Goal: Task Accomplishment & Management: Complete application form

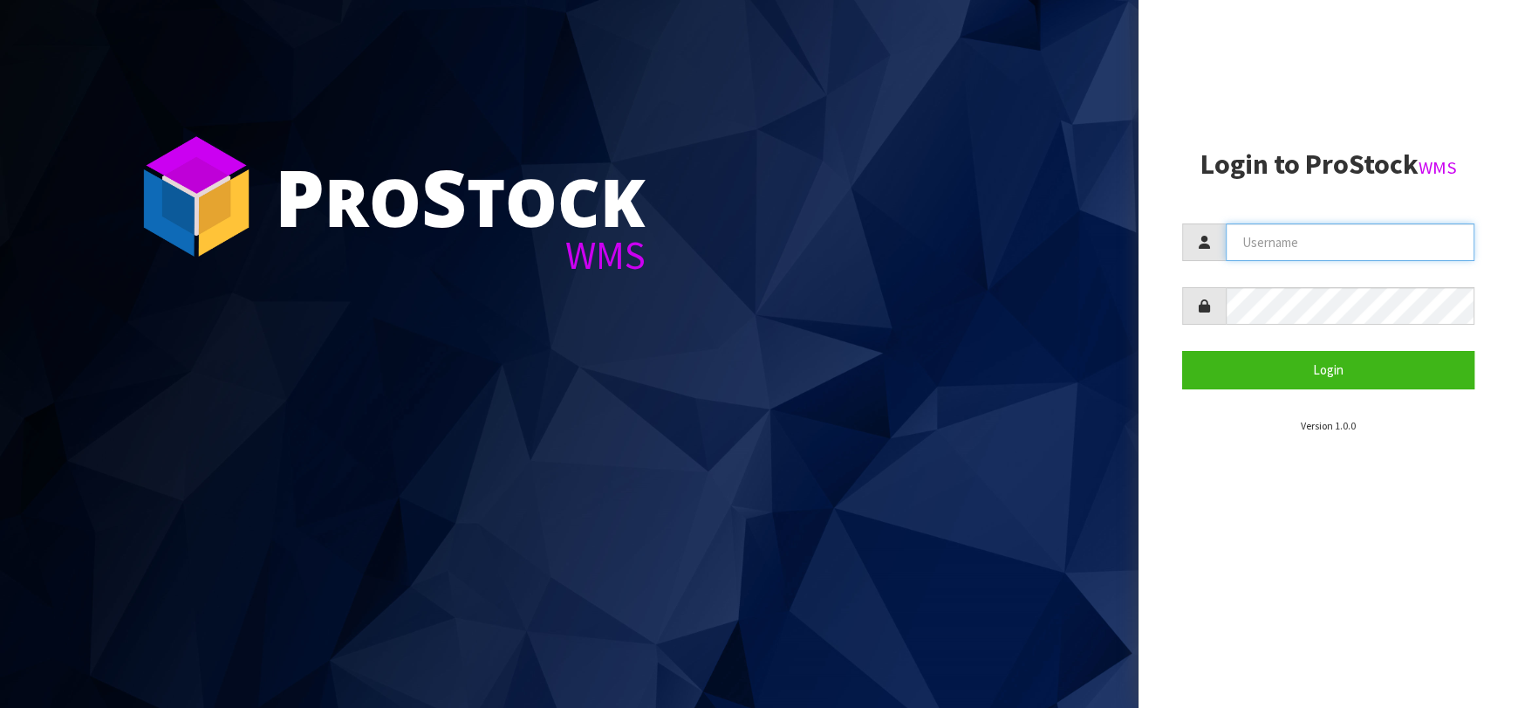
type input "[EMAIL_ADDRESS][DOMAIN_NAME]"
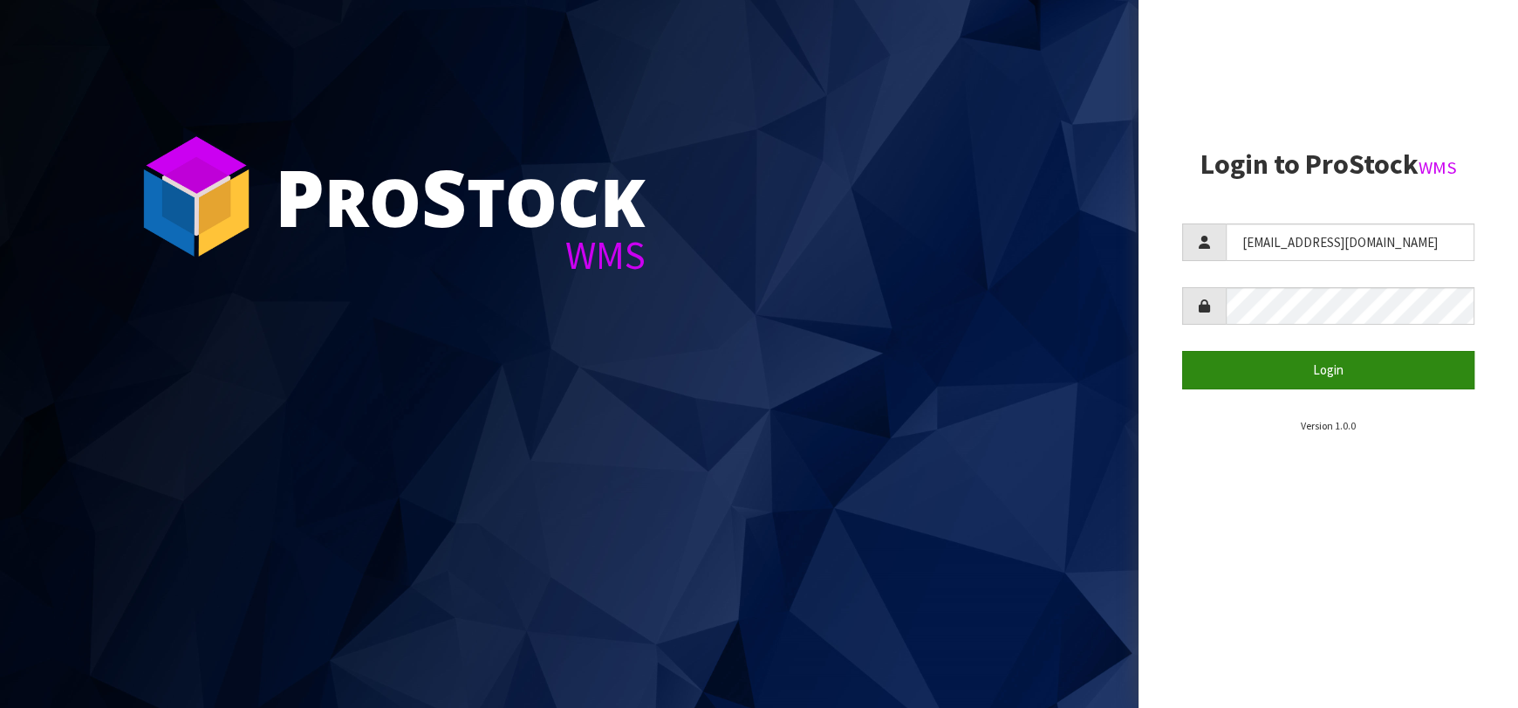
drag, startPoint x: 1246, startPoint y: 394, endPoint x: 1248, endPoint y: 373, distance: 21.0
click at [1247, 393] on section "Login to ProStock WMS [EMAIL_ADDRESS][DOMAIN_NAME] Login Version 1.0.0" at bounding box center [1328, 291] width 292 height 284
click at [1244, 370] on button "Login" at bounding box center [1328, 370] width 292 height 38
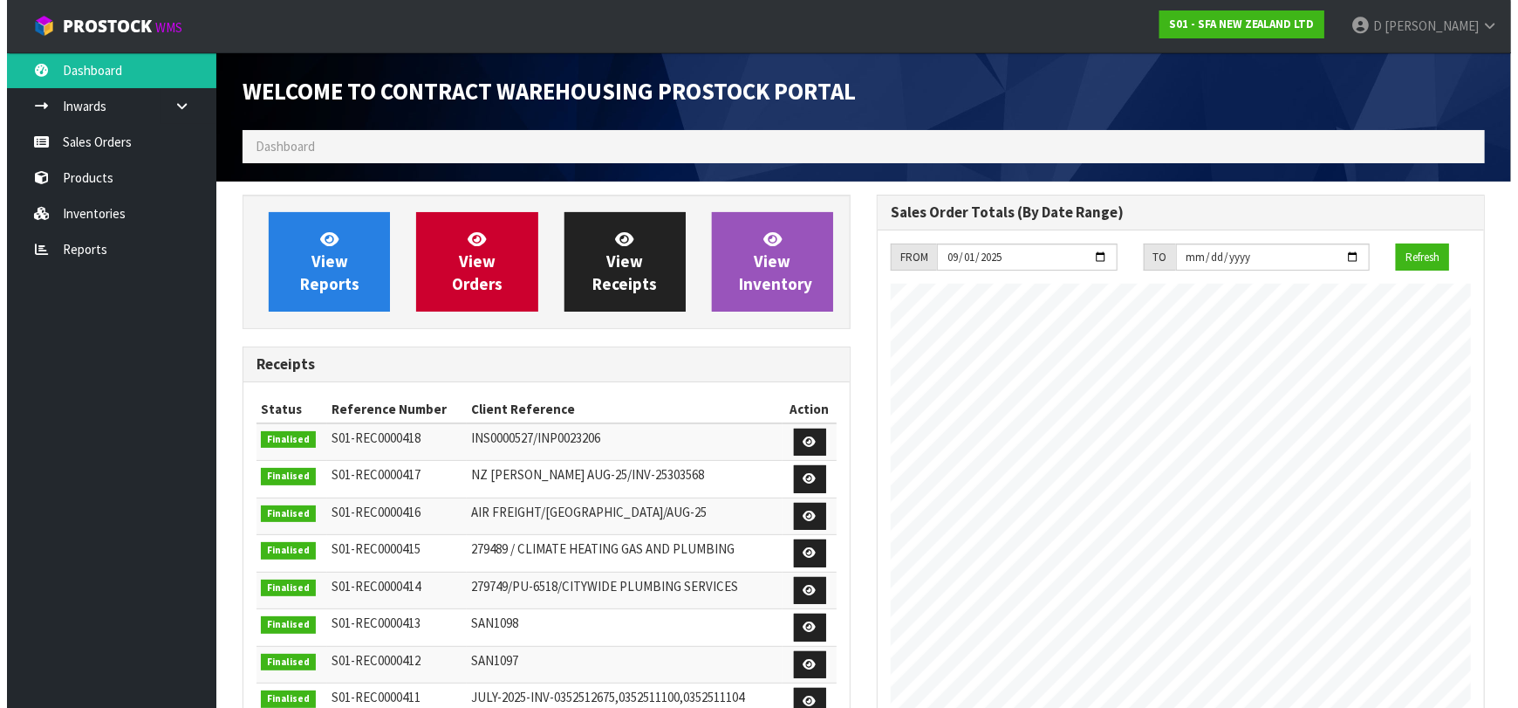
scroll to position [966, 634]
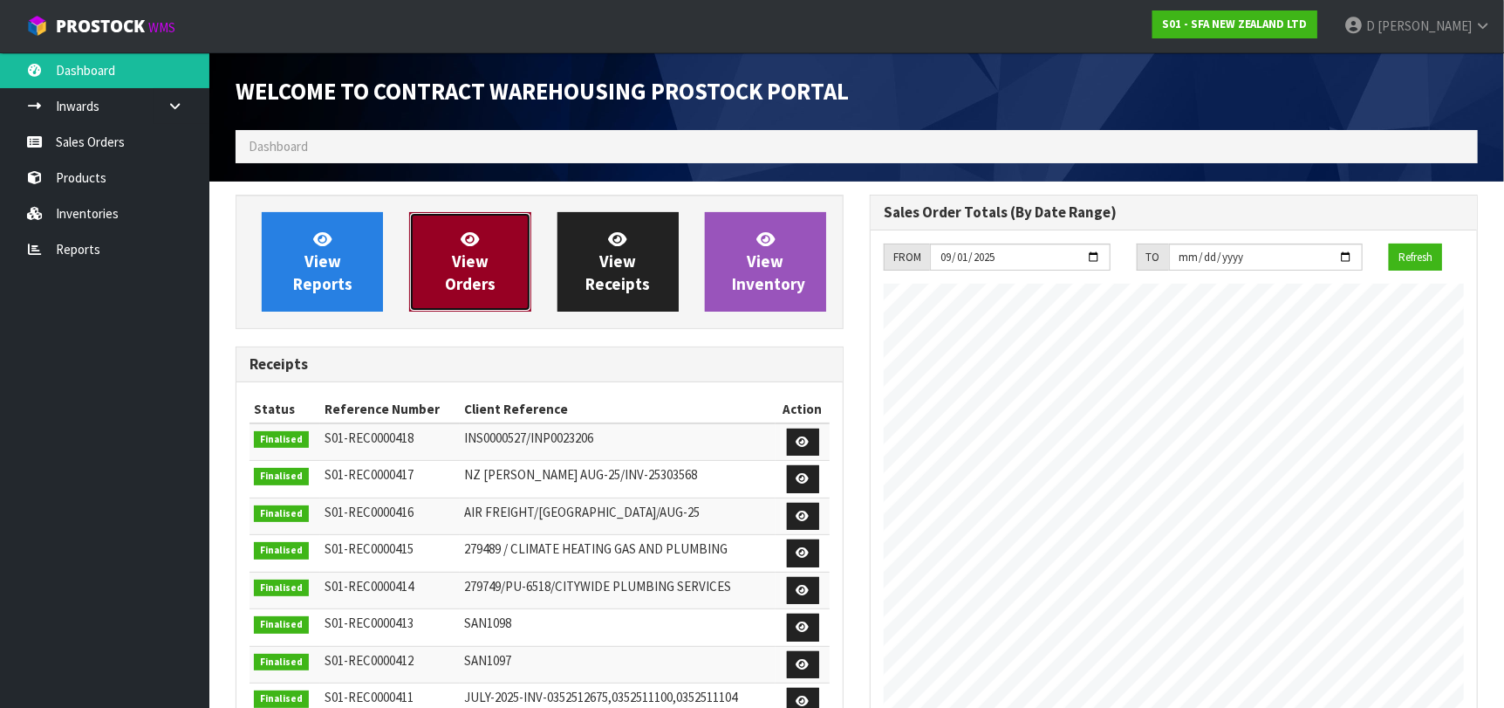
click at [461, 264] on span "View Orders" at bounding box center [470, 261] width 51 height 65
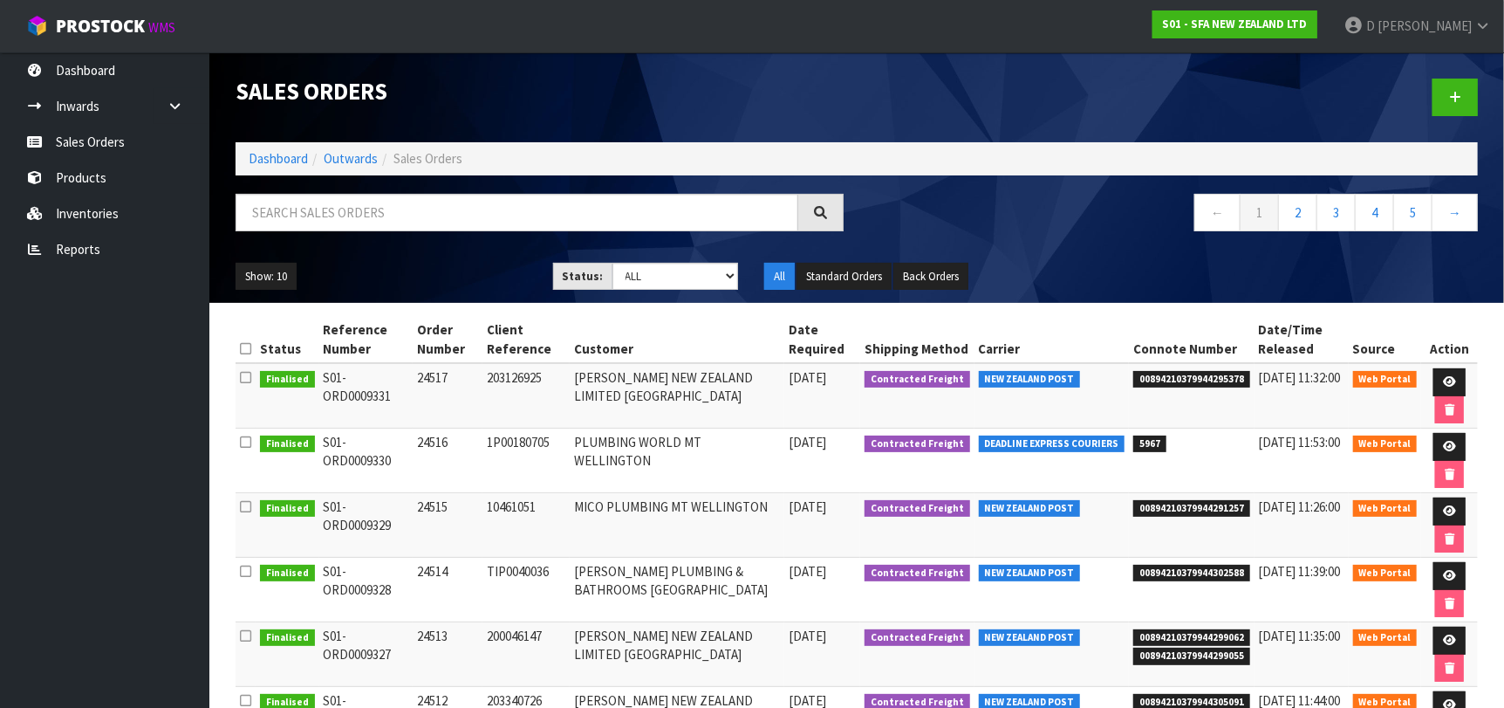
click at [1429, 104] on div at bounding box center [1174, 97] width 634 height 90
click at [1440, 108] on link at bounding box center [1455, 98] width 45 height 38
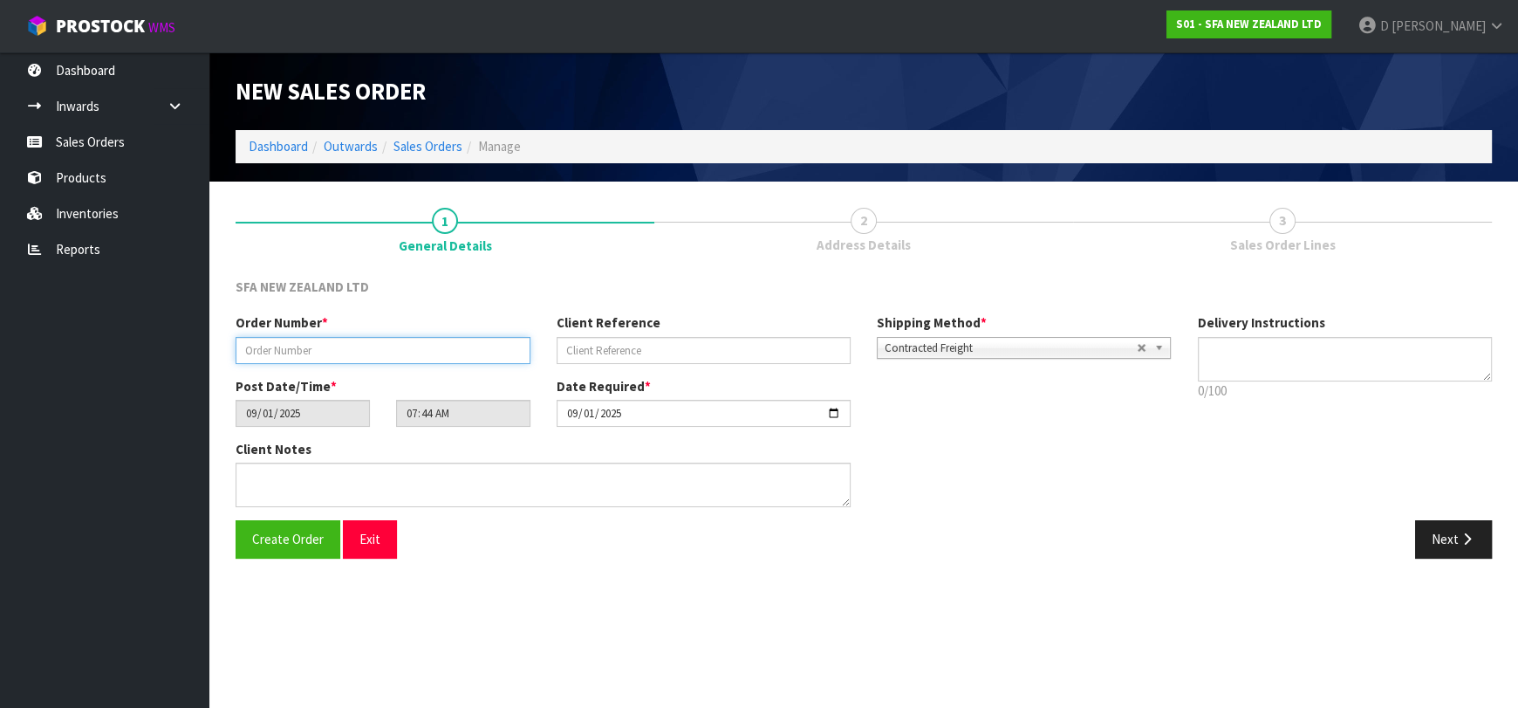
click at [447, 360] on input "text" at bounding box center [383, 350] width 295 height 27
type input "24518"
paste input "WK460010"
type input "WK460010"
drag, startPoint x: 1441, startPoint y: 553, endPoint x: 1393, endPoint y: 530, distance: 53.5
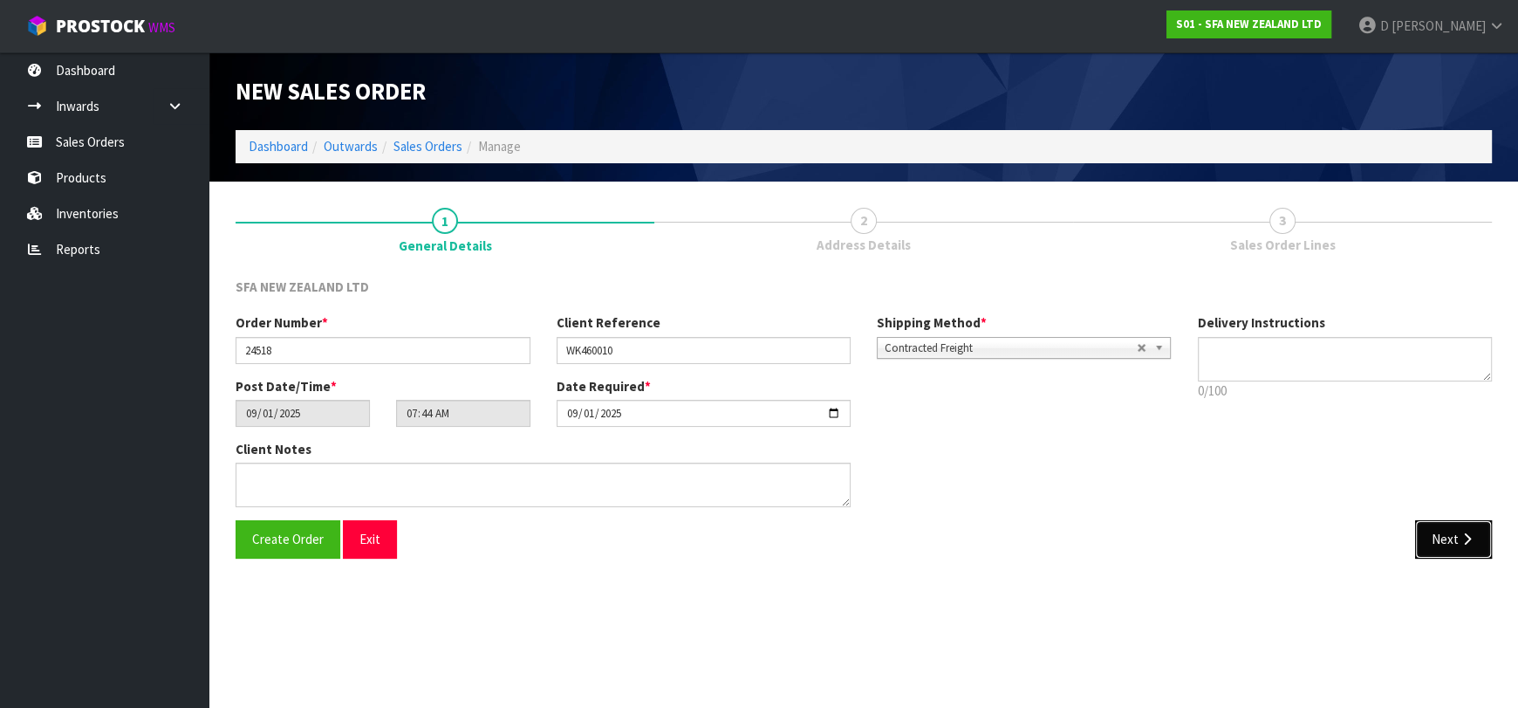
click at [1439, 551] on button "Next" at bounding box center [1453, 539] width 77 height 38
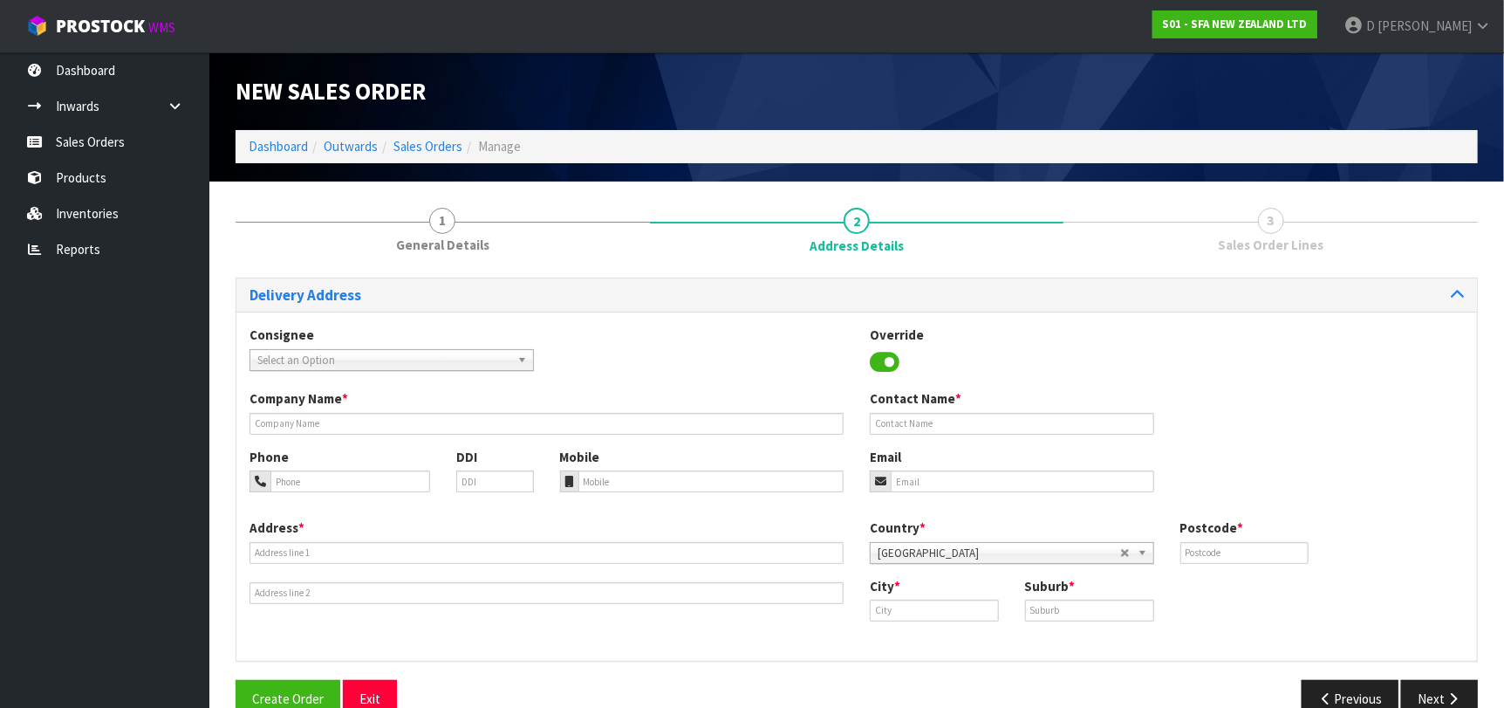
click at [326, 349] on link "Select an Option" at bounding box center [392, 360] width 284 height 22
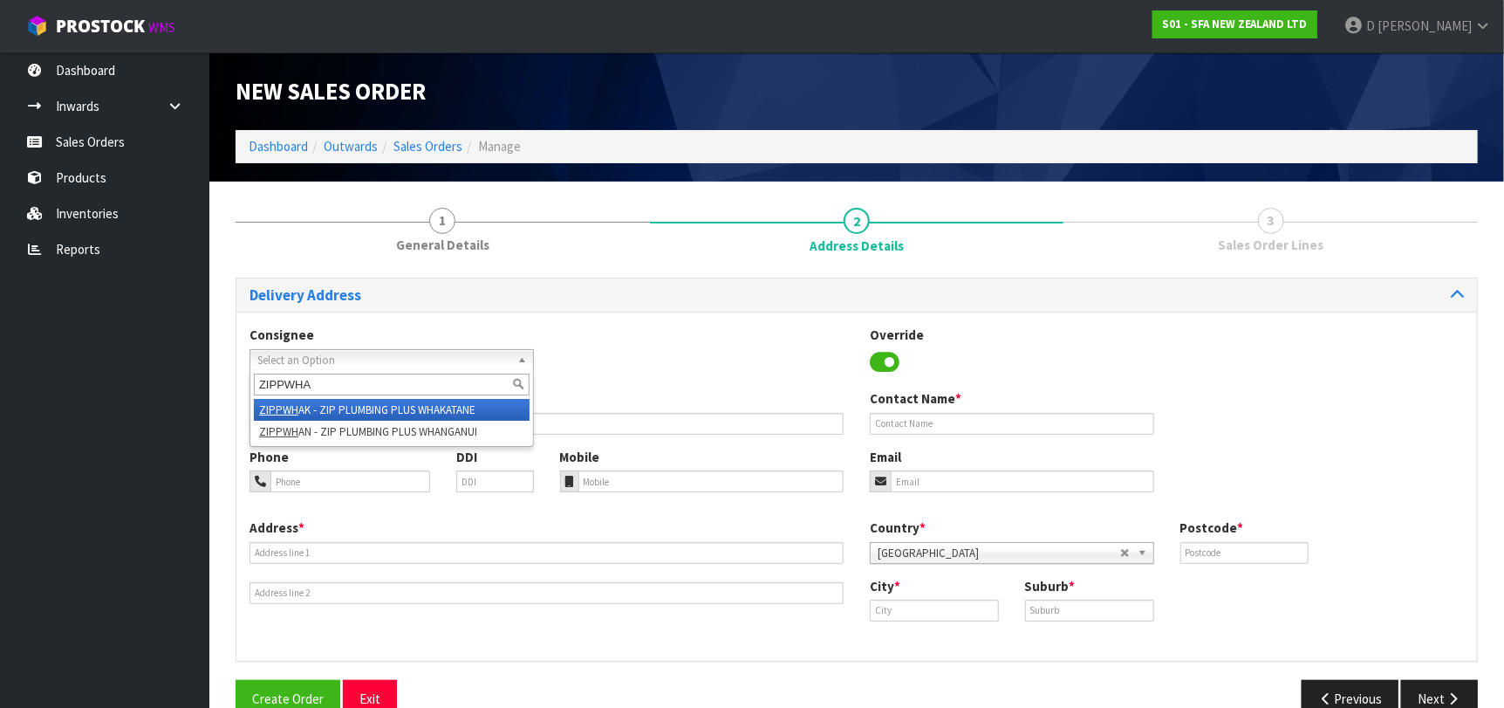
type input "ZIPPWHAK"
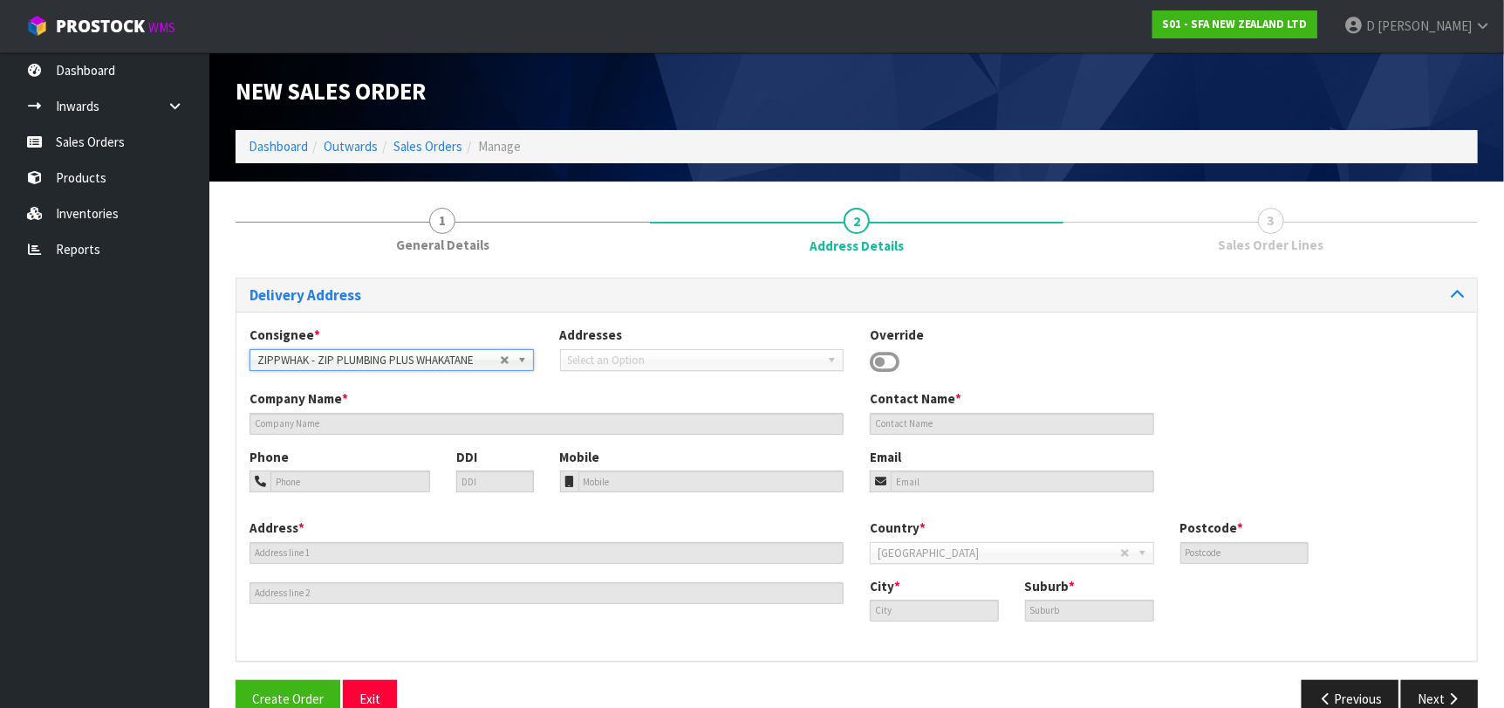
type input "ZIP PLUMBING PLUS WHAKATANE"
type input "[STREET_ADDRESS]"
type input "3120"
type input "Whakatane"
type input "WHAKATANE"
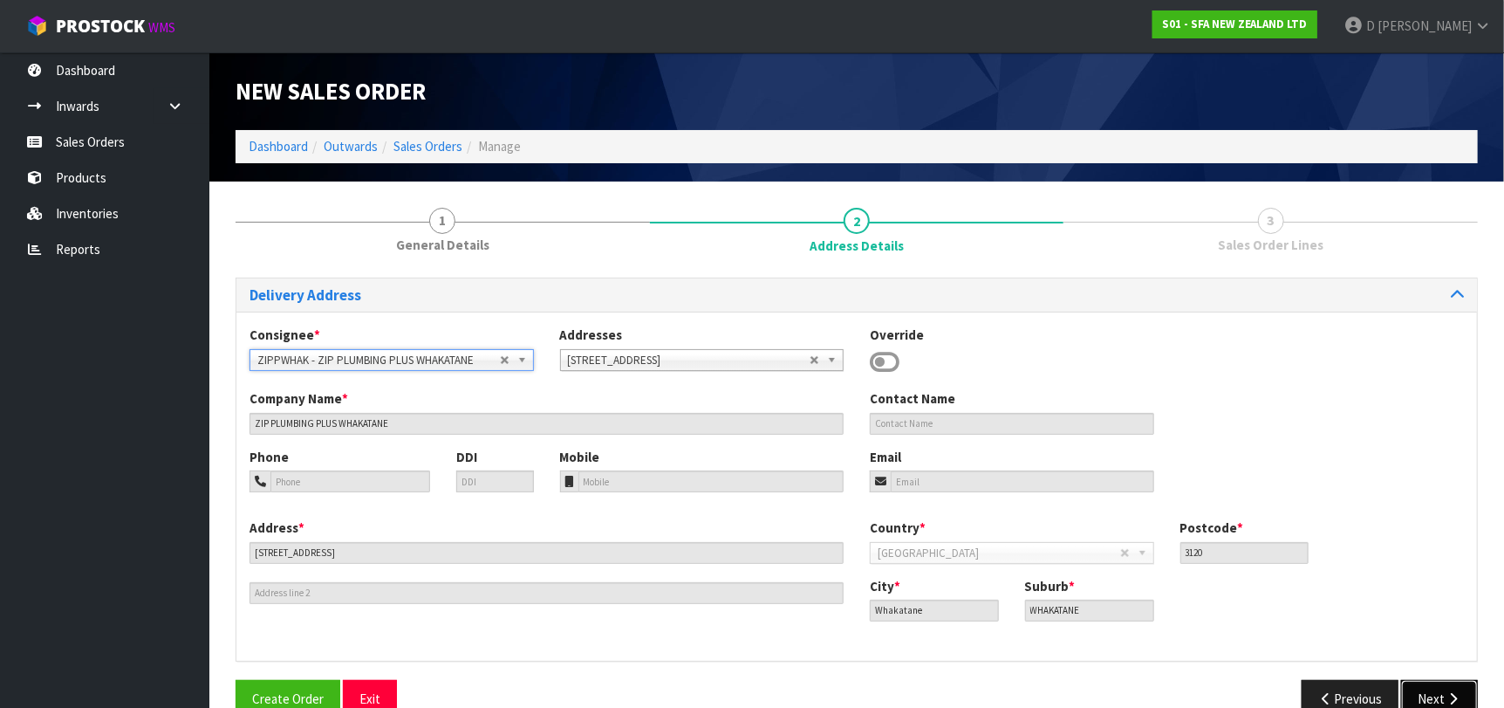
click at [1433, 693] on button "Next" at bounding box center [1439, 699] width 77 height 38
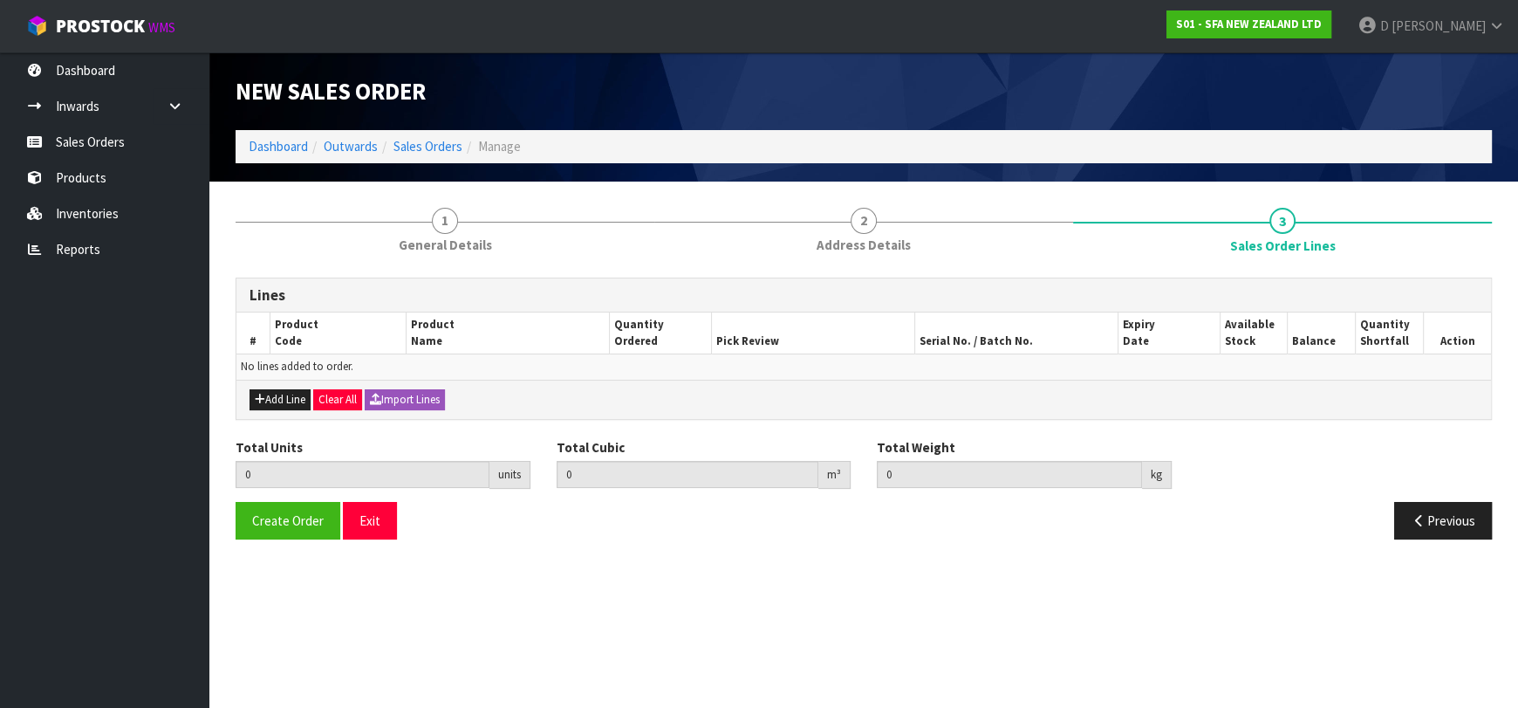
click at [274, 382] on div "Add Line Clear All Import Lines" at bounding box center [863, 399] width 1255 height 39
click at [277, 393] on button "Add Line" at bounding box center [280, 399] width 61 height 21
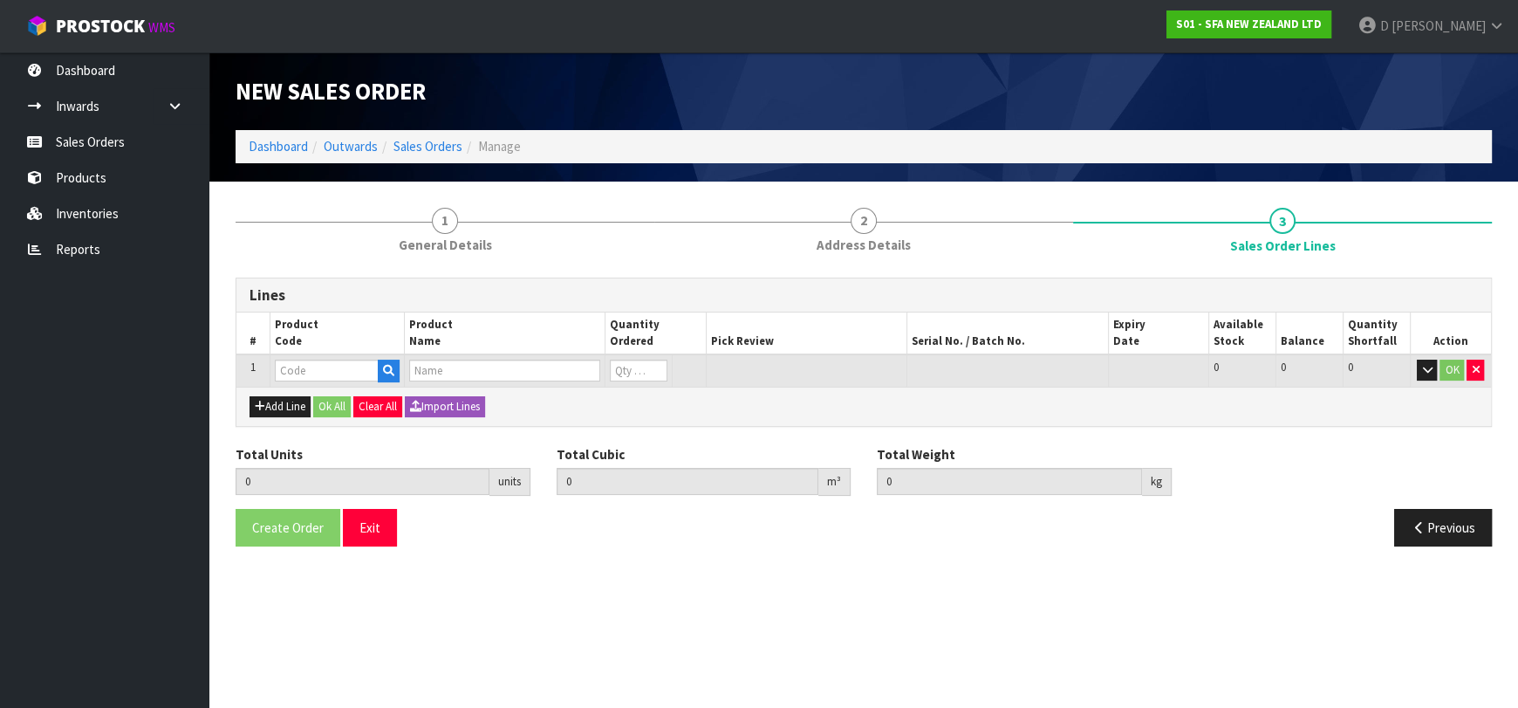
click at [282, 371] on input "text" at bounding box center [327, 371] width 104 height 22
type input "SA101"
type input "0.000000"
type input "0.000"
type input "SA101 SANISPEED SMALL BORE"
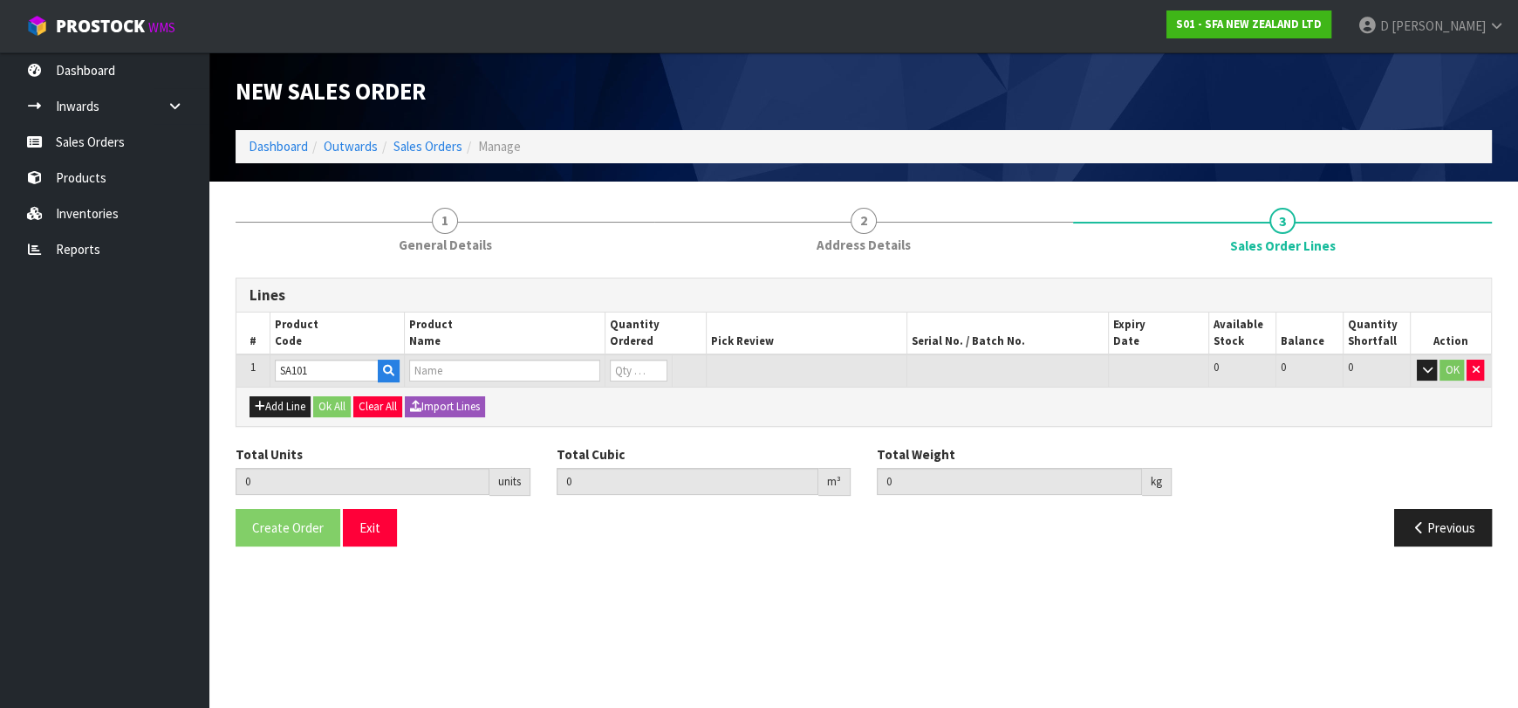
type input "0"
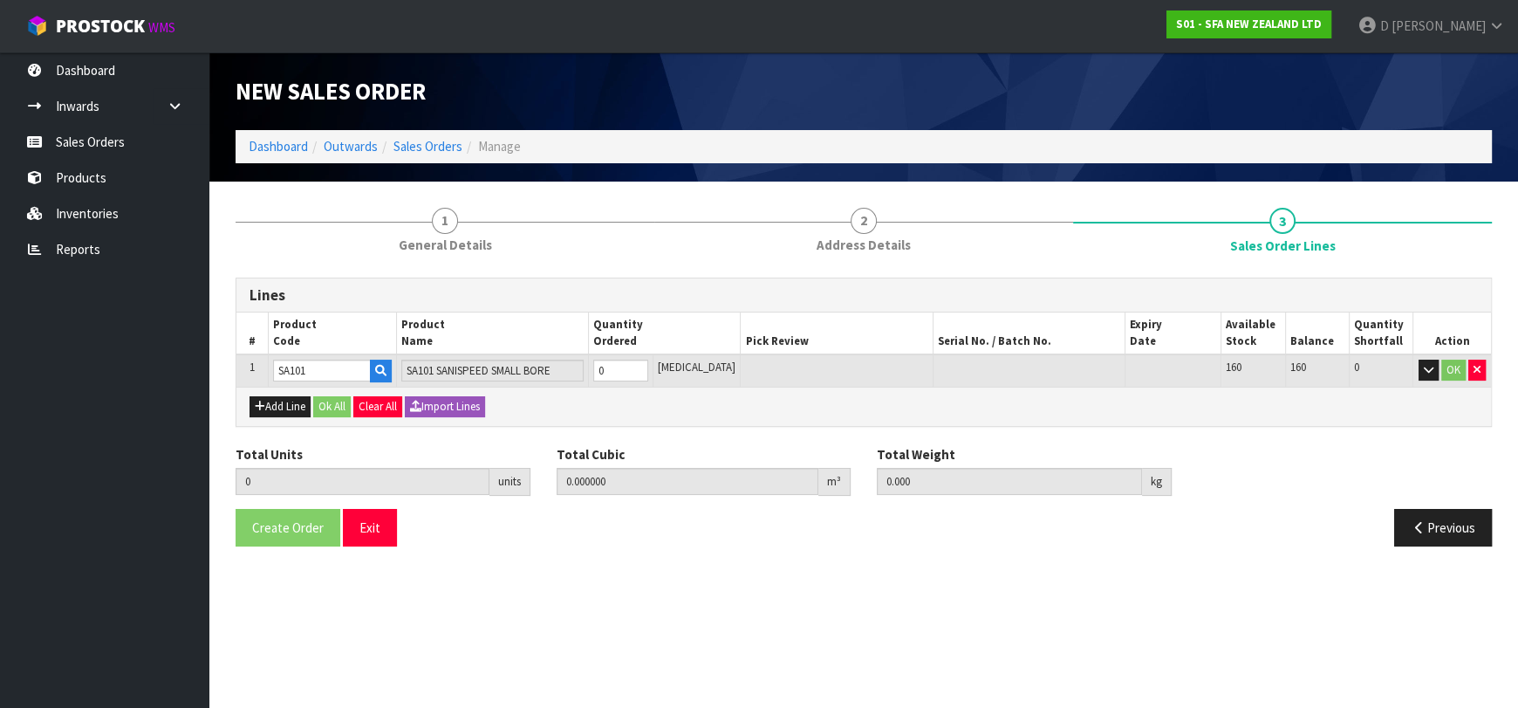
type input "SA101"
type input "1"
type input "0.031488"
type input "6.65"
type input "1"
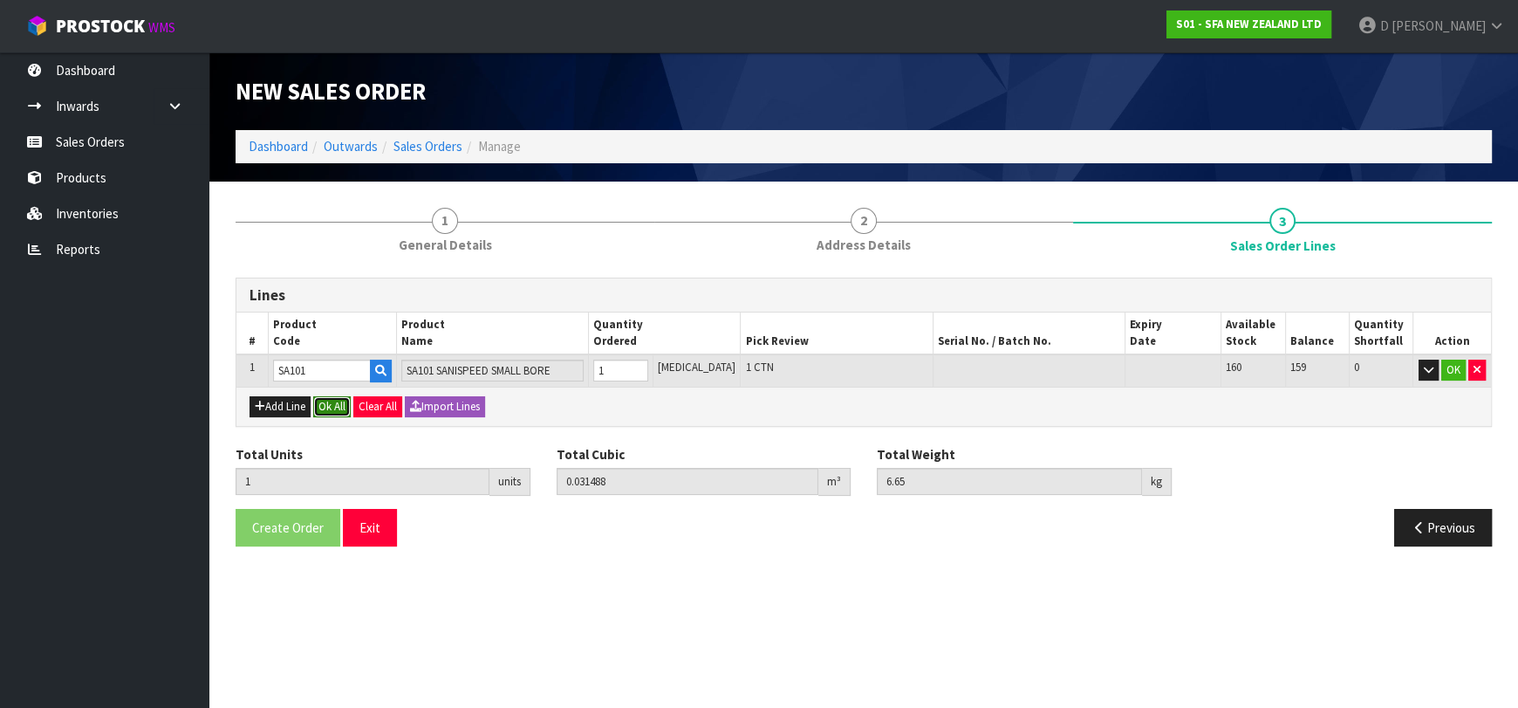
click at [338, 412] on button "Ok All" at bounding box center [332, 406] width 38 height 21
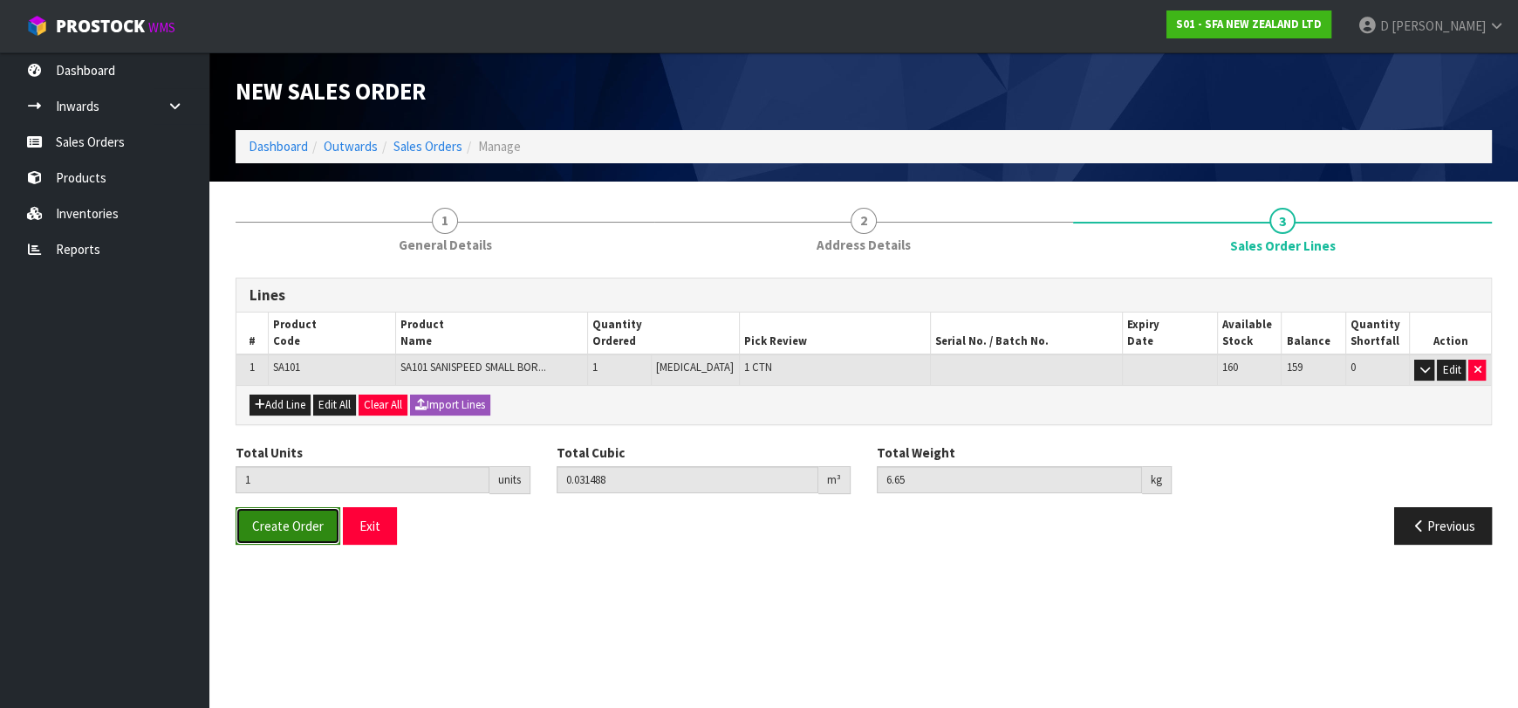
click at [305, 514] on button "Create Order" at bounding box center [288, 526] width 105 height 38
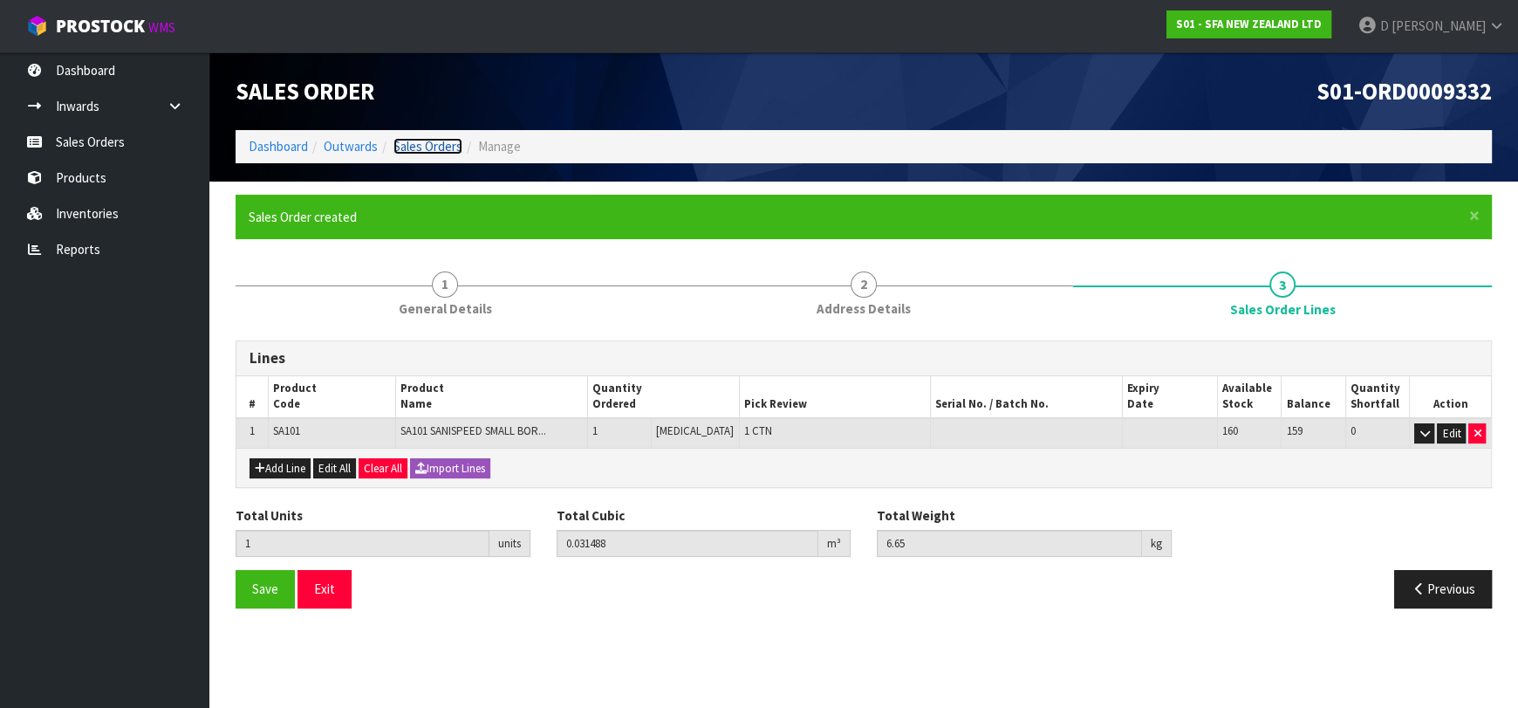
click at [442, 150] on link "Sales Orders" at bounding box center [428, 146] width 69 height 17
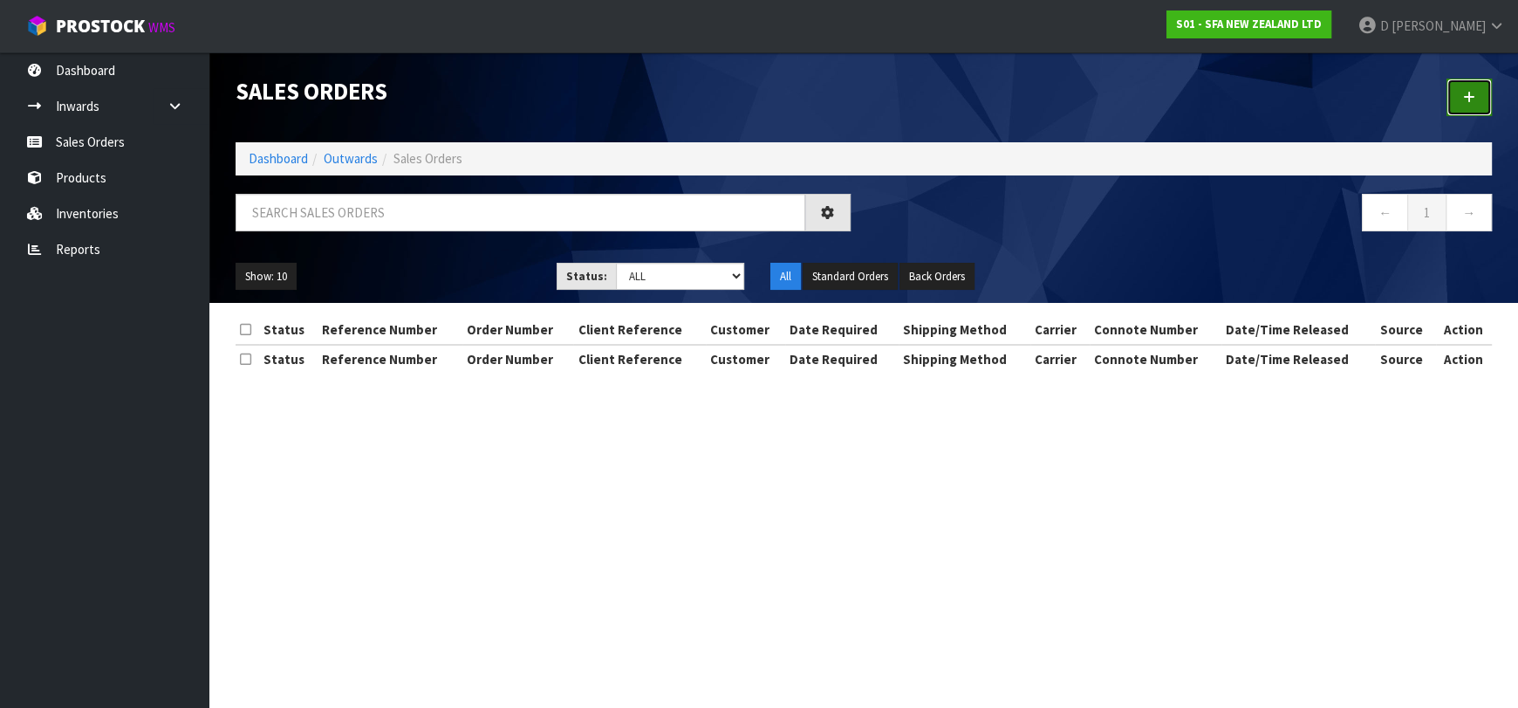
drag, startPoint x: 1468, startPoint y: 99, endPoint x: 585, endPoint y: 317, distance: 909.6
click at [1467, 99] on icon at bounding box center [1469, 97] width 12 height 13
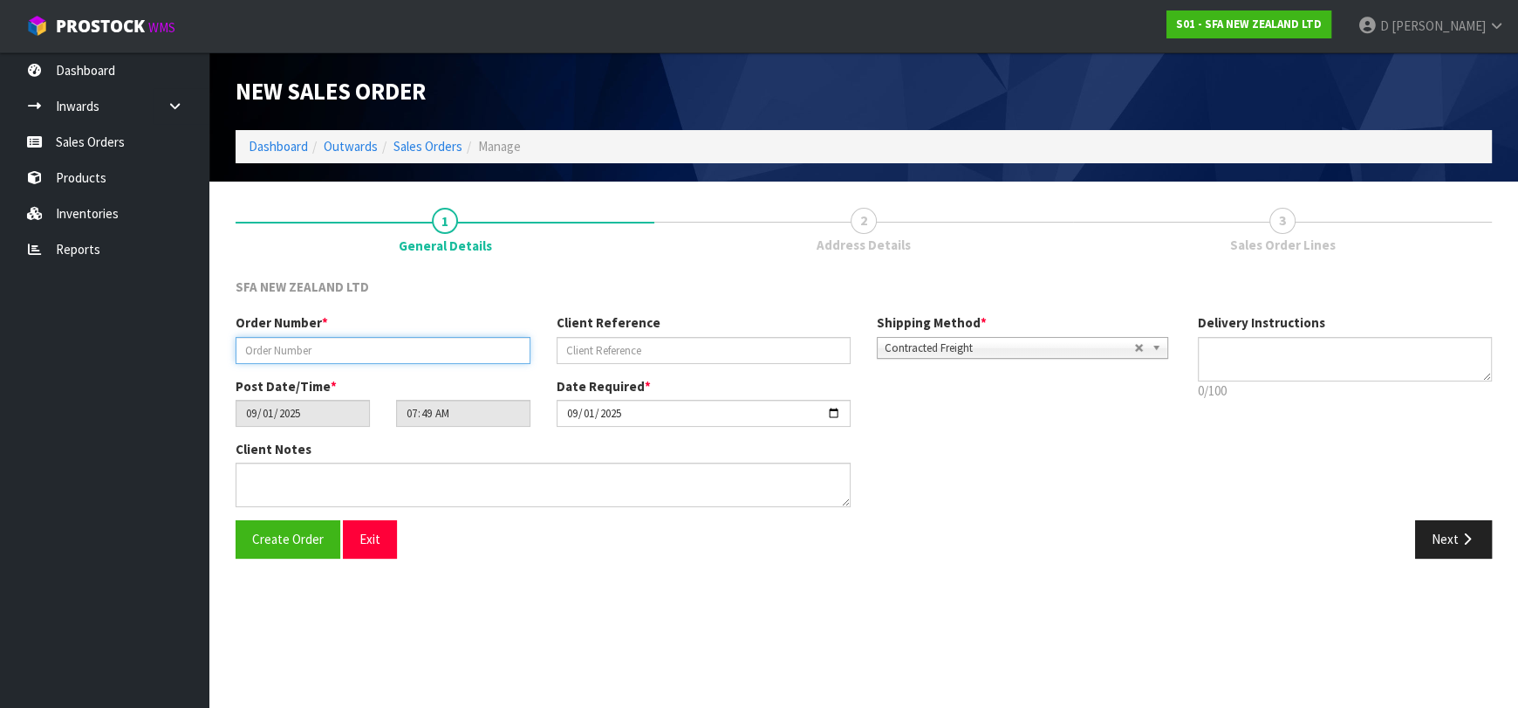
click at [352, 346] on input "text" at bounding box center [383, 350] width 295 height 27
type input "24519"
paste input "1P00181671"
type input "1P00181671"
click at [1459, 533] on icon "button" at bounding box center [1467, 538] width 17 height 13
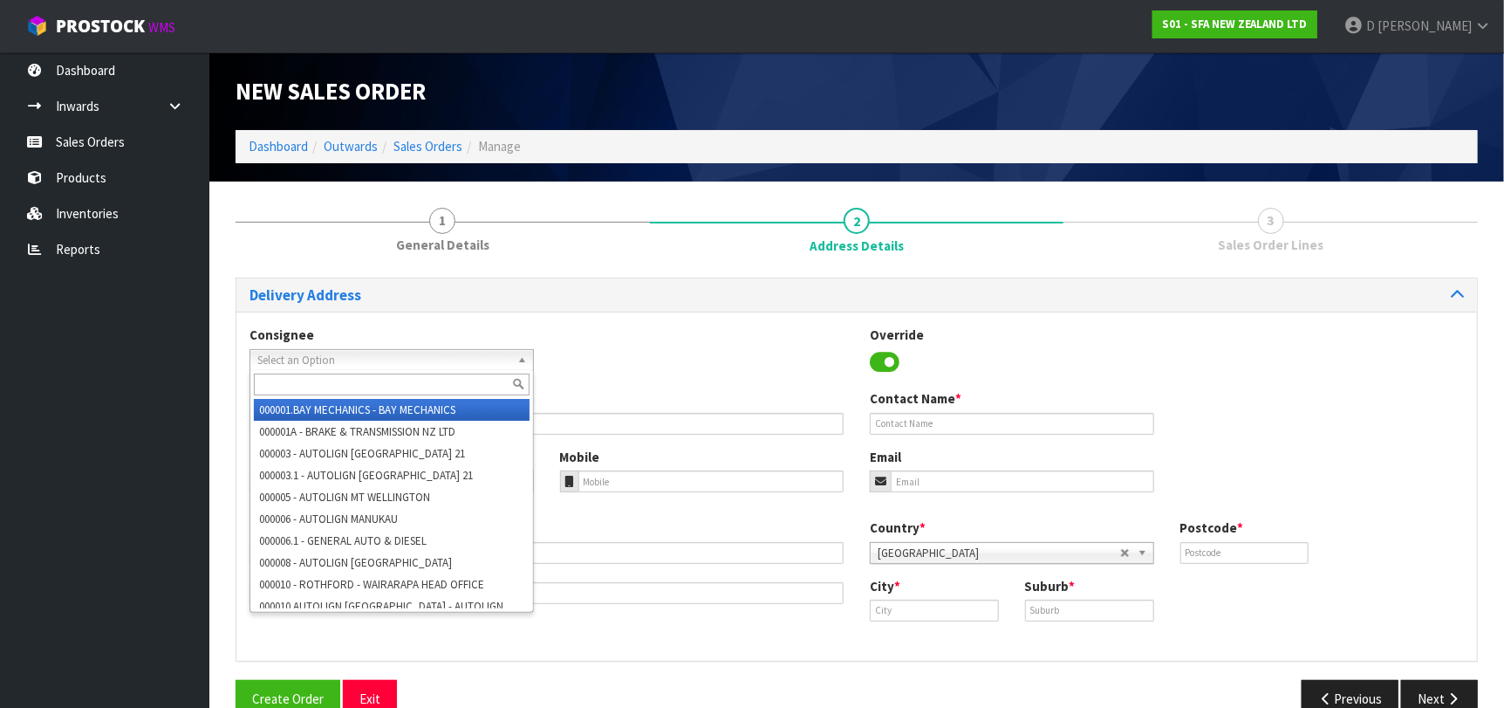
click at [488, 350] on span "Select an Option" at bounding box center [383, 360] width 253 height 21
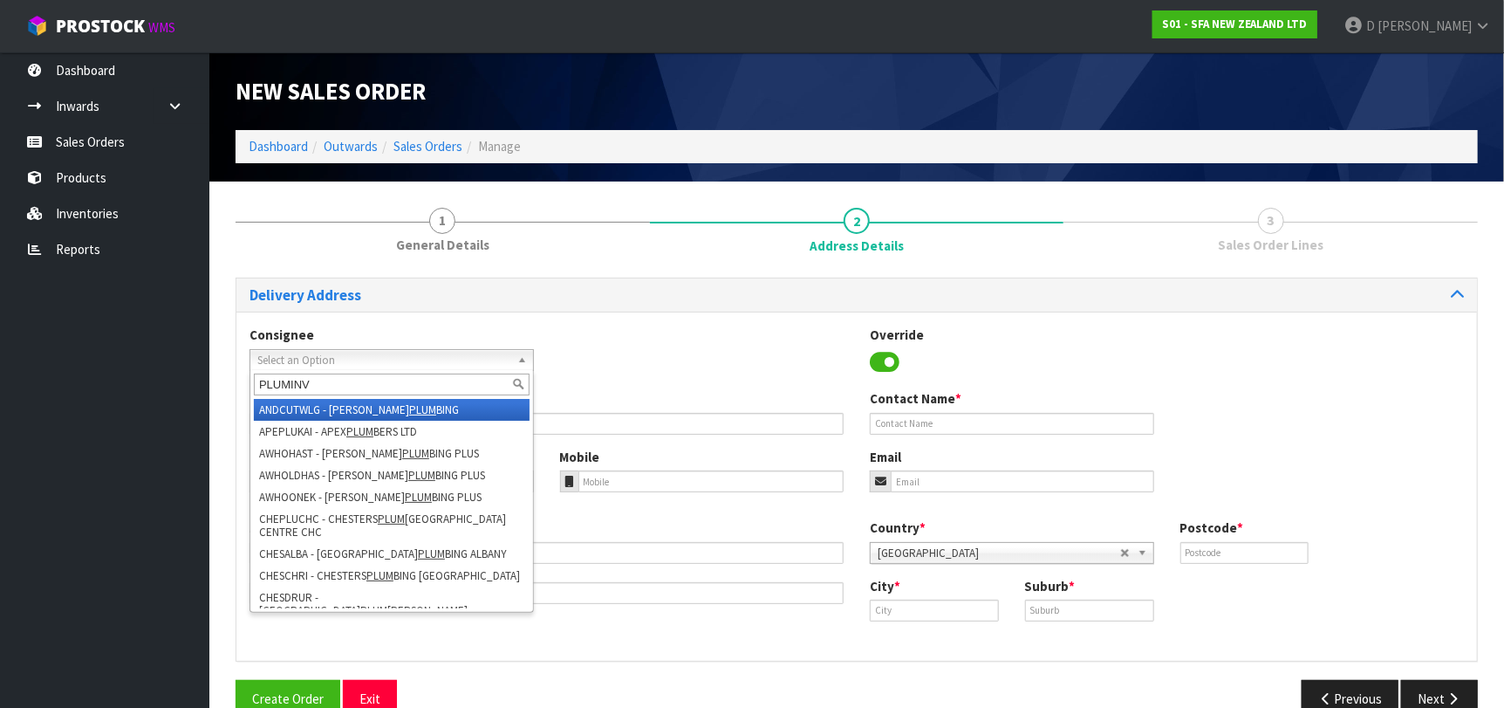
type input "PLUMINVE"
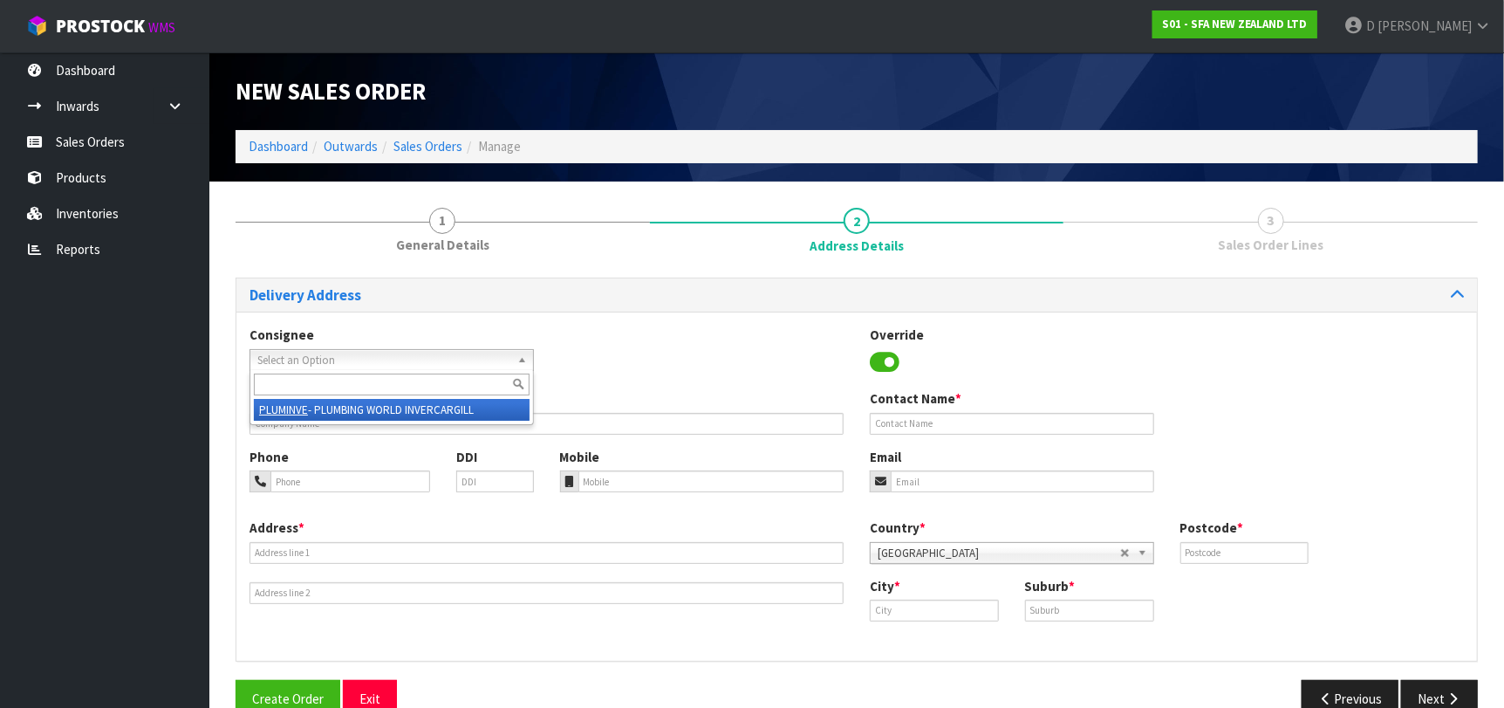
type input "PLUMBING WORLD"
type input "[STREET_ADDRESS][PERSON_NAME]"
type input "9810"
type input "INVERCARGILL"
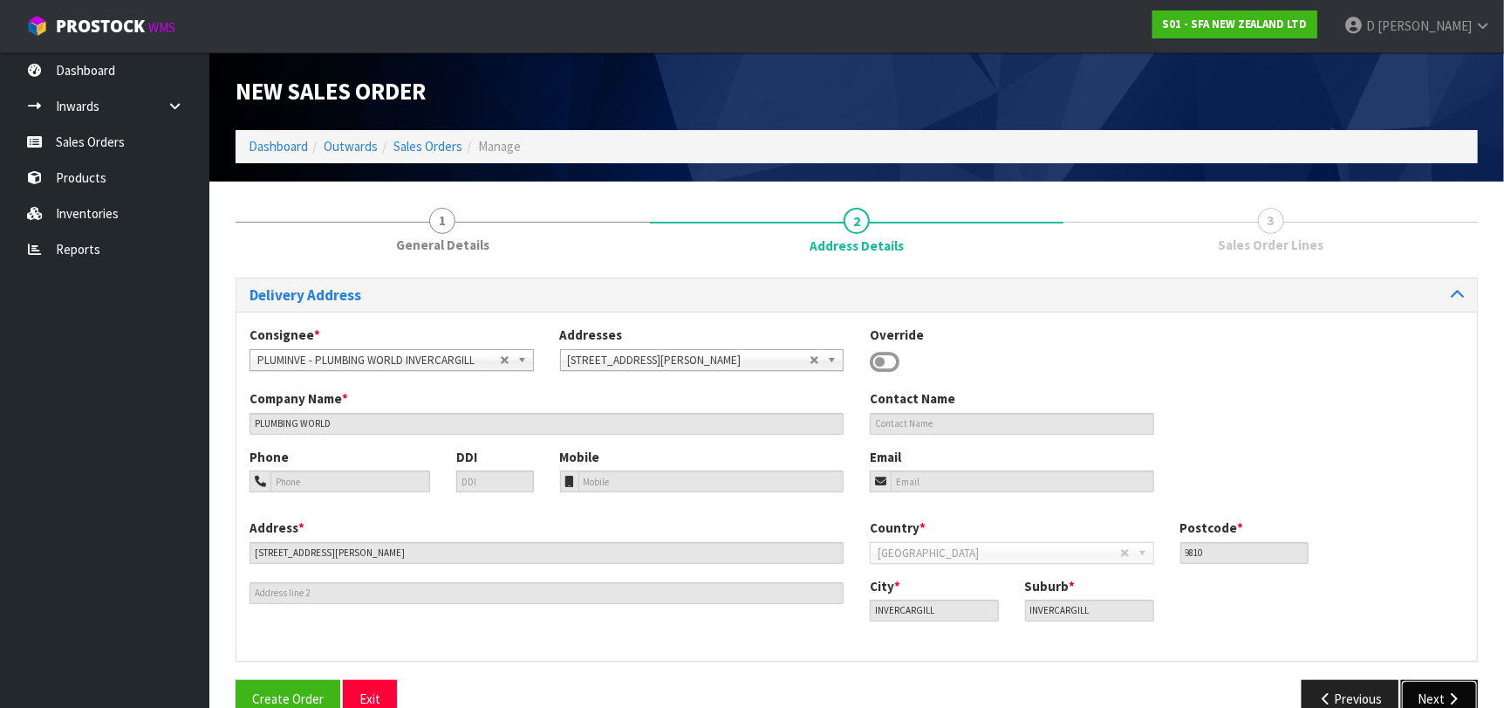
click at [1452, 688] on button "Next" at bounding box center [1439, 699] width 77 height 38
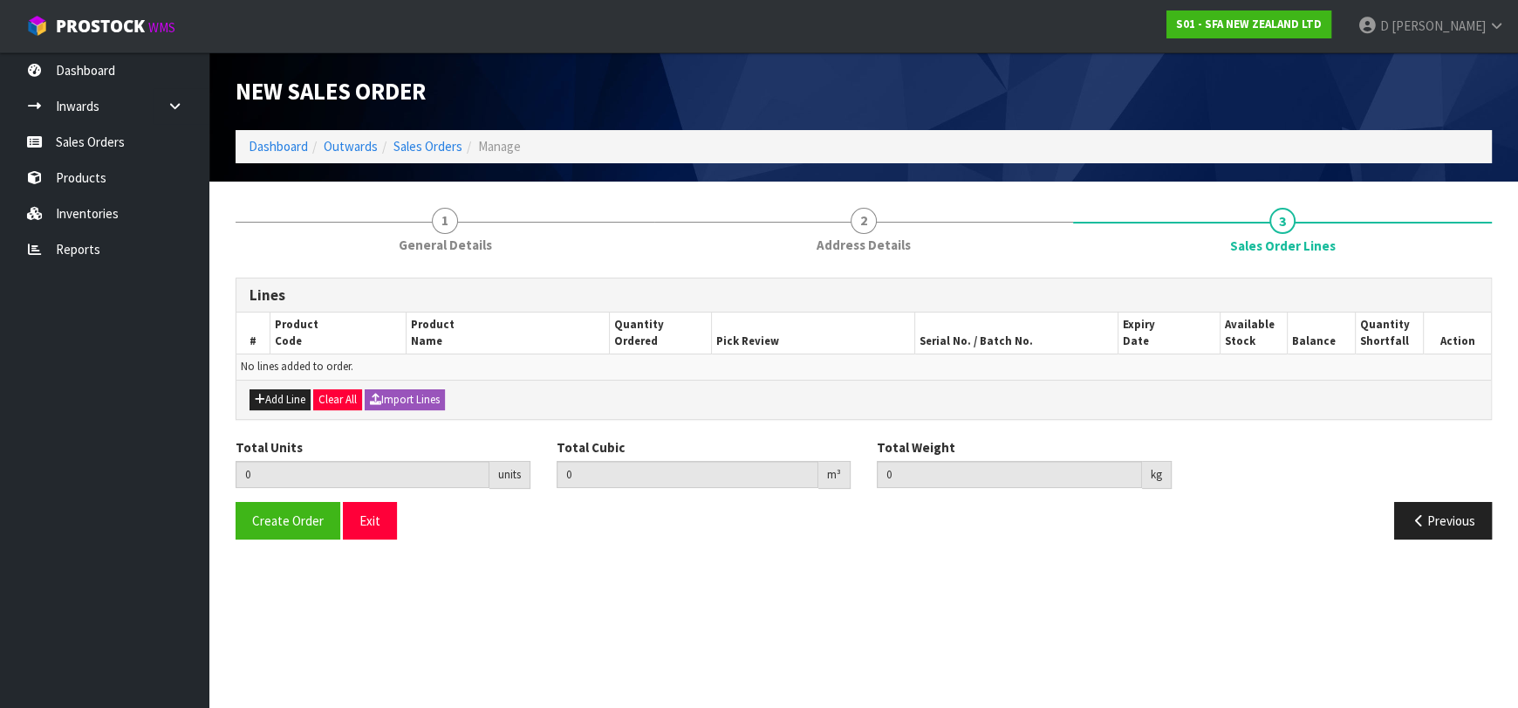
click at [310, 387] on div "Add Line Clear All Import Lines" at bounding box center [863, 399] width 1255 height 39
click at [297, 389] on button "Add Line" at bounding box center [280, 399] width 61 height 21
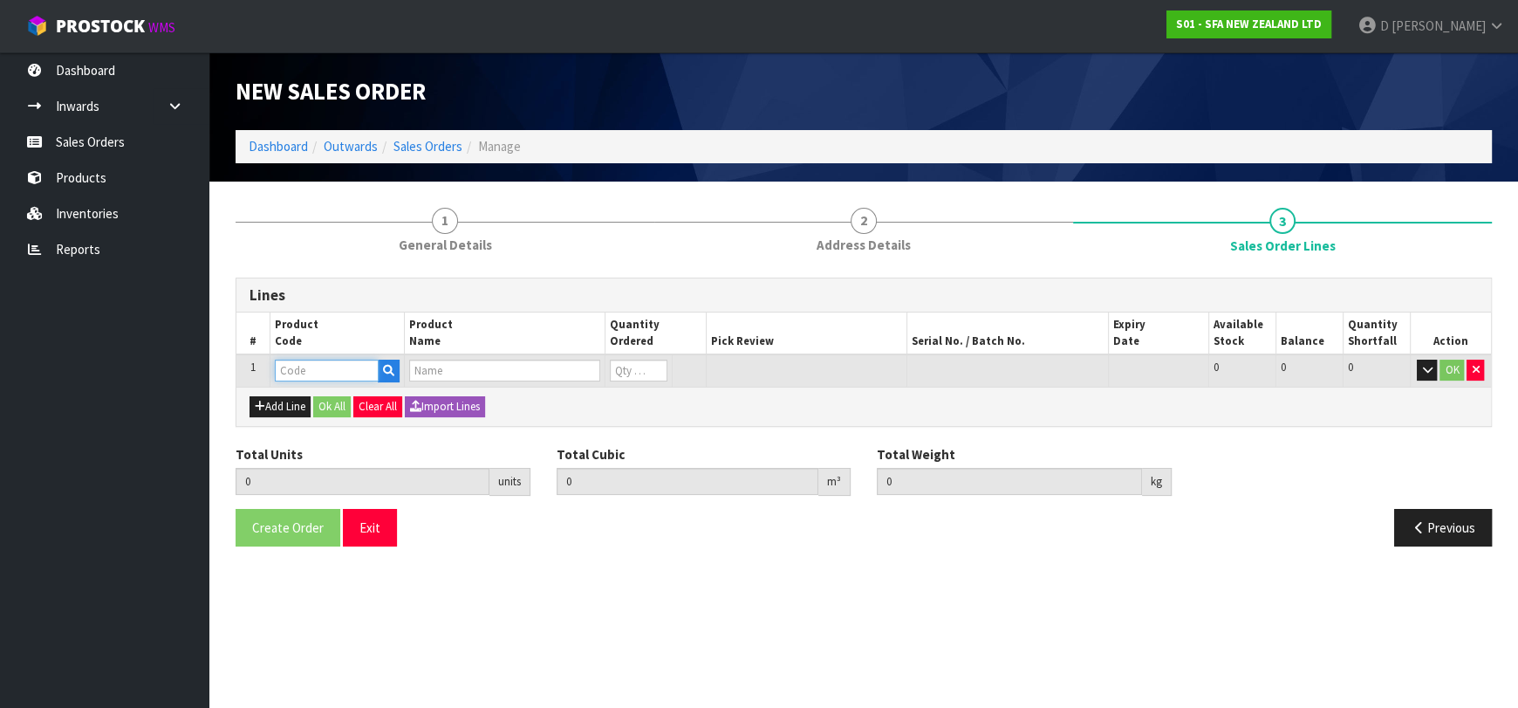
drag, startPoint x: 307, startPoint y: 373, endPoint x: 316, endPoint y: 366, distance: 11.2
click at [315, 366] on input "text" at bounding box center [327, 371] width 104 height 22
type input "SA95"
type input "0.000000"
type input "0.000"
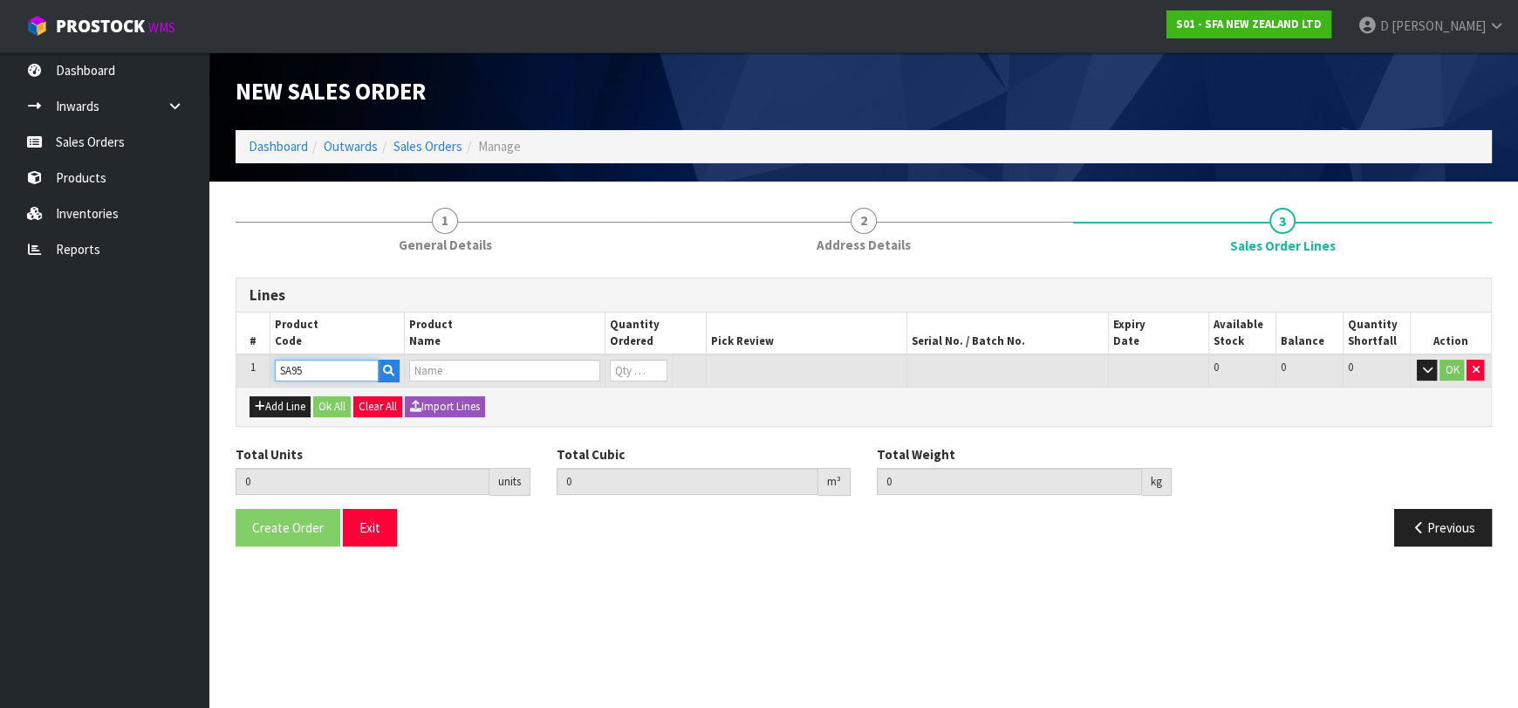
type input "SANIVITE UP WASTE WATER PUMP"
type input "0"
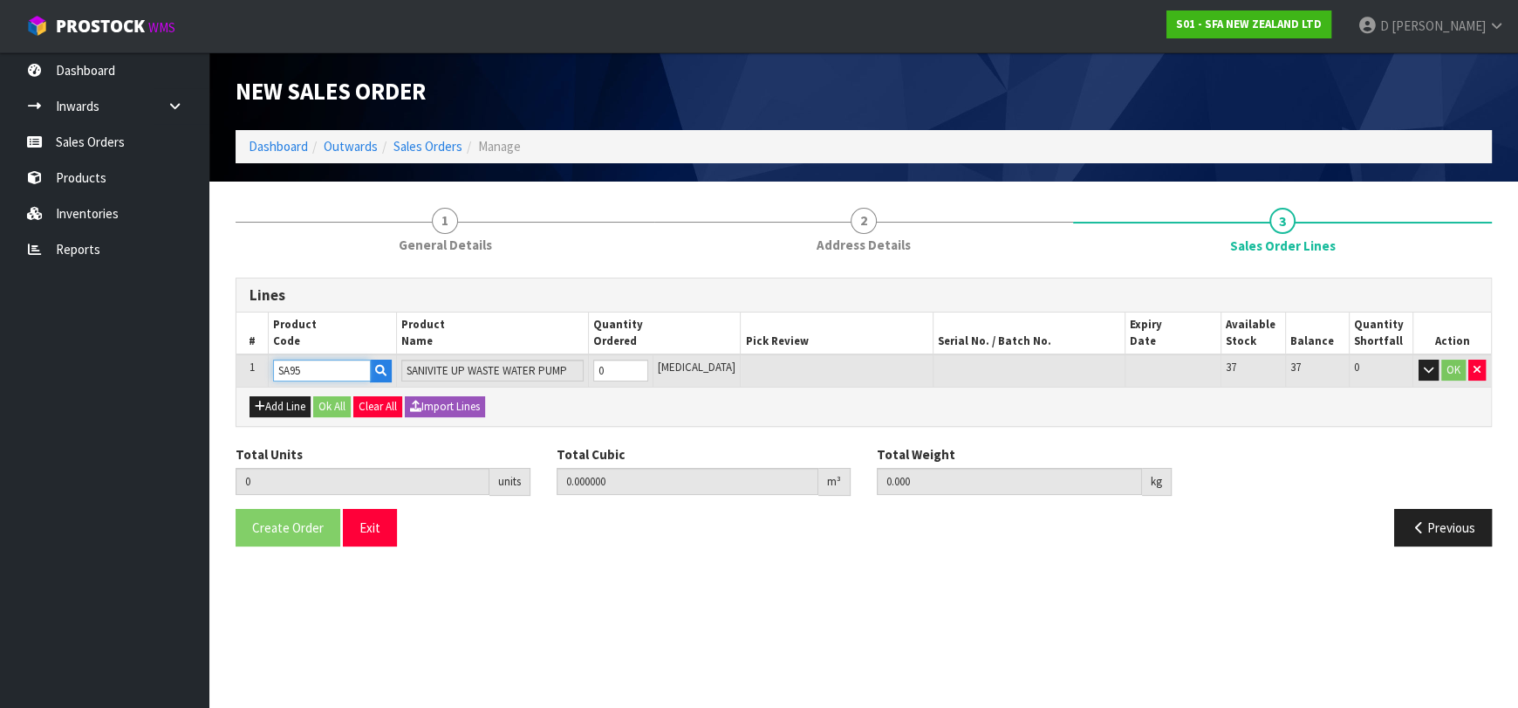
type input "SA95"
type input "1"
type input "0.031488"
type input "6.16"
type input "1"
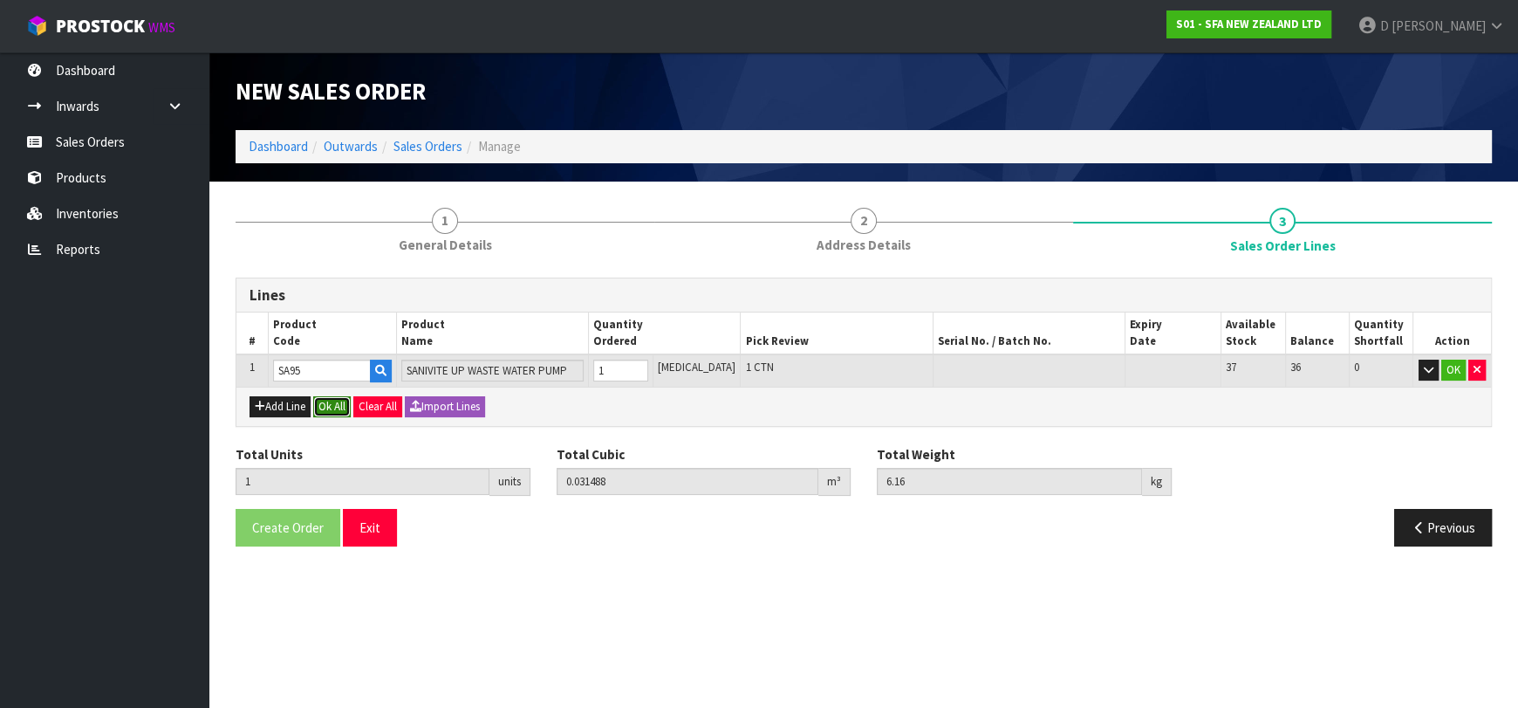
click at [332, 405] on button "Ok All" at bounding box center [332, 406] width 38 height 21
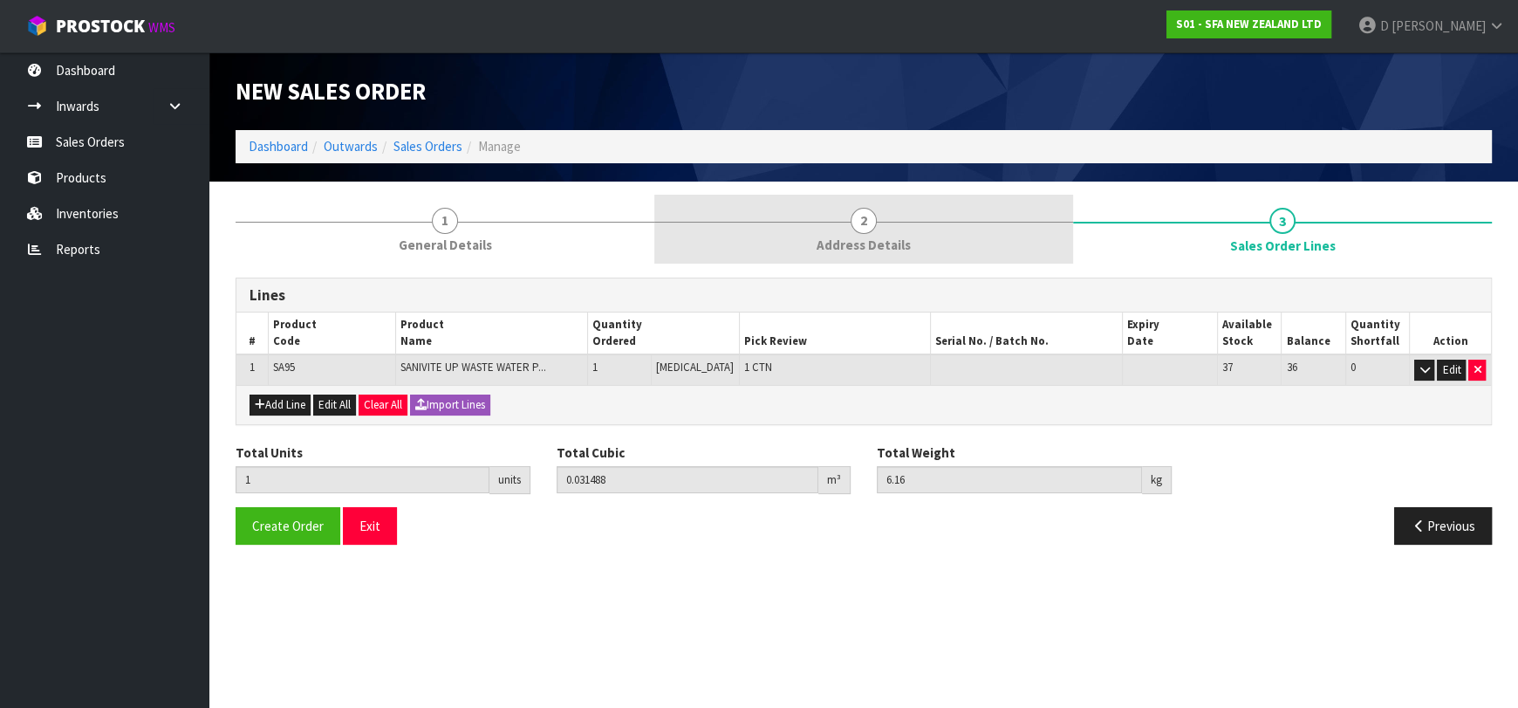
click at [766, 245] on link "2 Address Details" at bounding box center [863, 229] width 419 height 69
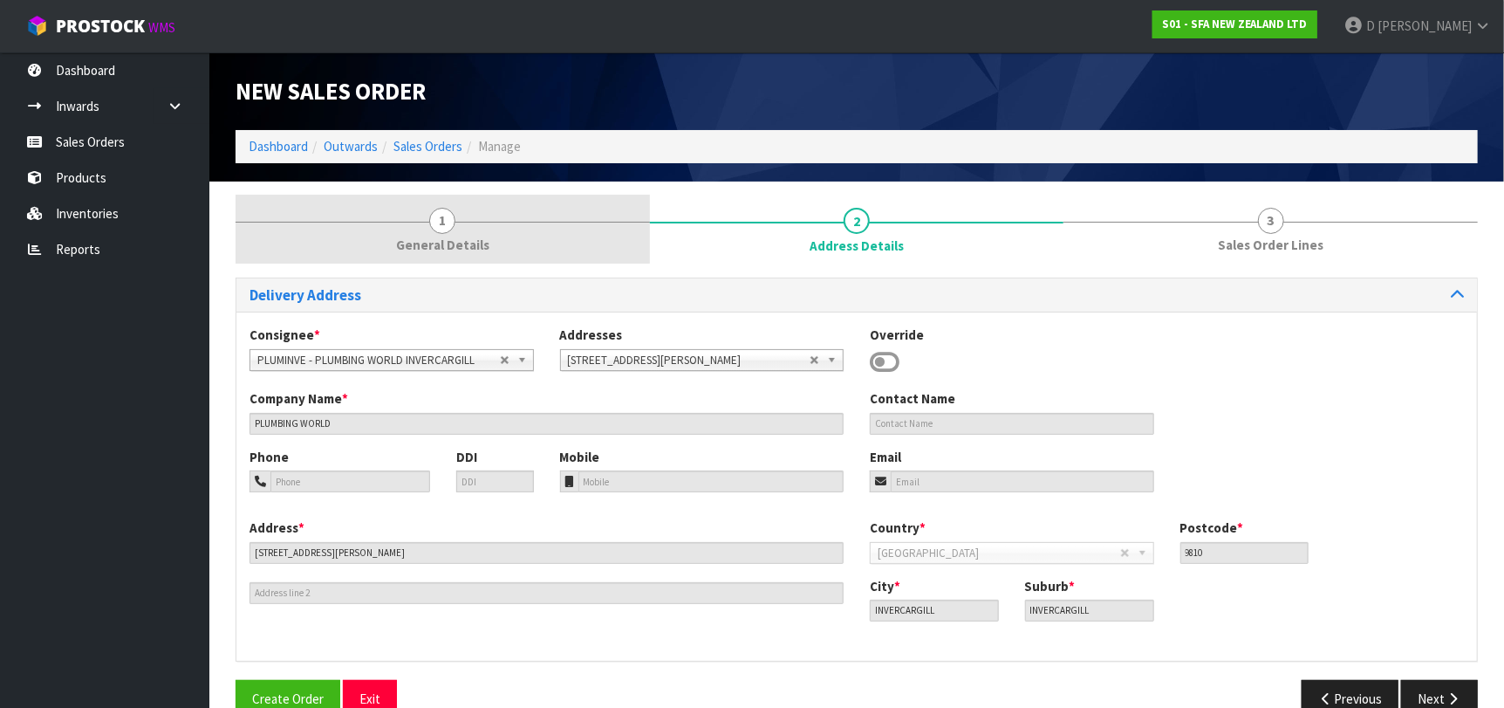
click at [447, 249] on span "General Details" at bounding box center [442, 245] width 93 height 18
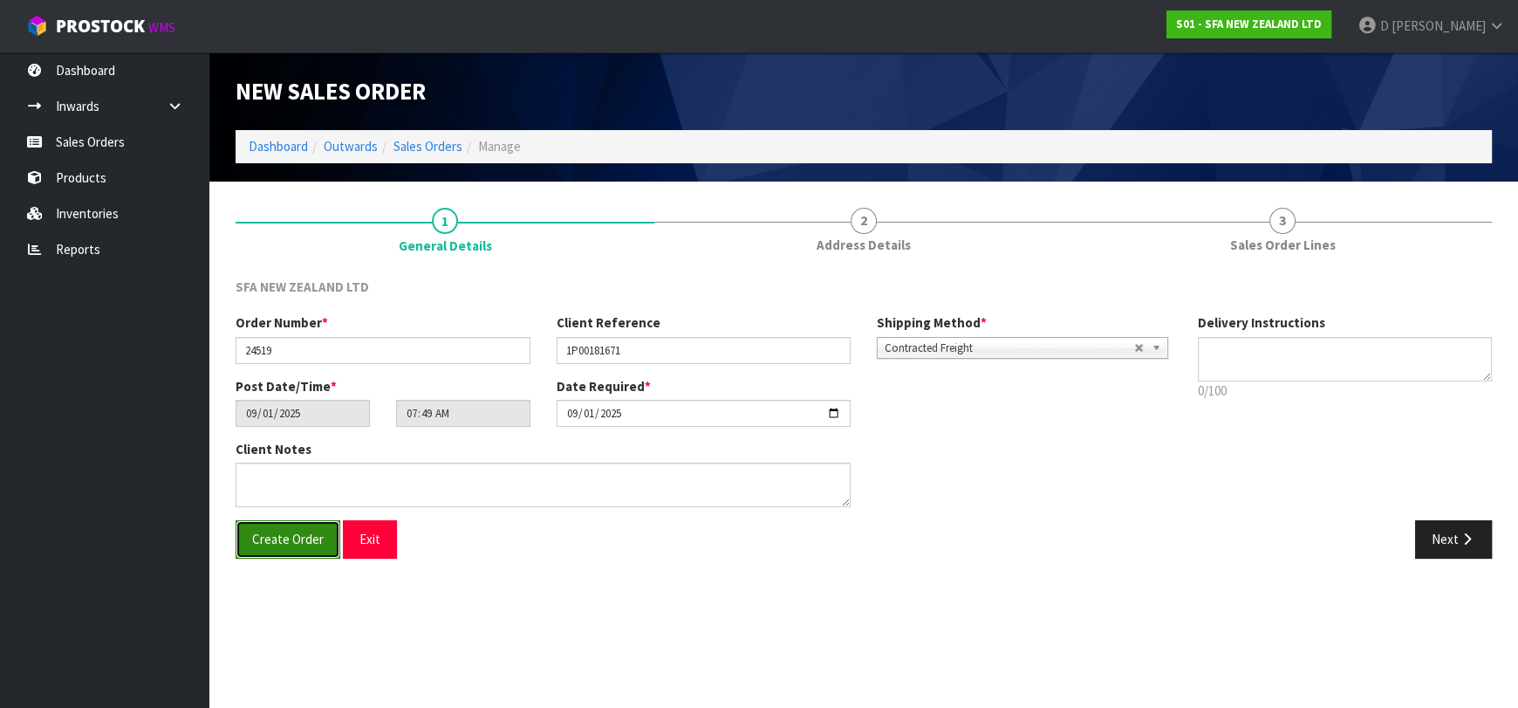
click at [300, 552] on button "Create Order" at bounding box center [288, 539] width 105 height 38
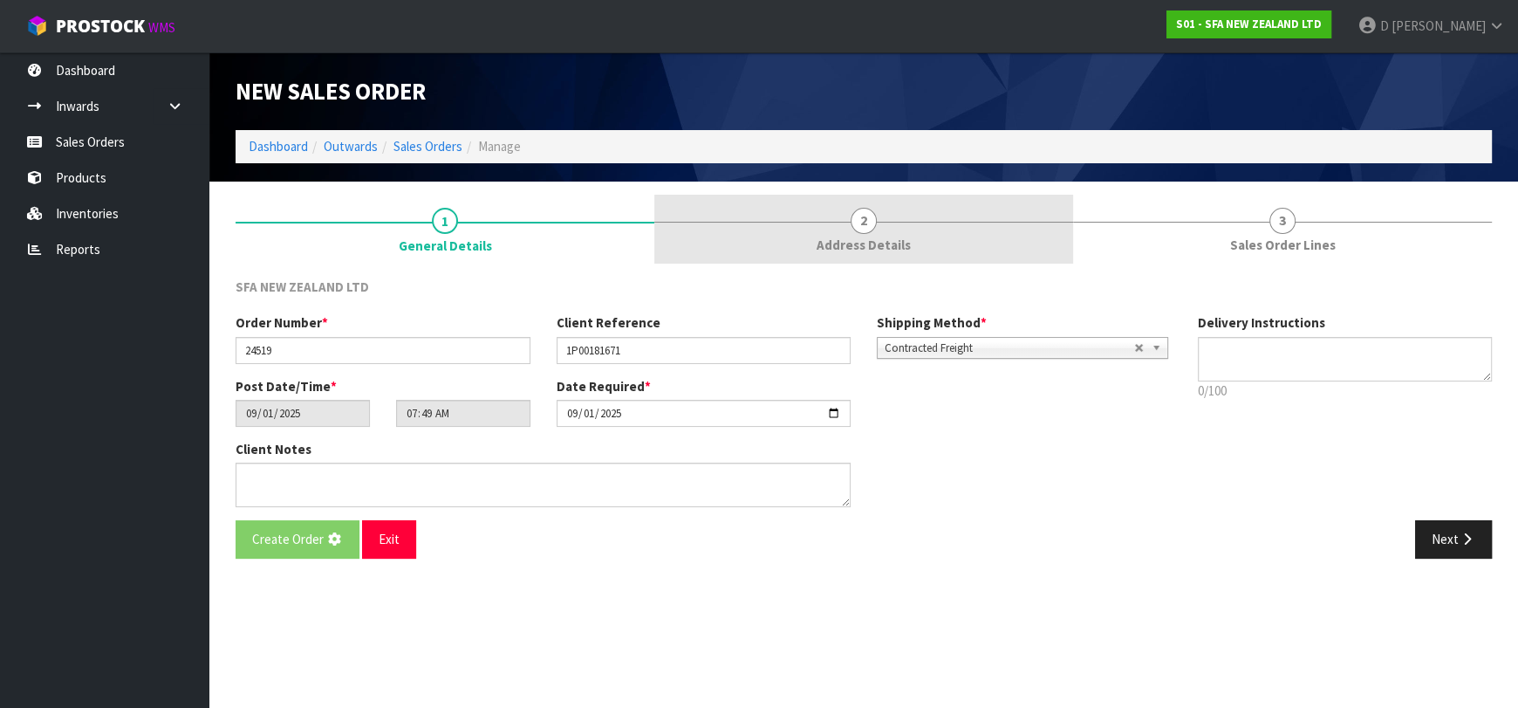
click at [880, 226] on link "2 Address Details" at bounding box center [863, 229] width 419 height 69
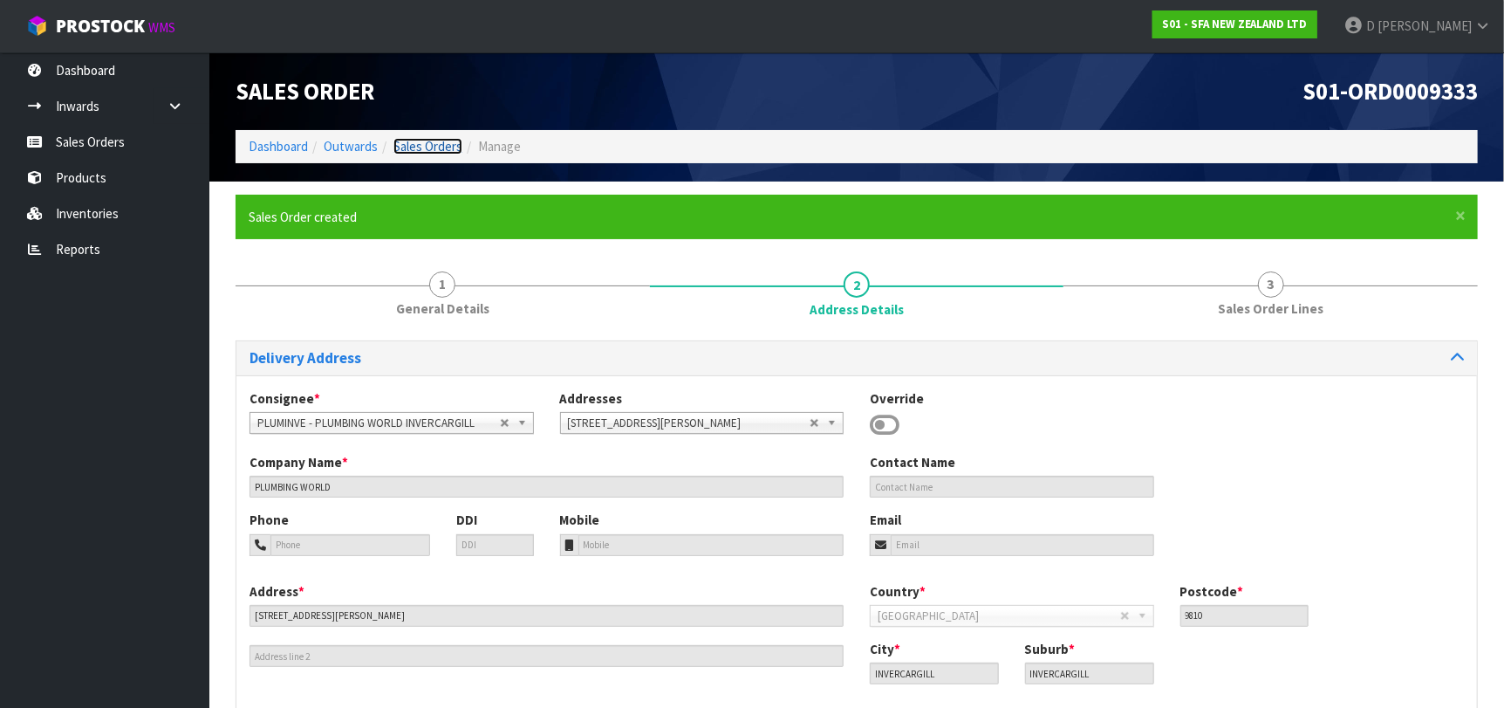
click at [420, 144] on link "Sales Orders" at bounding box center [428, 146] width 69 height 17
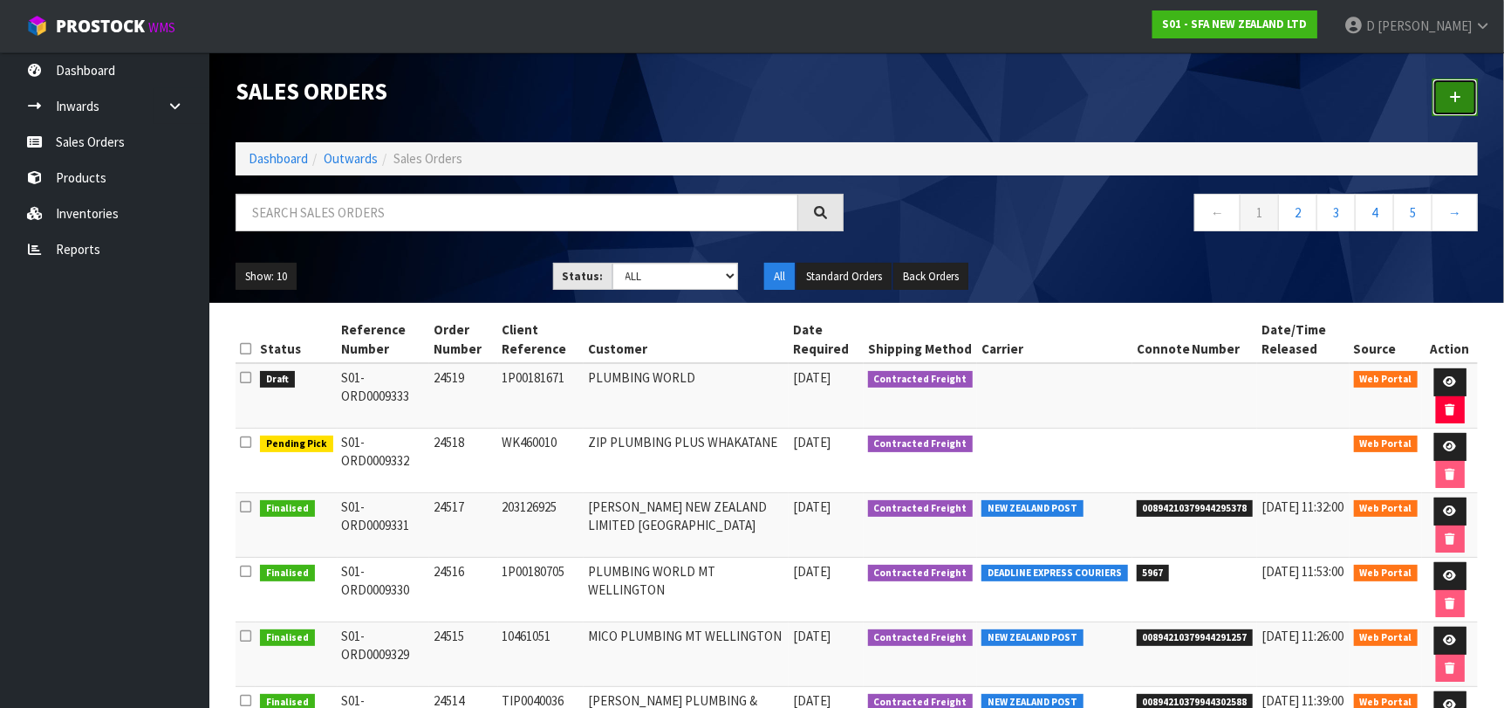
click at [1469, 99] on link at bounding box center [1455, 98] width 45 height 38
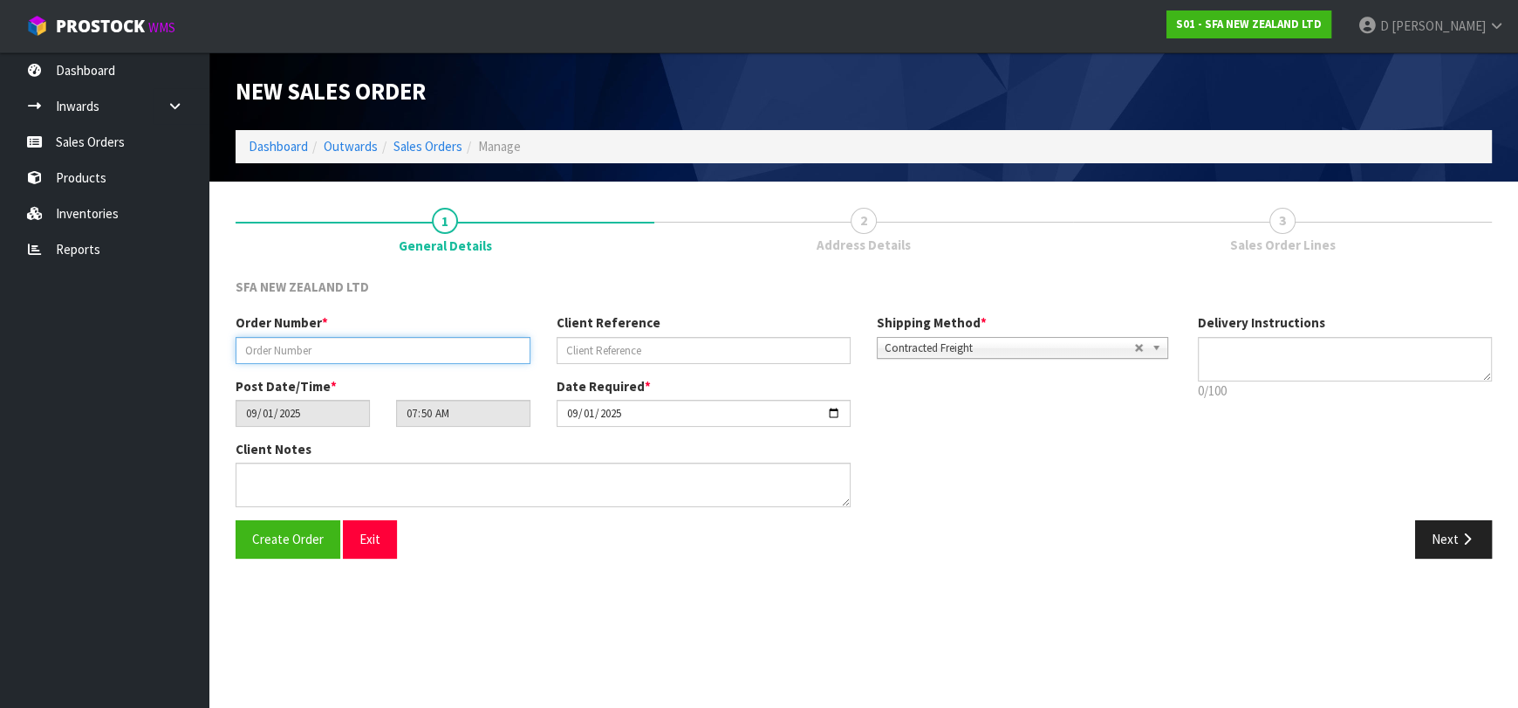
click at [479, 355] on input "text" at bounding box center [383, 350] width 295 height 27
type input "24520"
paste input "1P00181963"
type input "1P00181963"
click at [1438, 536] on button "Next" at bounding box center [1453, 539] width 77 height 38
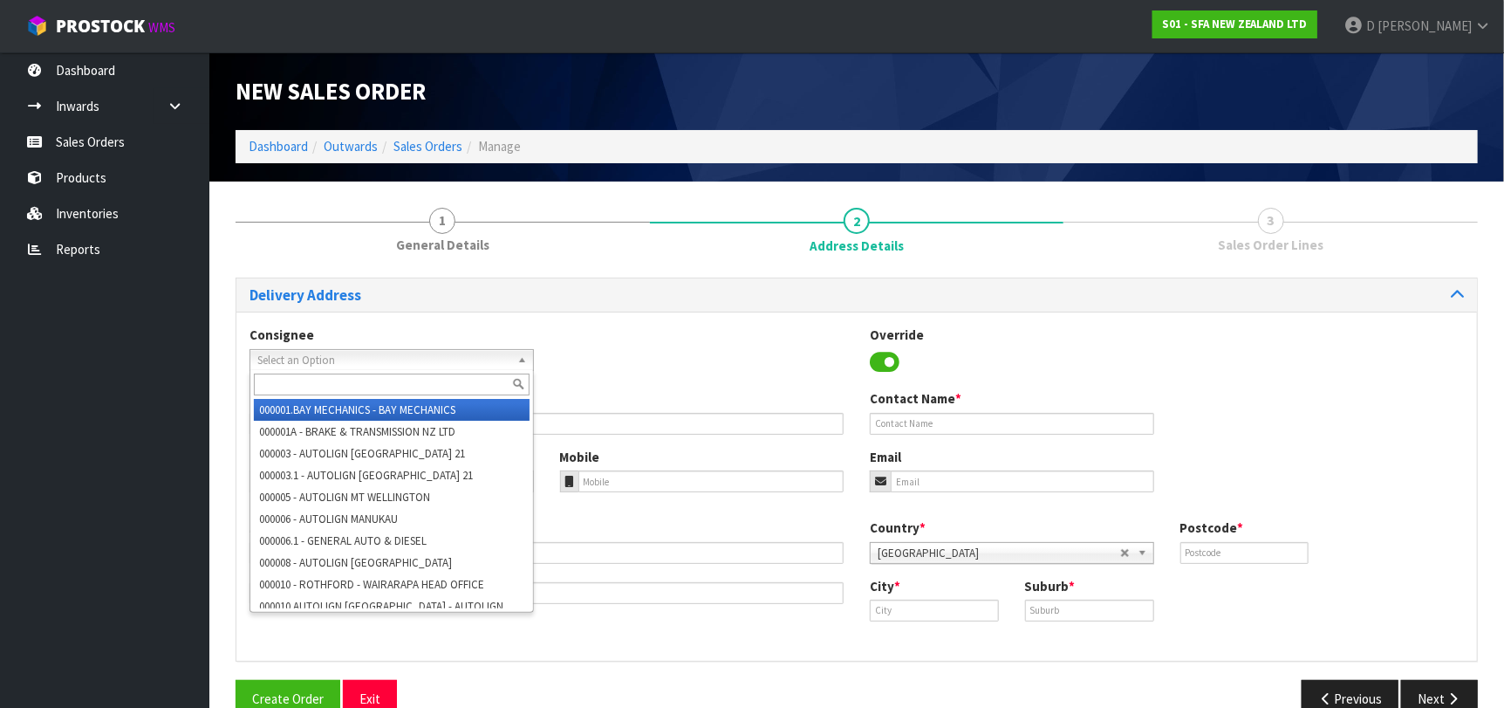
click at [495, 350] on span "Select an Option" at bounding box center [383, 360] width 253 height 21
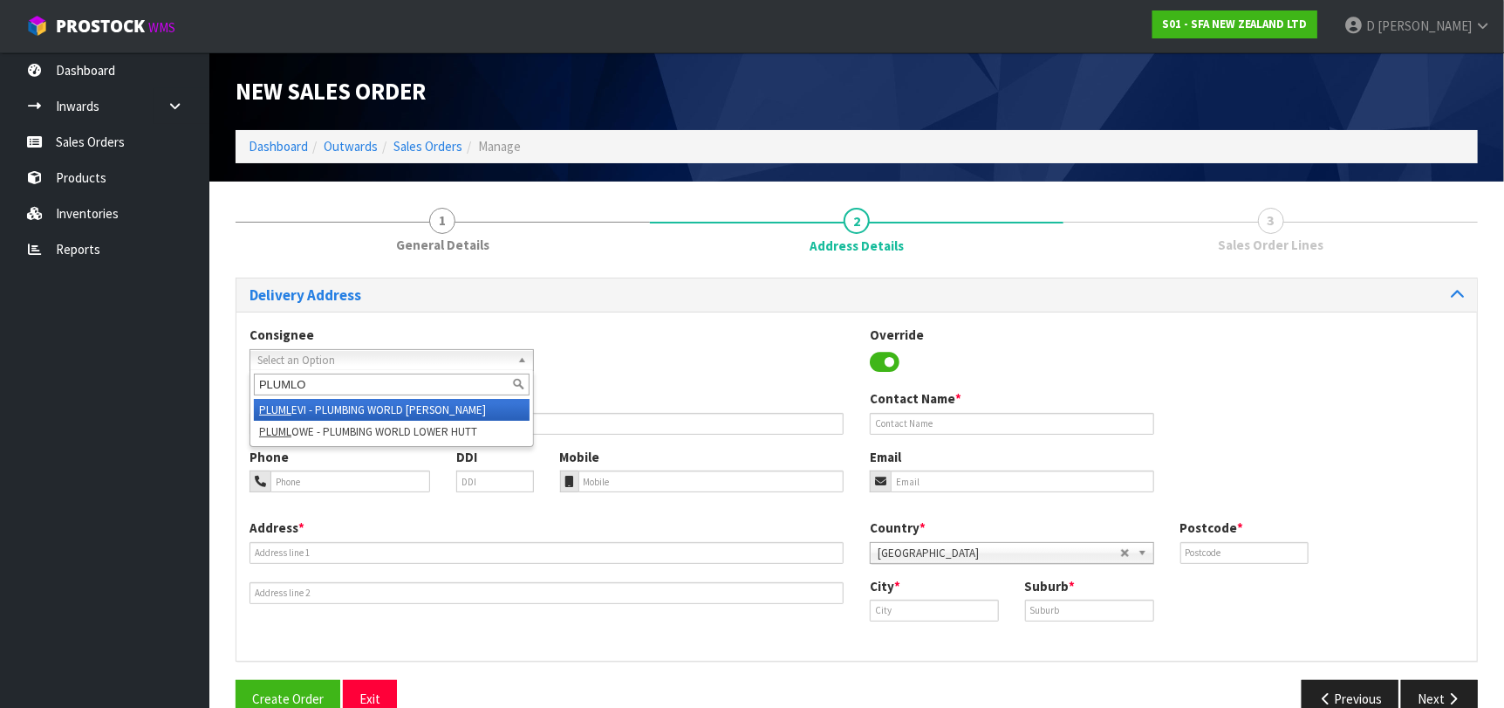
type input "PLUMLOW"
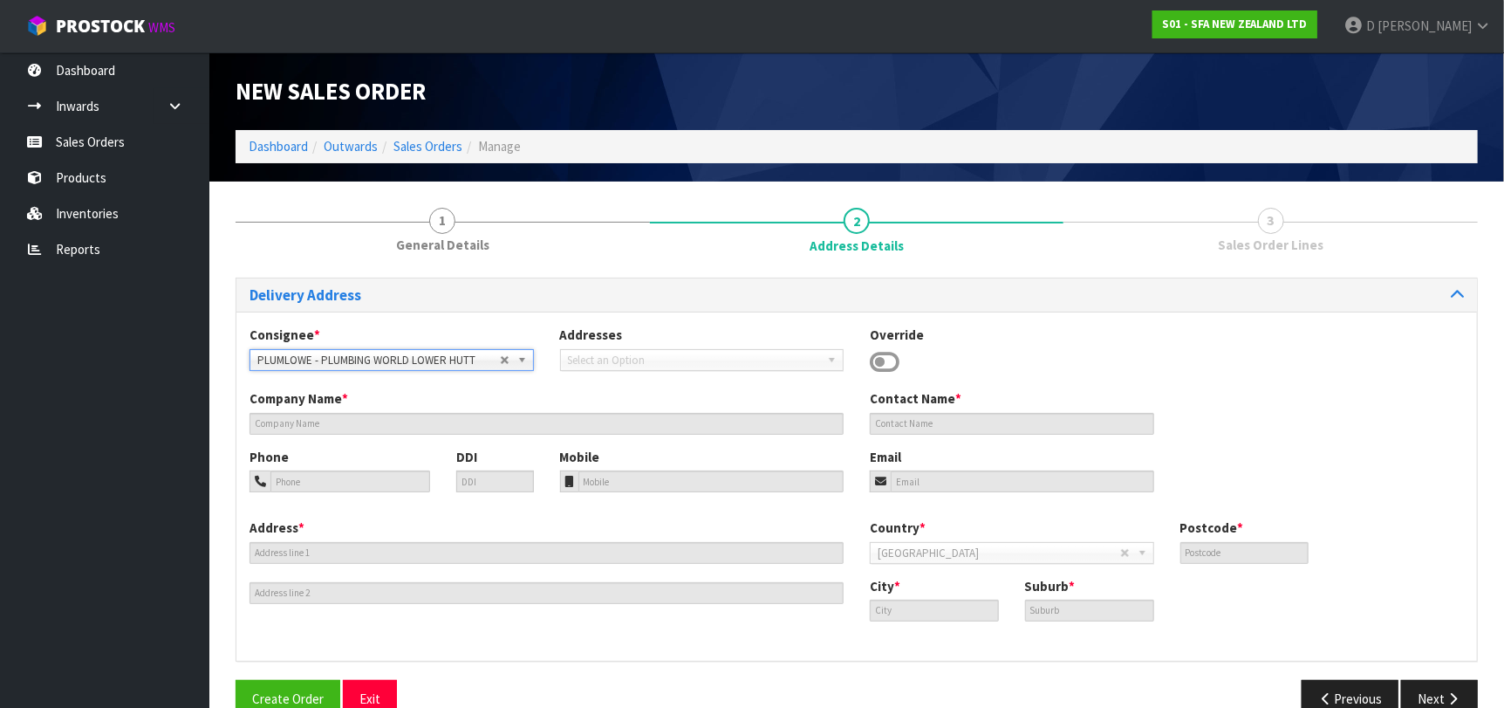
type input "PLUMBING WORLD LOWER HUTT"
type input "[STREET_ADDRESS]"
type input "5012"
type input "LOWER HUTT"
type input "PETONE"
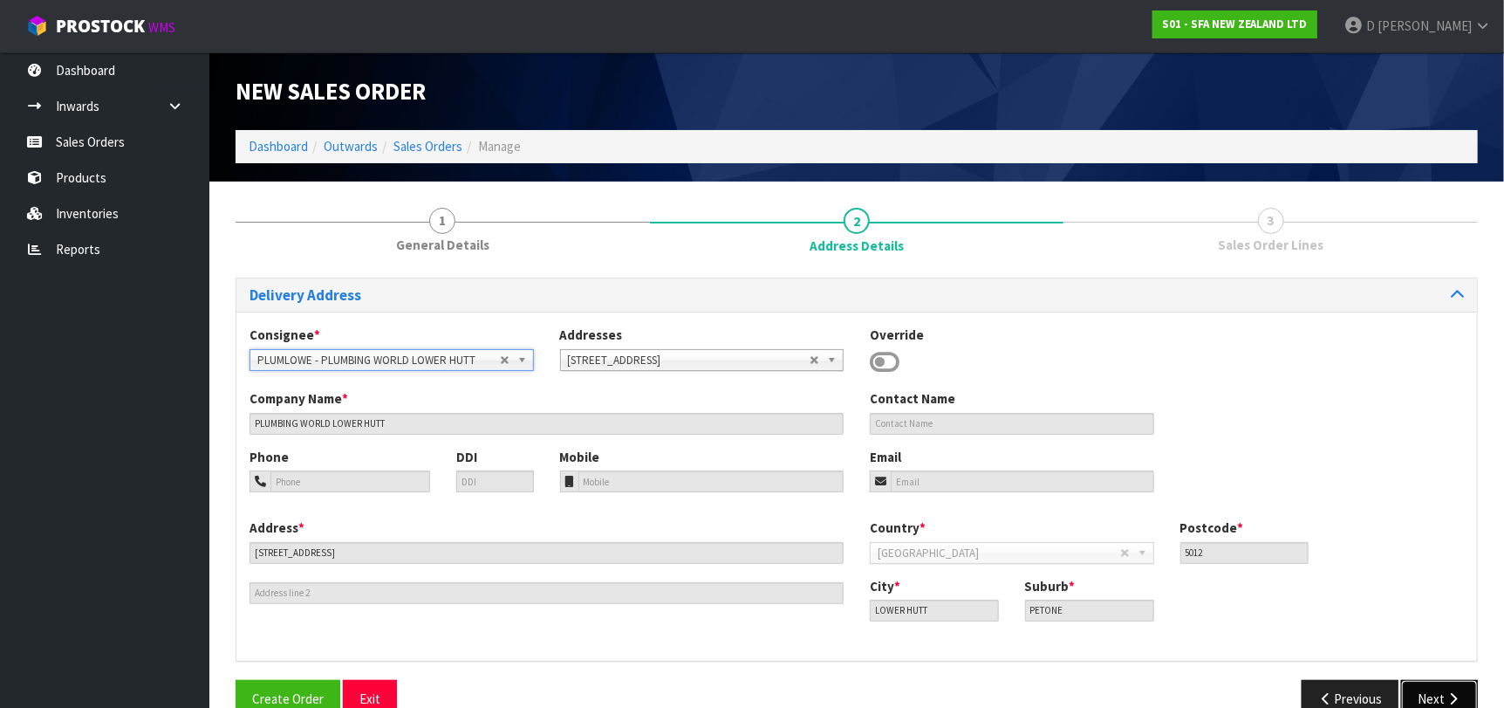
click at [1434, 693] on button "Next" at bounding box center [1439, 699] width 77 height 38
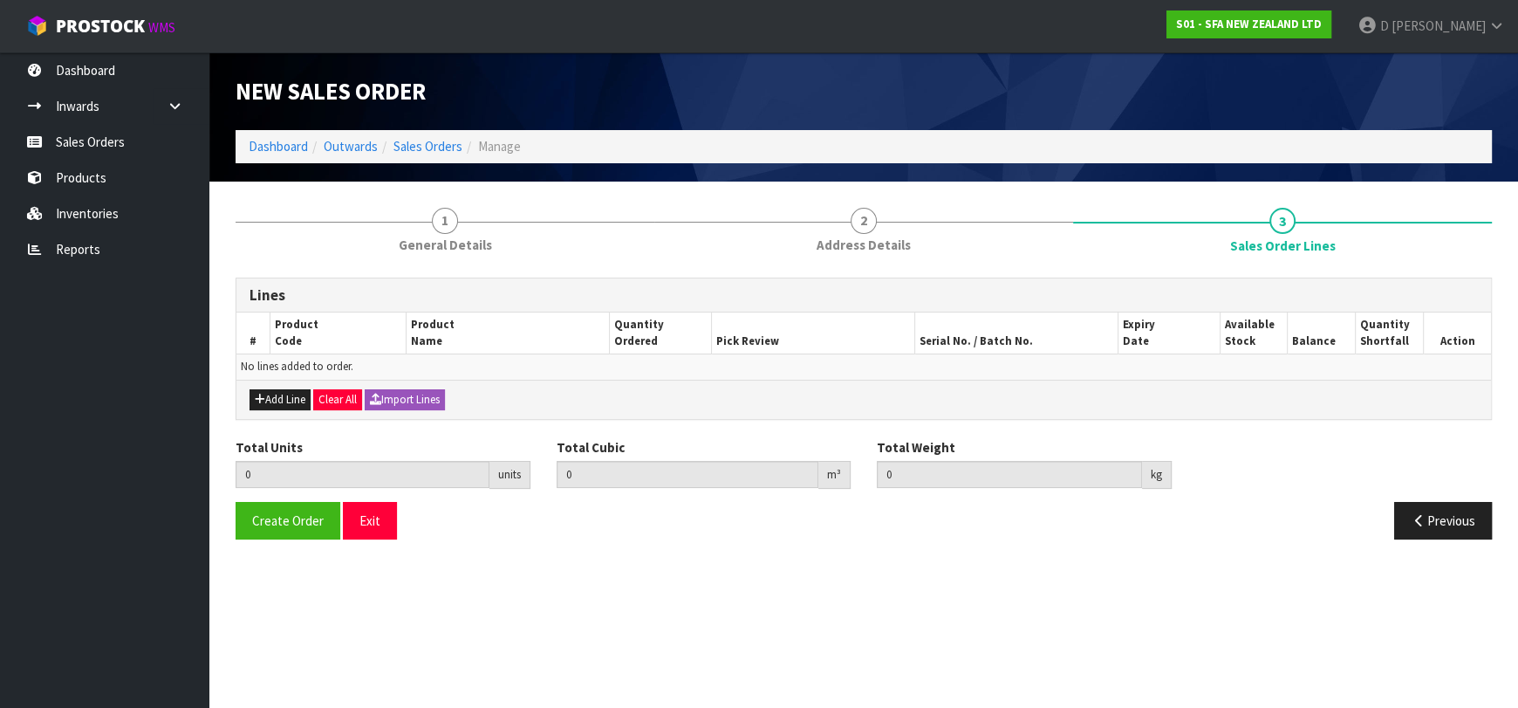
click at [285, 383] on div "Add Line Clear All Import Lines" at bounding box center [863, 399] width 1255 height 39
click at [289, 394] on button "Add Line" at bounding box center [280, 399] width 61 height 21
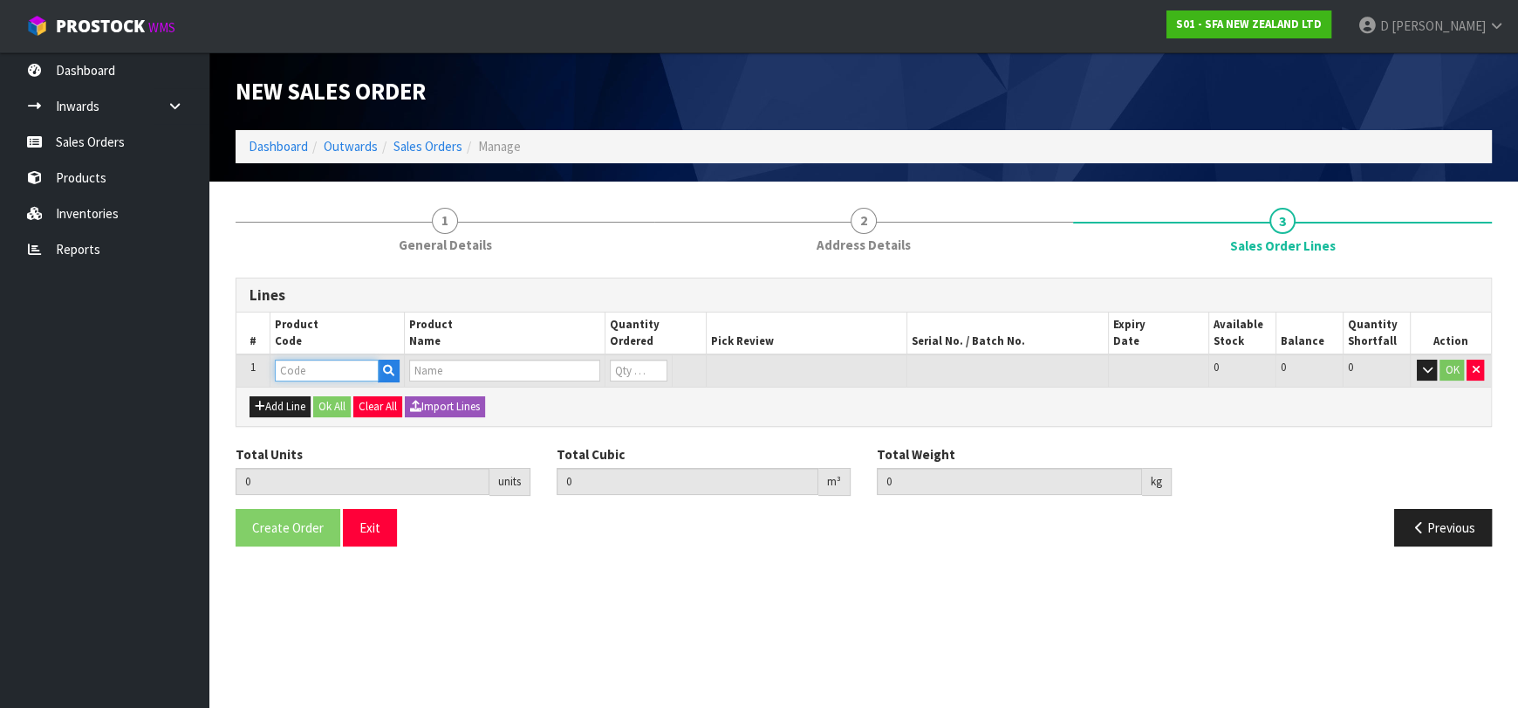
click at [293, 373] on input "text" at bounding box center [327, 371] width 104 height 22
type input "DET2L"
drag, startPoint x: 335, startPoint y: 397, endPoint x: 597, endPoint y: 424, distance: 263.2
click at [335, 397] on link "DET2L AUST" at bounding box center [345, 400] width 138 height 24
type input "DET2LAUST"
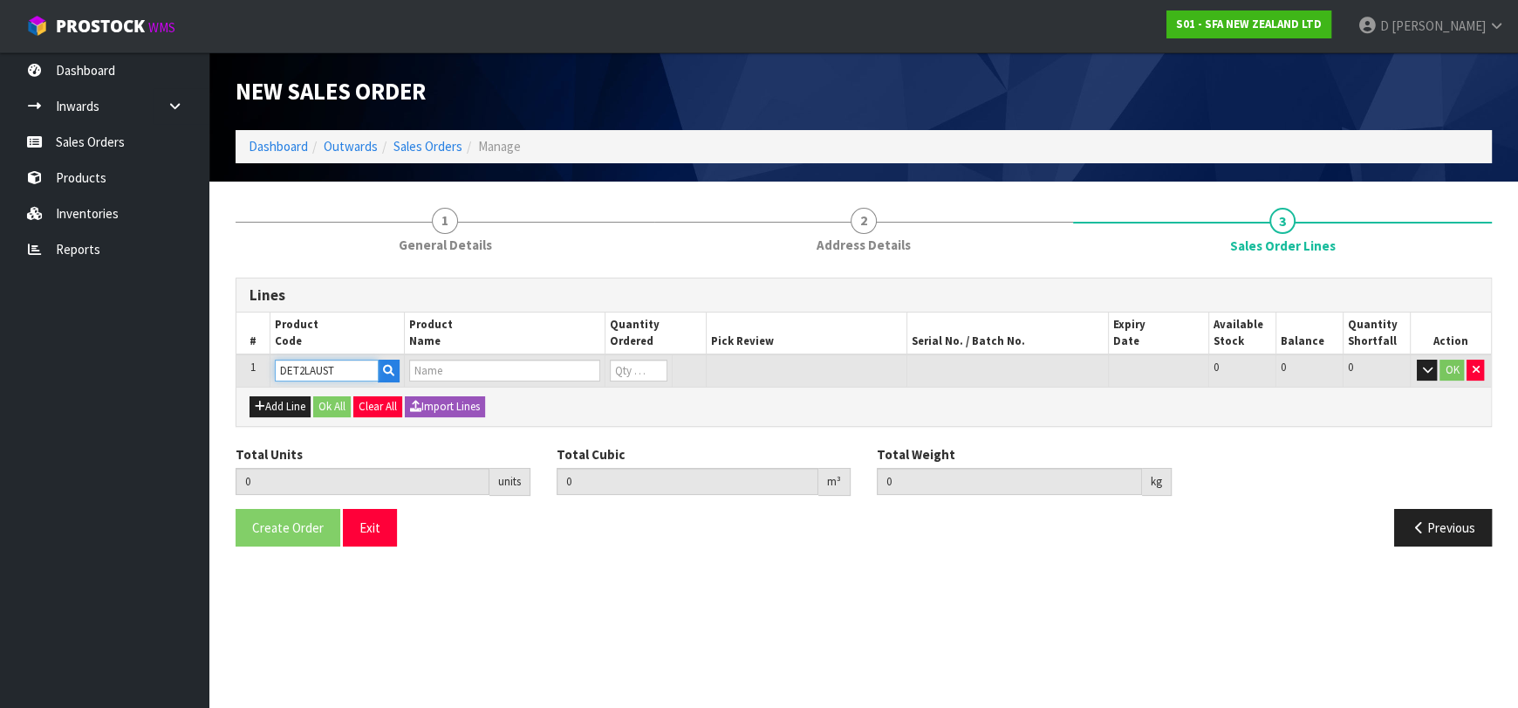
type input "0.000000"
type input "0.000"
type input "SANIFLO PUMP DESCALER 2 LITRE"
type input "0"
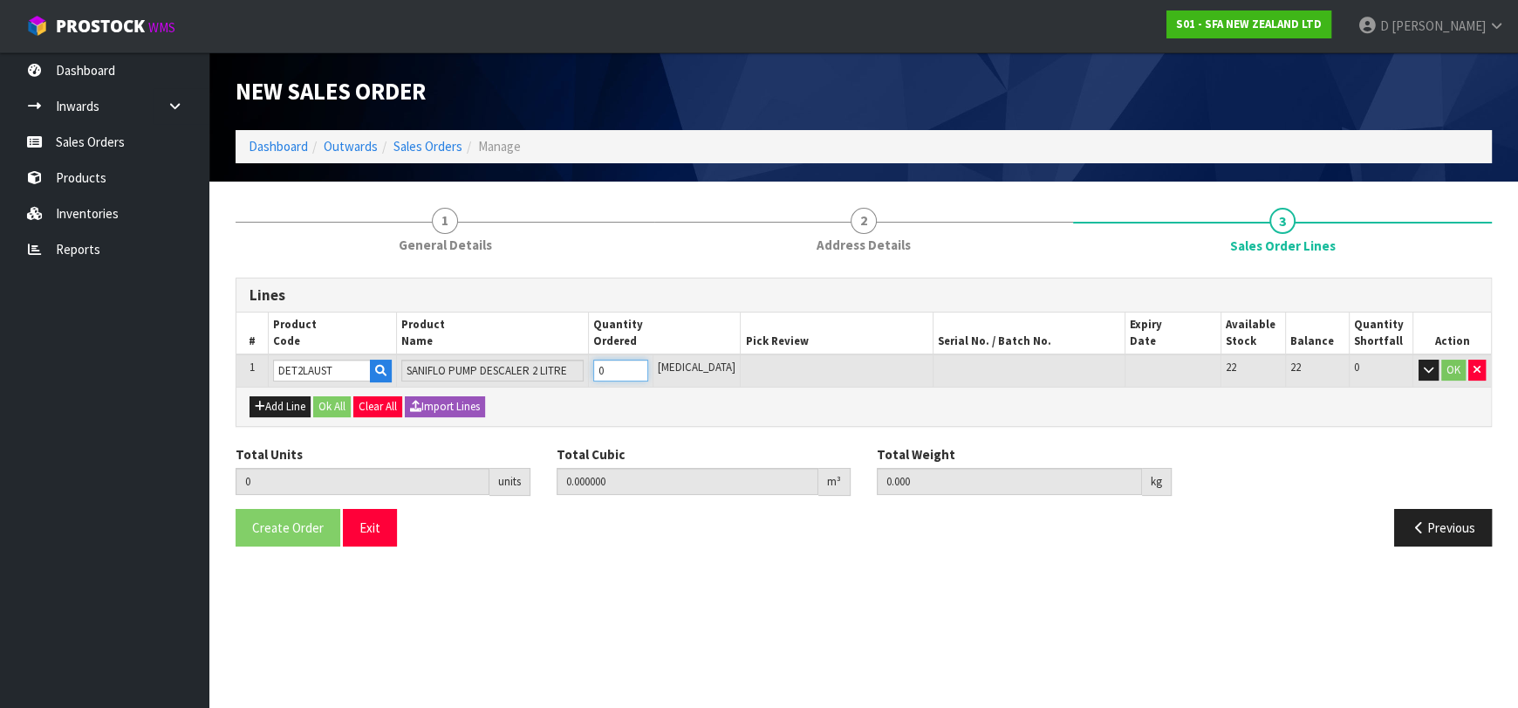
type input "1"
type input "0.003719"
type input "2.315"
type input "1"
click at [647, 364] on input "1" at bounding box center [620, 371] width 54 height 22
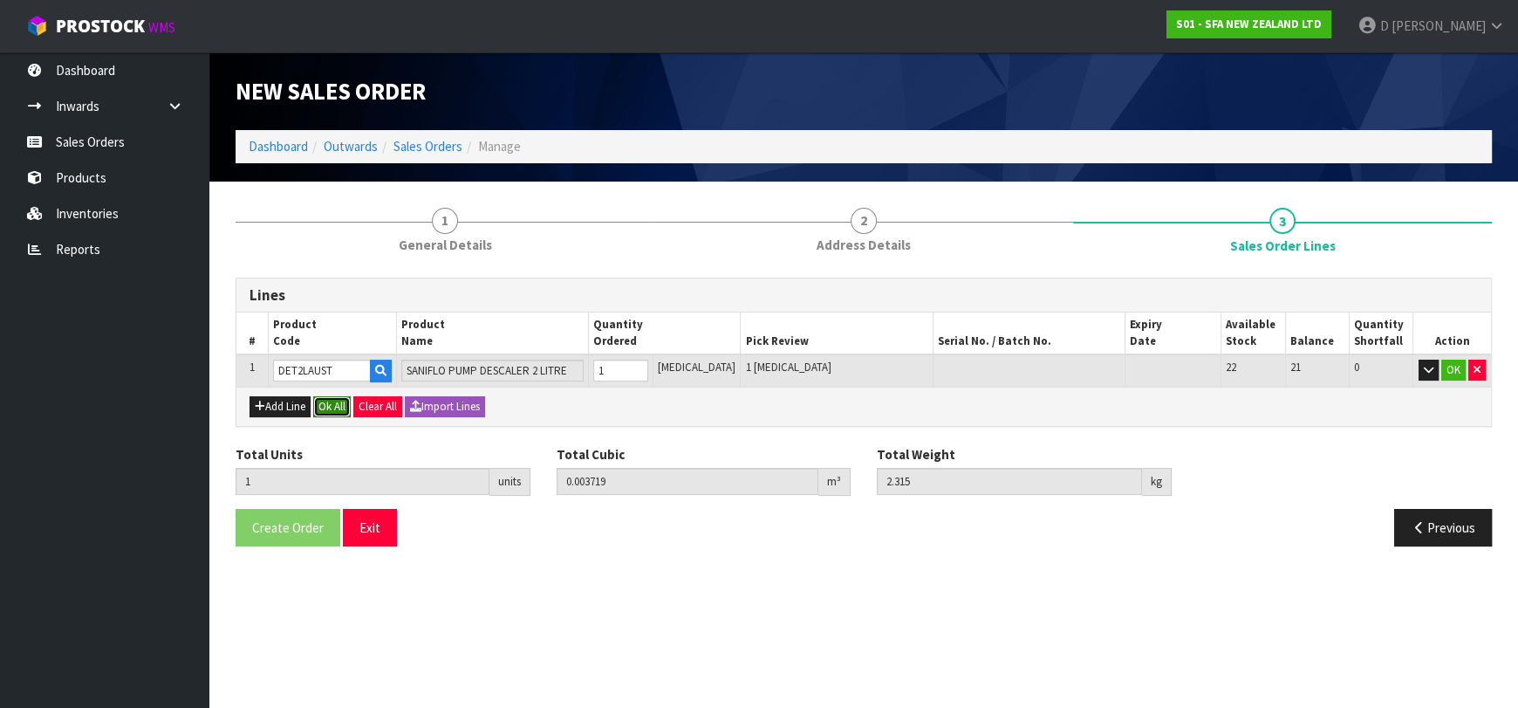
click at [350, 407] on button "Ok All" at bounding box center [332, 406] width 38 height 21
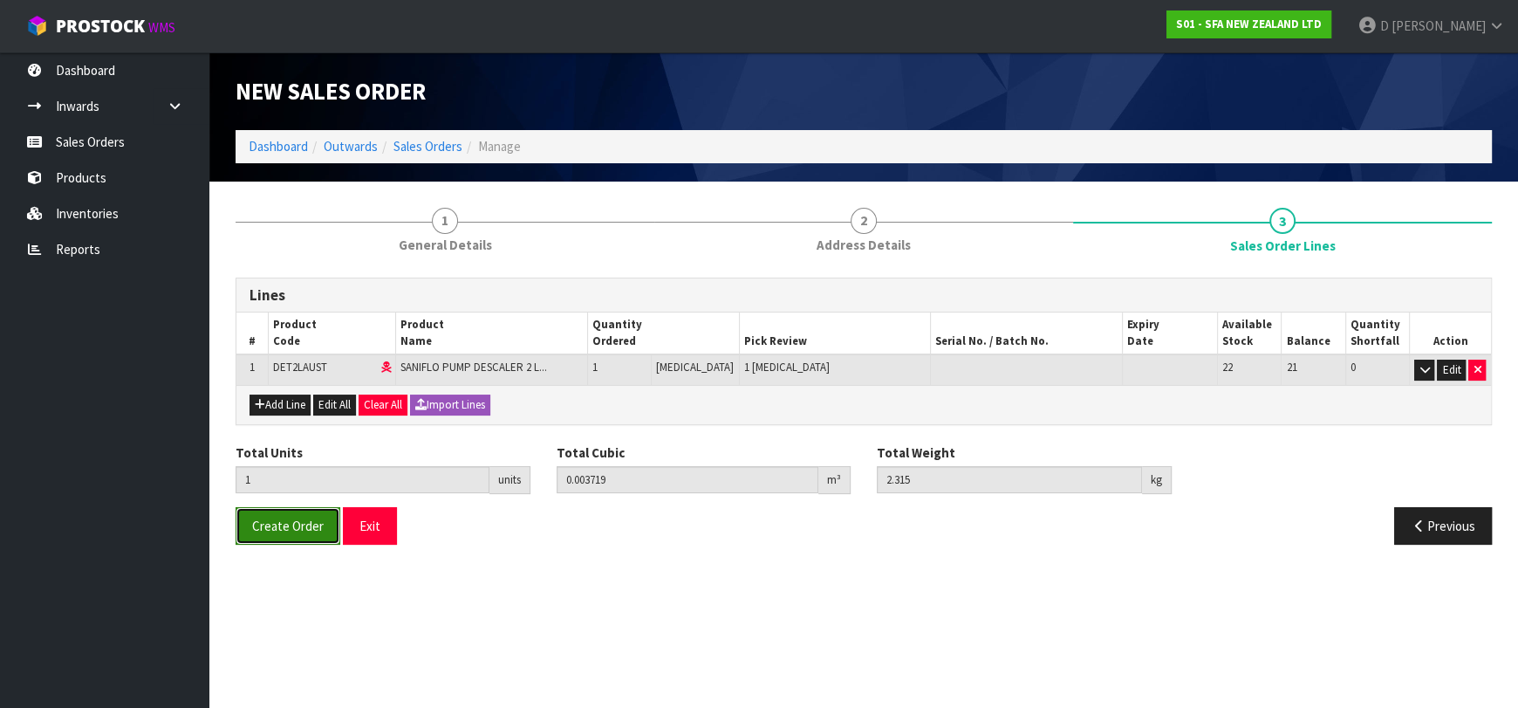
drag, startPoint x: 279, startPoint y: 535, endPoint x: 242, endPoint y: 536, distance: 37.5
click at [276, 535] on button "Create Order" at bounding box center [288, 526] width 105 height 38
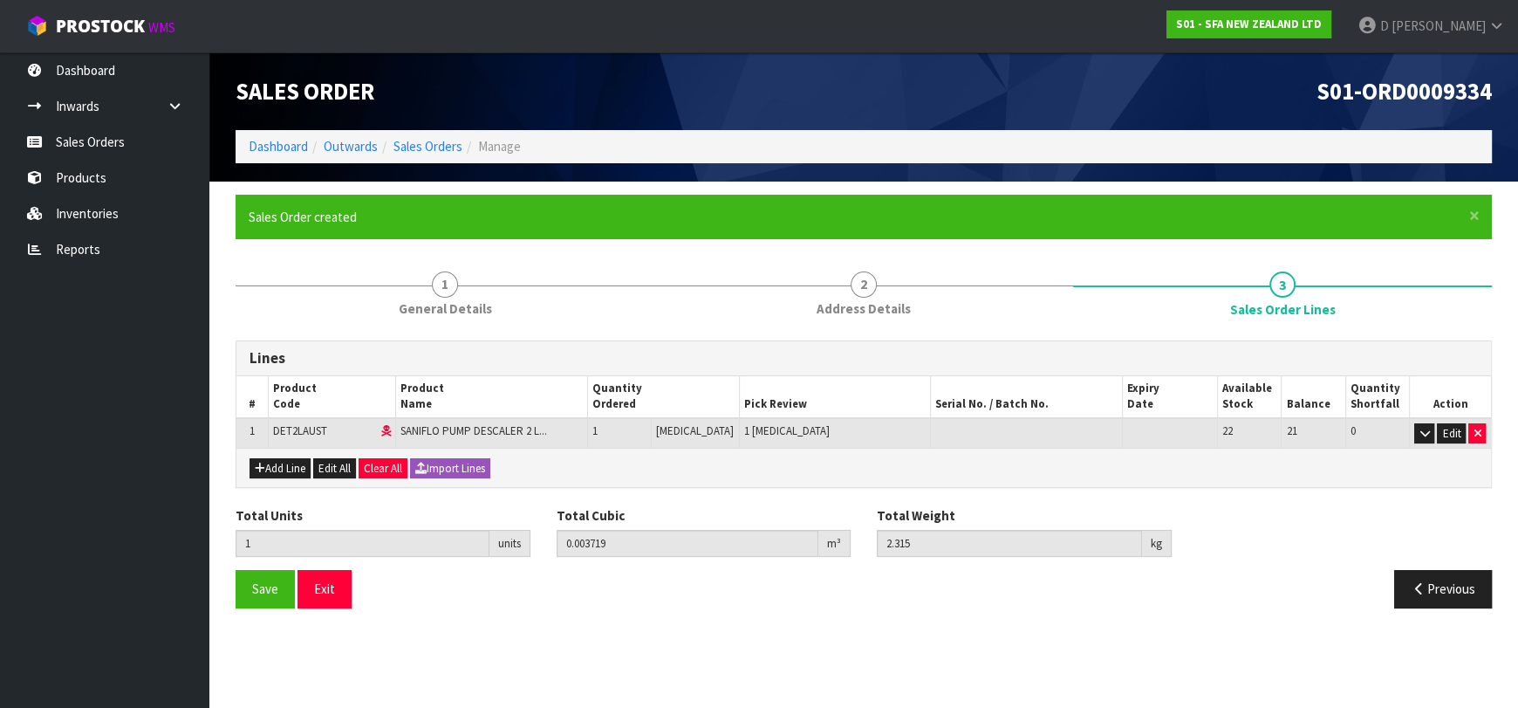
click at [47, 400] on ul "Dashboard Inwards Purchase Orders Receipts Sales Orders Products Inventories Re…" at bounding box center [104, 379] width 209 height 655
click at [426, 161] on ol "Dashboard Outwards Sales Orders Manage" at bounding box center [864, 146] width 1257 height 32
click at [419, 143] on link "Sales Orders" at bounding box center [428, 146] width 69 height 17
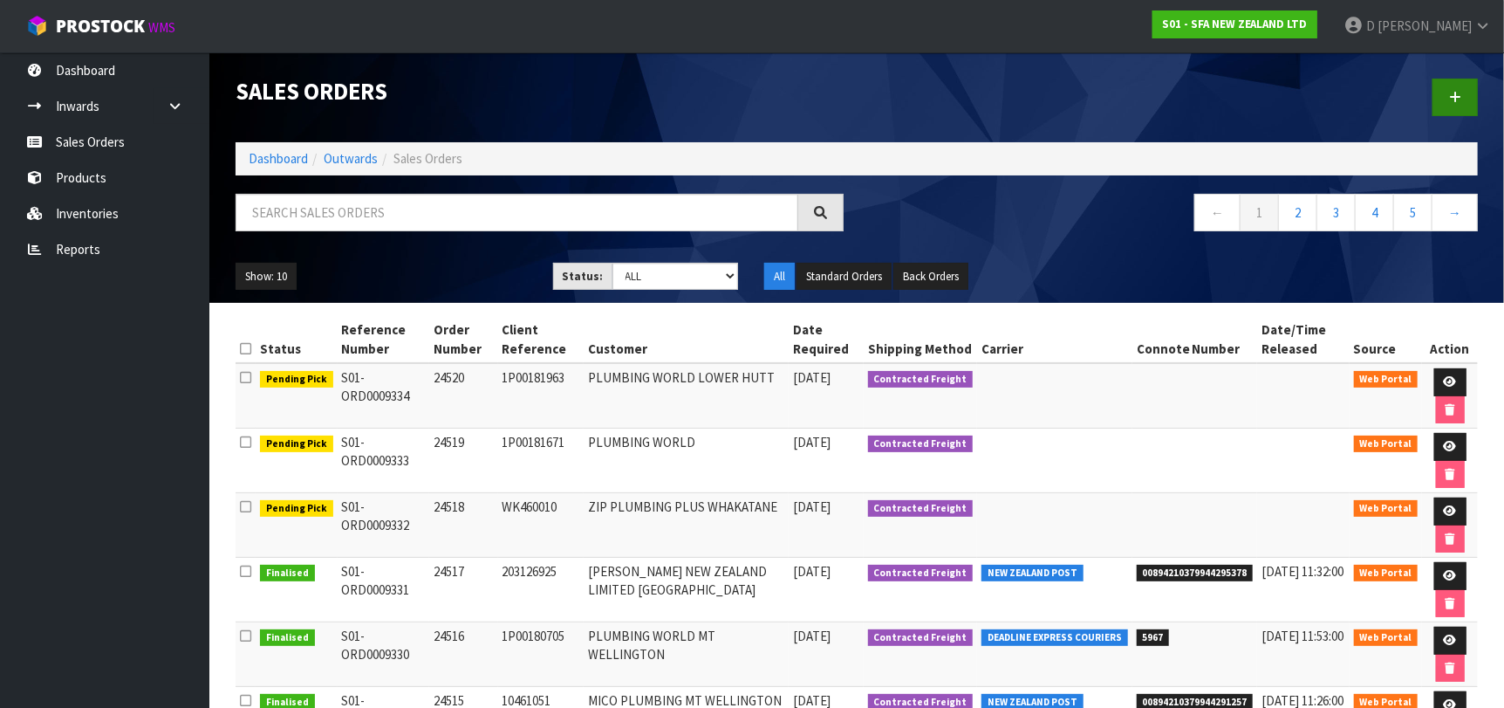
click at [1481, 83] on div at bounding box center [1174, 97] width 634 height 90
click at [1435, 92] on link at bounding box center [1455, 98] width 45 height 38
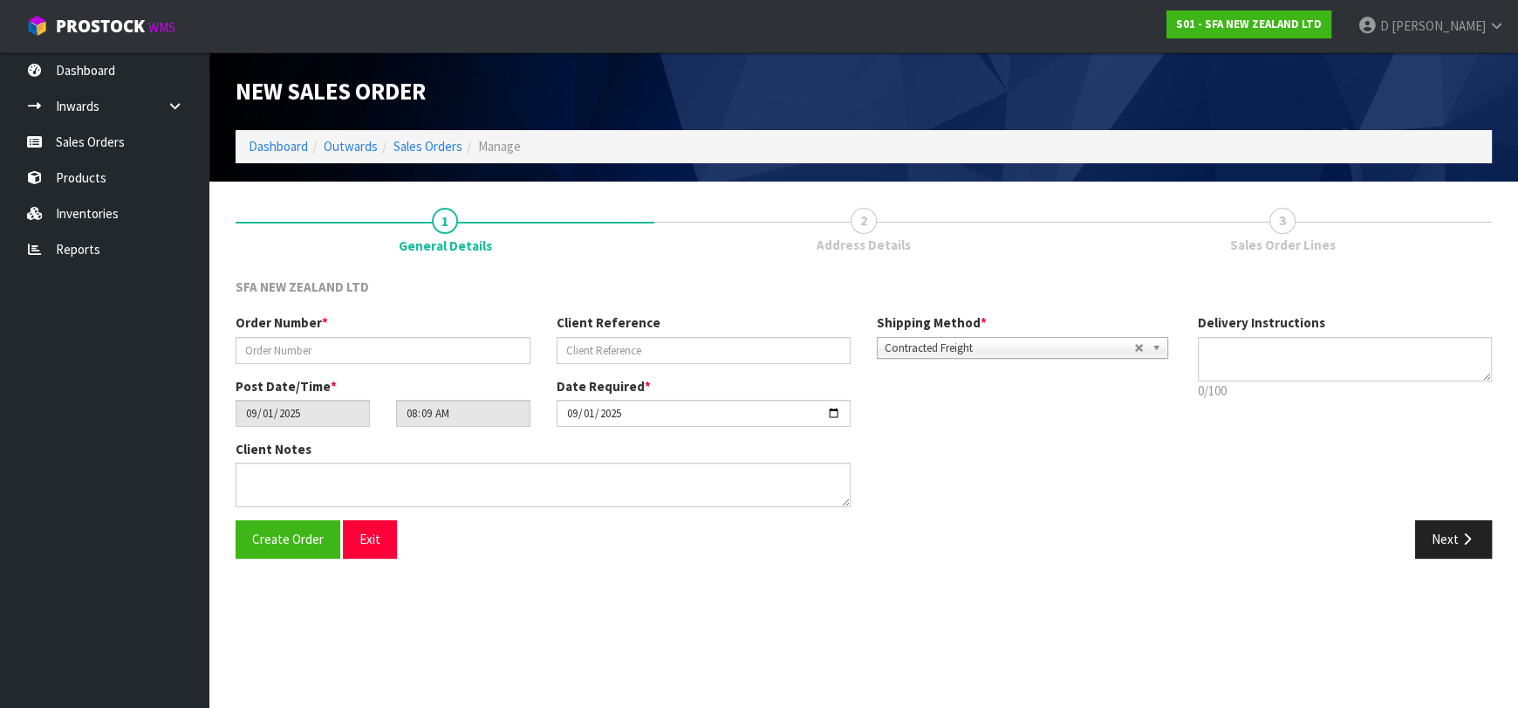
click at [434, 338] on div "Order Number *" at bounding box center [383, 338] width 321 height 50
click at [434, 338] on input "text" at bounding box center [383, 350] width 295 height 27
type input "24521"
paste input "2599749"
type input "2599749"
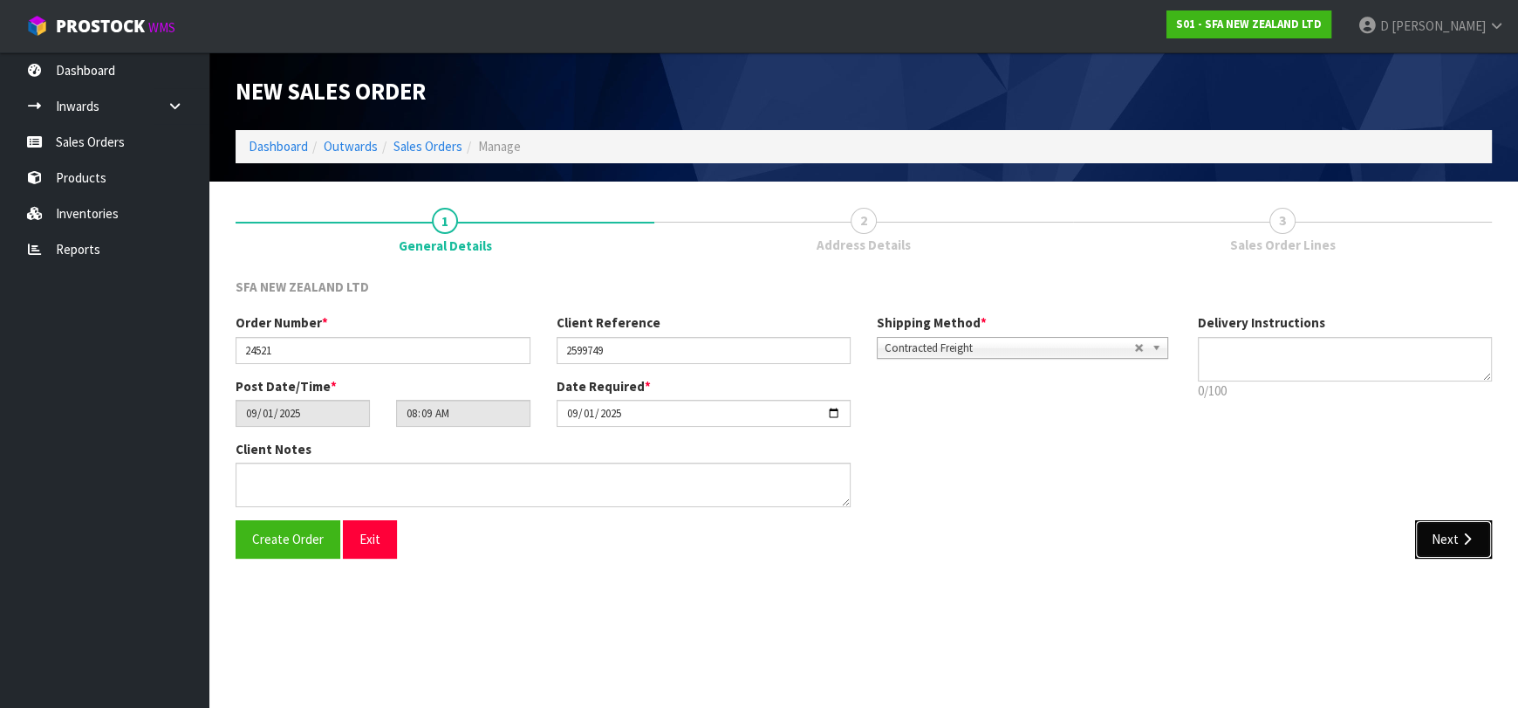
drag, startPoint x: 1465, startPoint y: 548, endPoint x: 641, endPoint y: 344, distance: 848.6
click at [1462, 547] on button "Next" at bounding box center [1453, 539] width 77 height 38
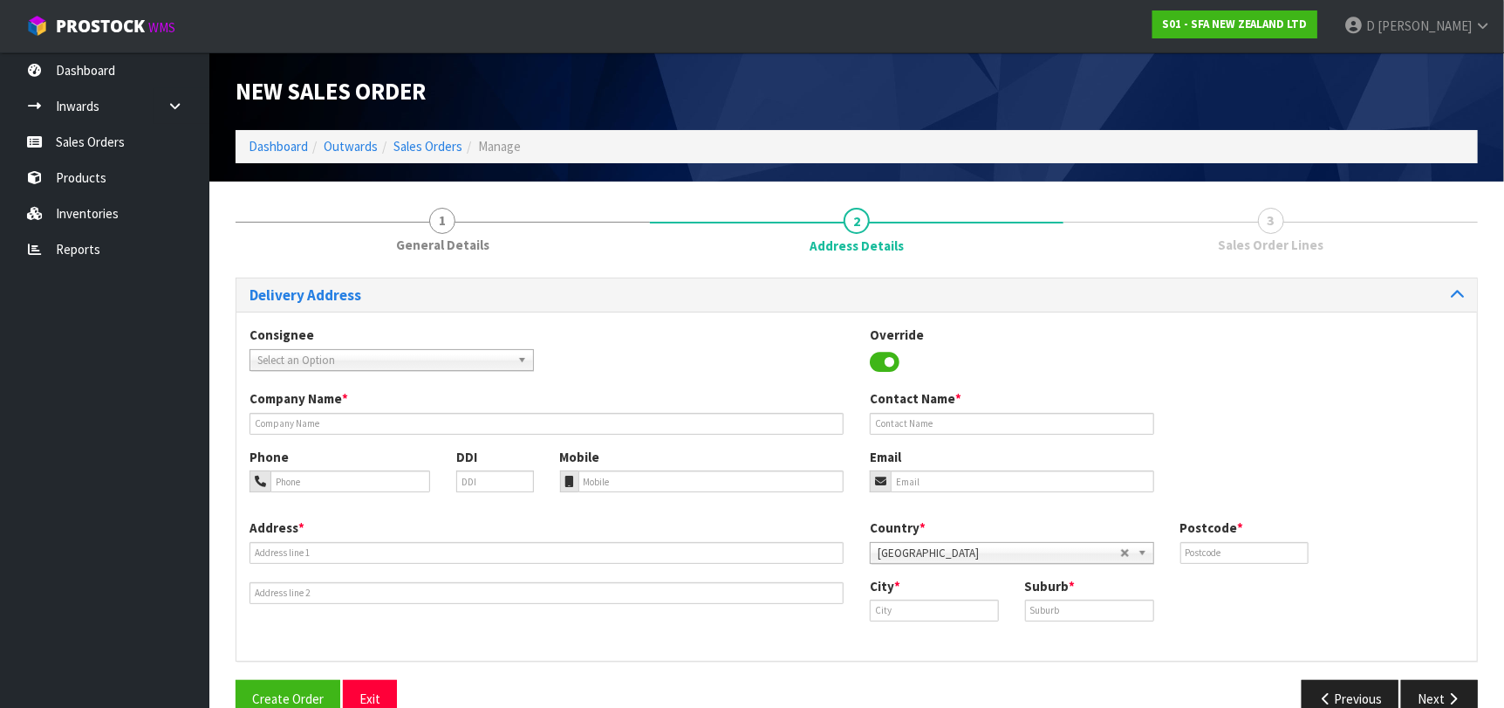
click at [349, 360] on span "Select an Option" at bounding box center [383, 360] width 253 height 21
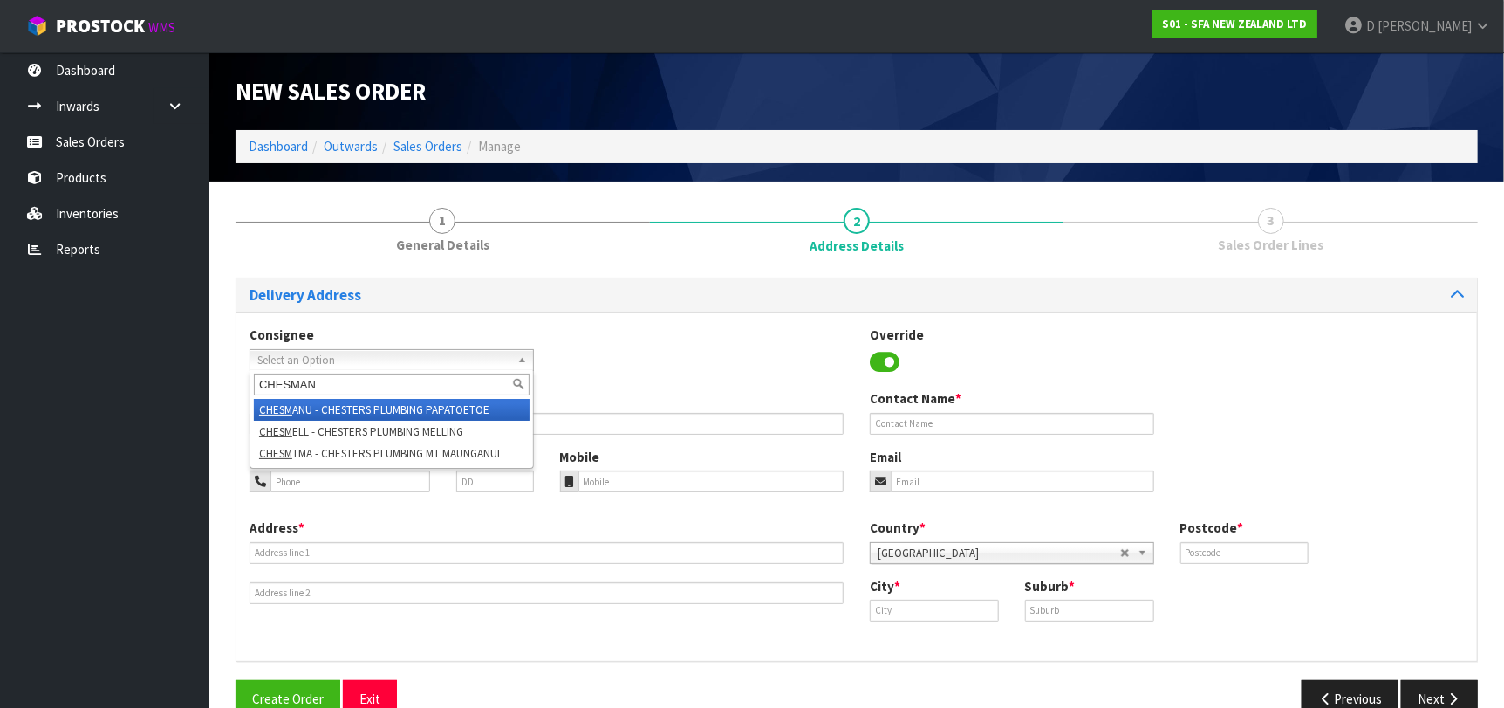
type input "CHESMANU"
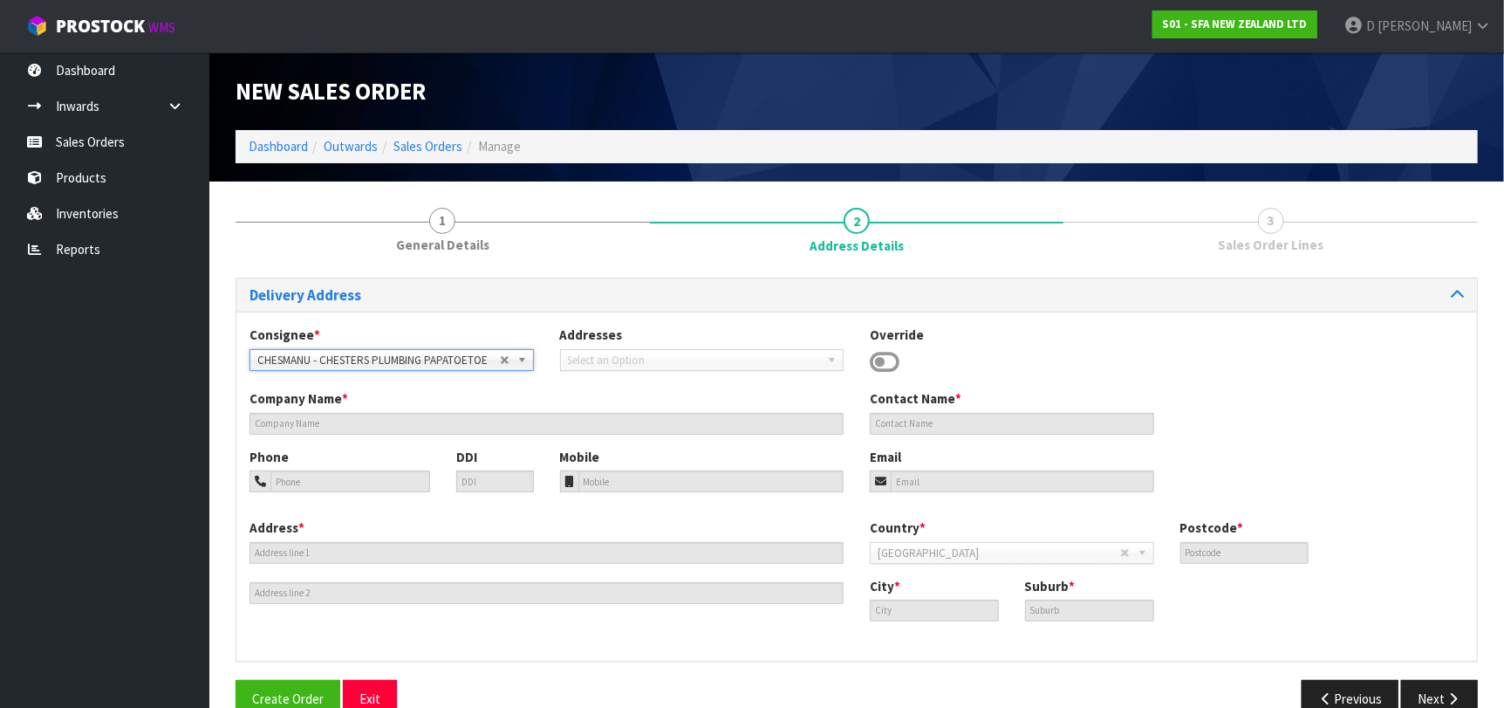
type input "CHESTERS PLUMBING PAPATOETOE"
type input "28D [PERSON_NAME][GEOGRAPHIC_DATA]"
type input "2104"
type input "[GEOGRAPHIC_DATA]"
type input "PAPATOETOE"
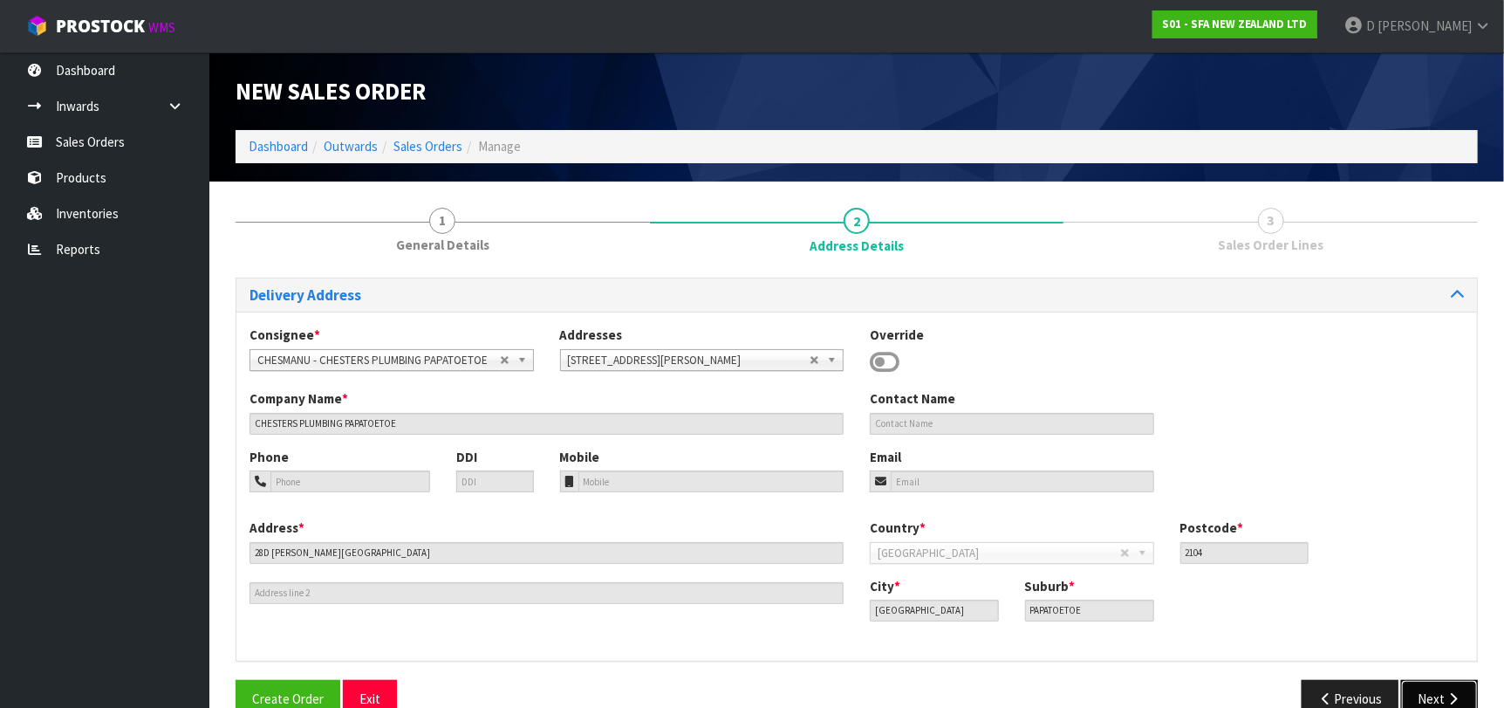
click at [1455, 693] on icon "button" at bounding box center [1453, 698] width 17 height 13
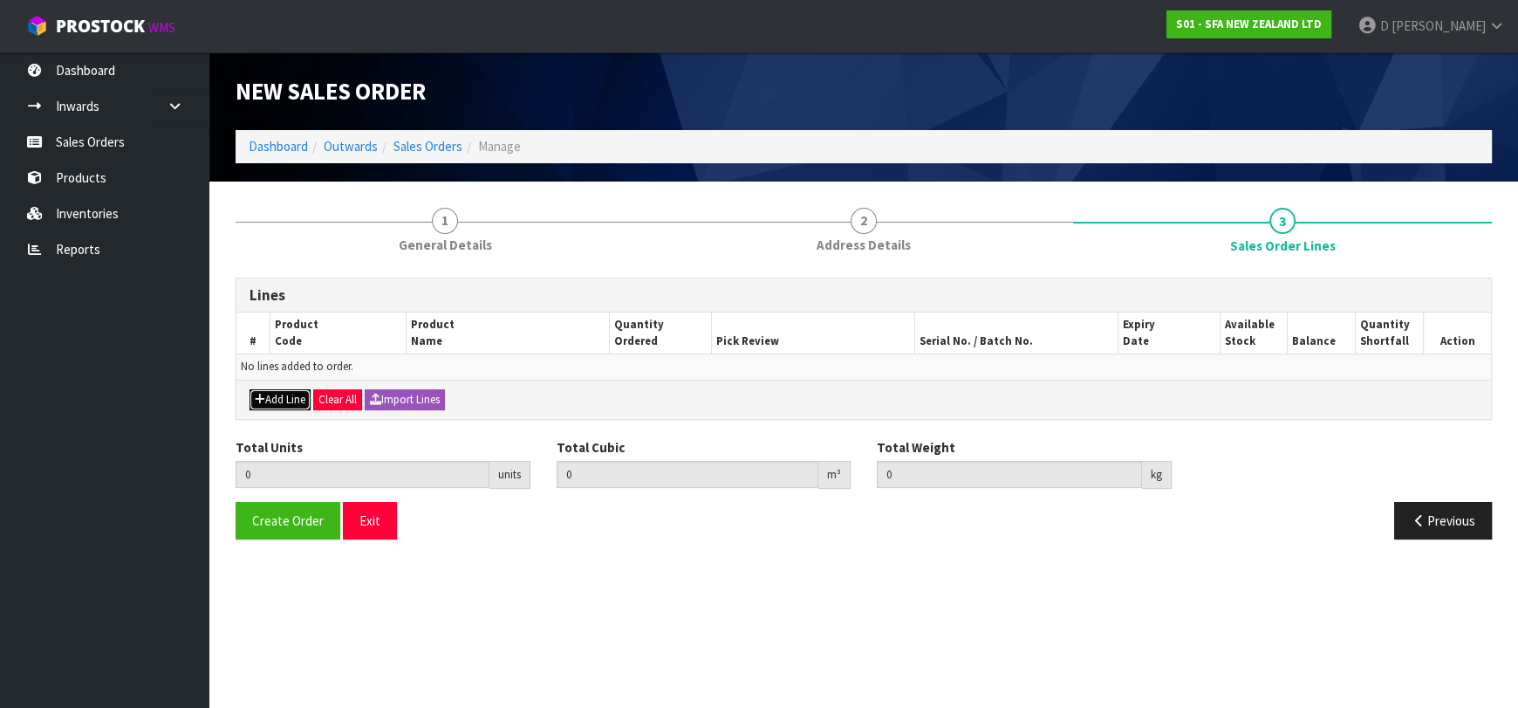
click at [280, 390] on button "Add Line" at bounding box center [280, 399] width 61 height 21
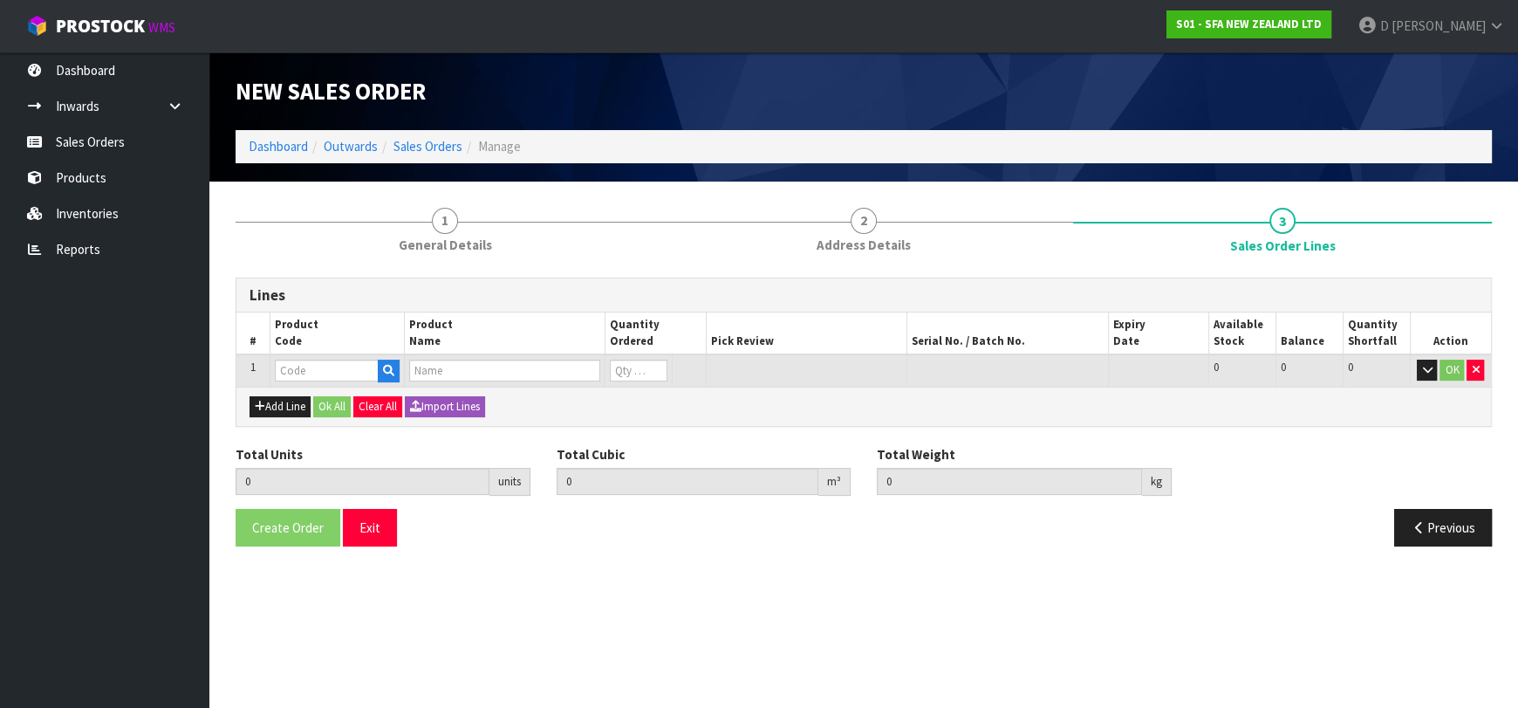
click at [299, 373] on input "text" at bounding box center [327, 371] width 104 height 22
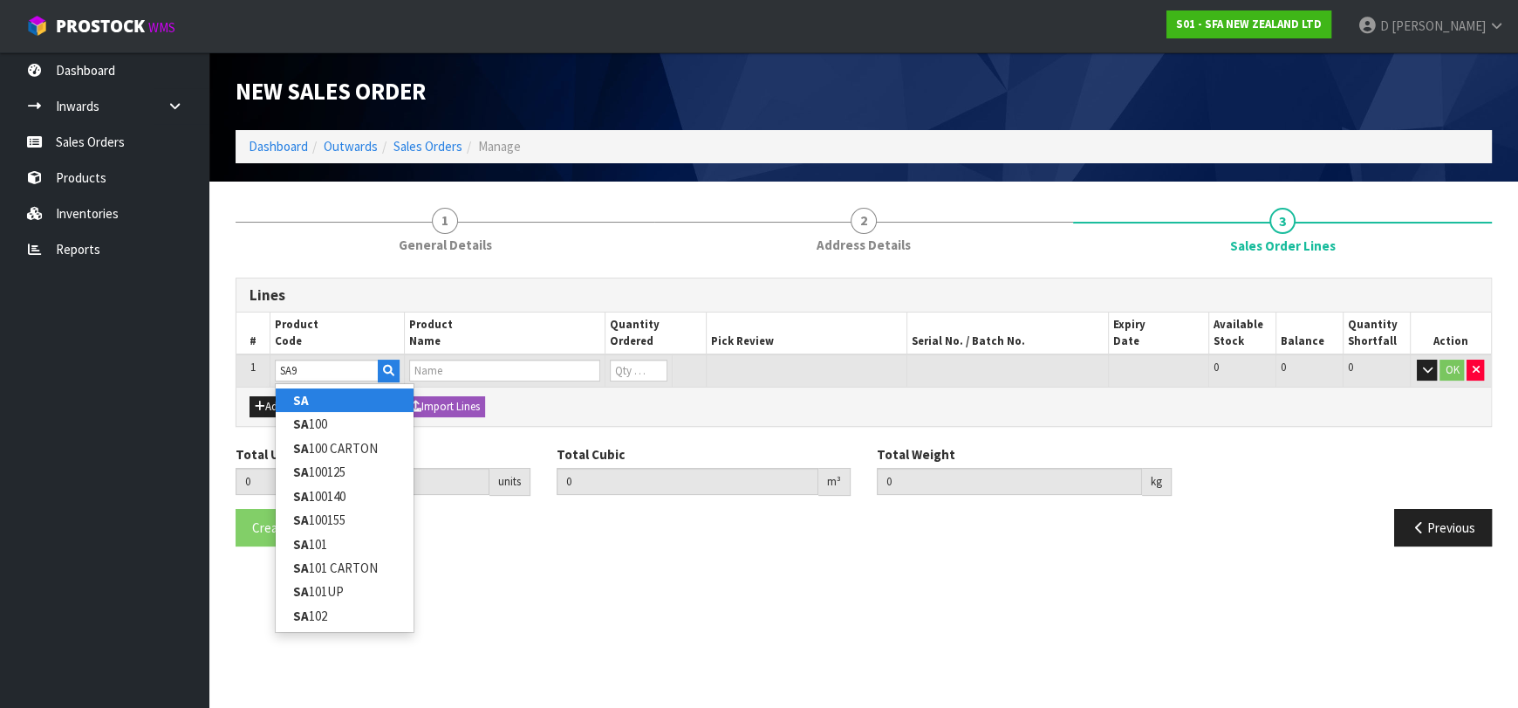
type input "SA94"
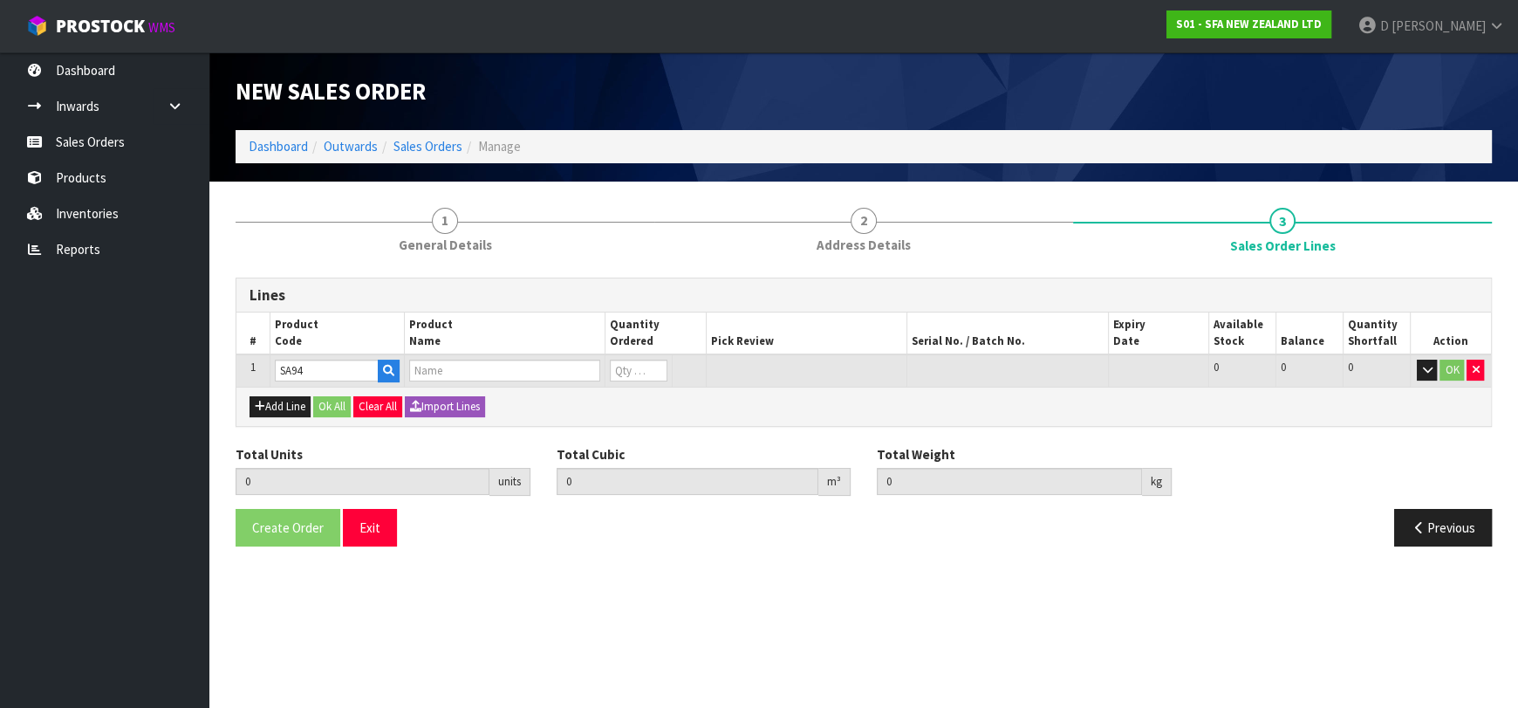
type input "0.000000"
type input "0.000"
type input "SANISHOWER UP WASTE WATER PUMP"
type input "0"
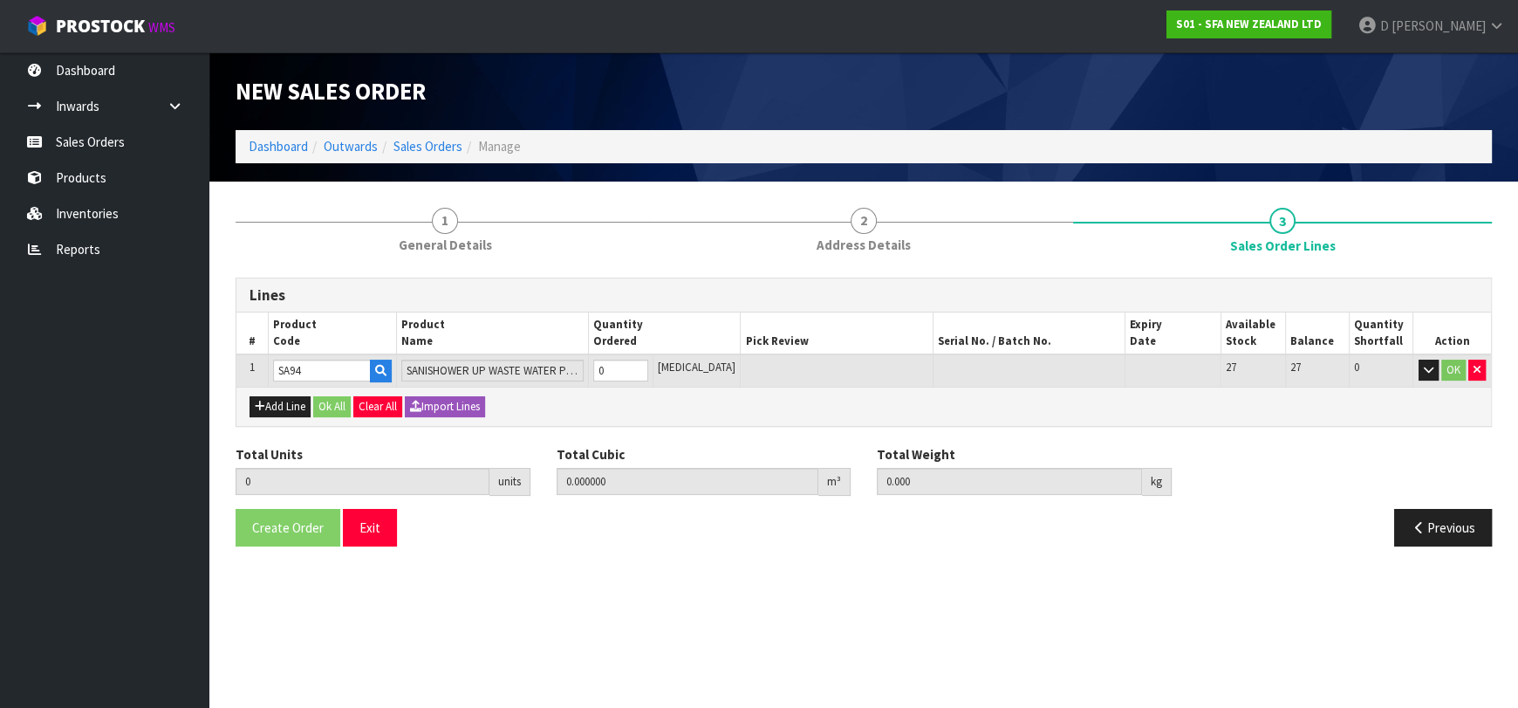
type input "SA94"
type input "1"
type input "0.01617"
type input "4.68"
type input "1"
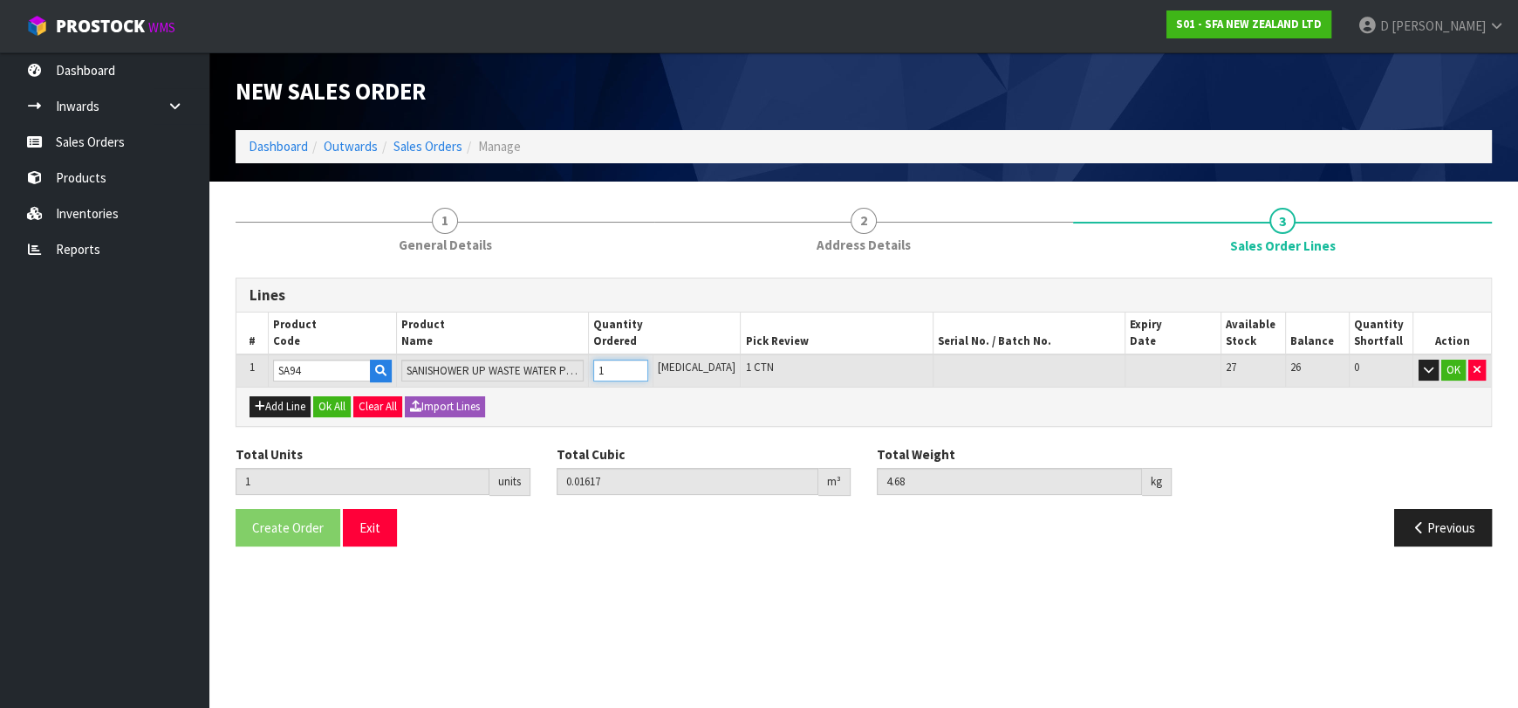
click at [647, 367] on input "1" at bounding box center [620, 371] width 54 height 22
click at [332, 396] on button "Ok All" at bounding box center [332, 406] width 38 height 21
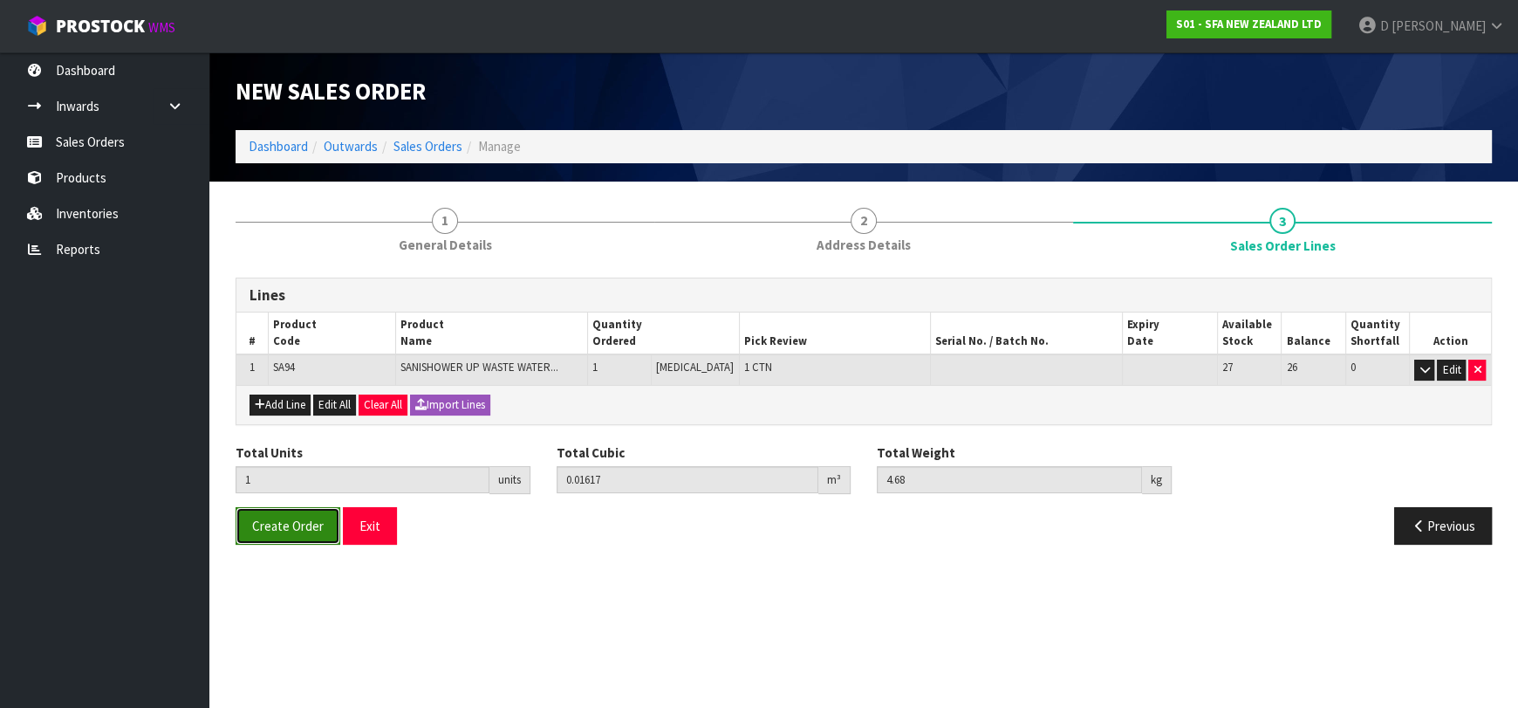
drag, startPoint x: 293, startPoint y: 523, endPoint x: 312, endPoint y: 539, distance: 24.7
click at [293, 524] on span "Create Order" at bounding box center [288, 525] width 72 height 17
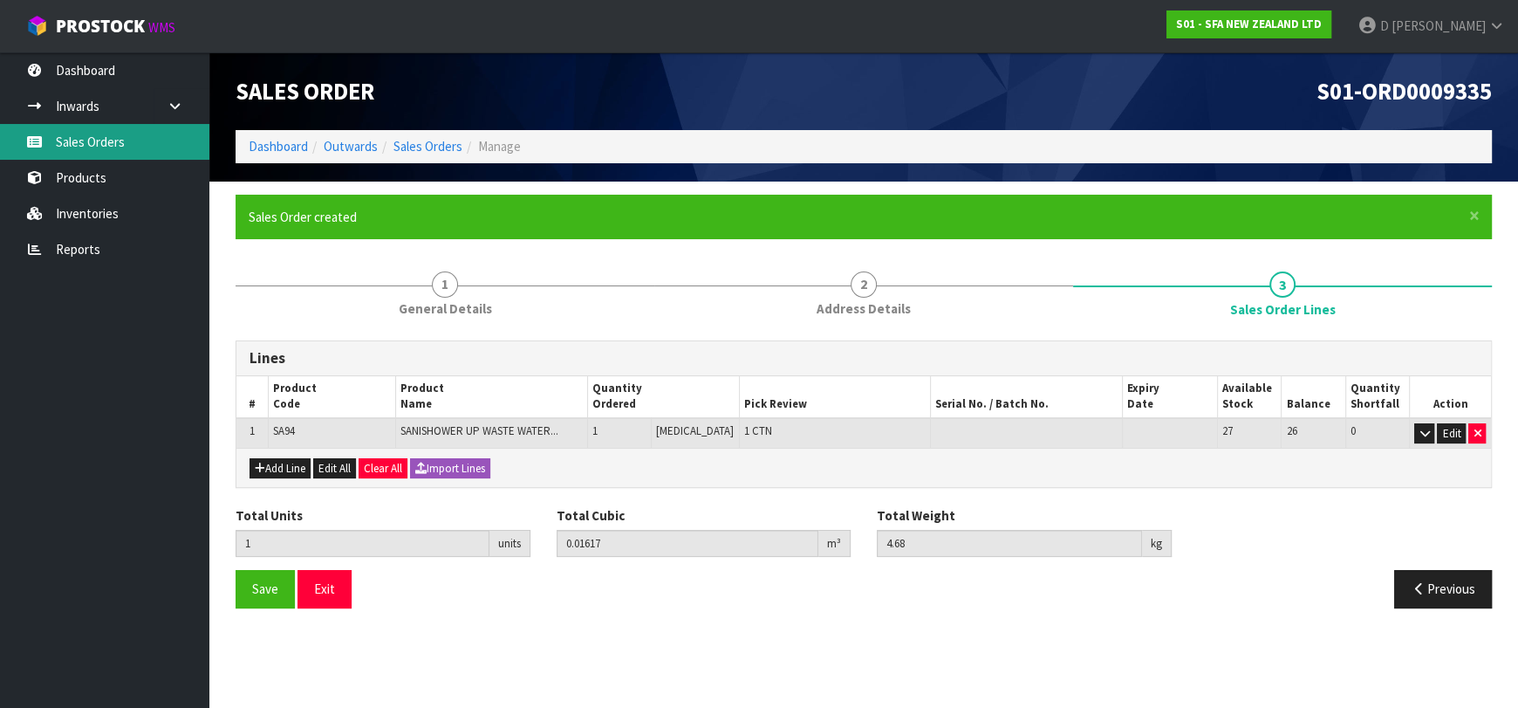
click at [110, 124] on link "Sales Orders" at bounding box center [104, 142] width 209 height 36
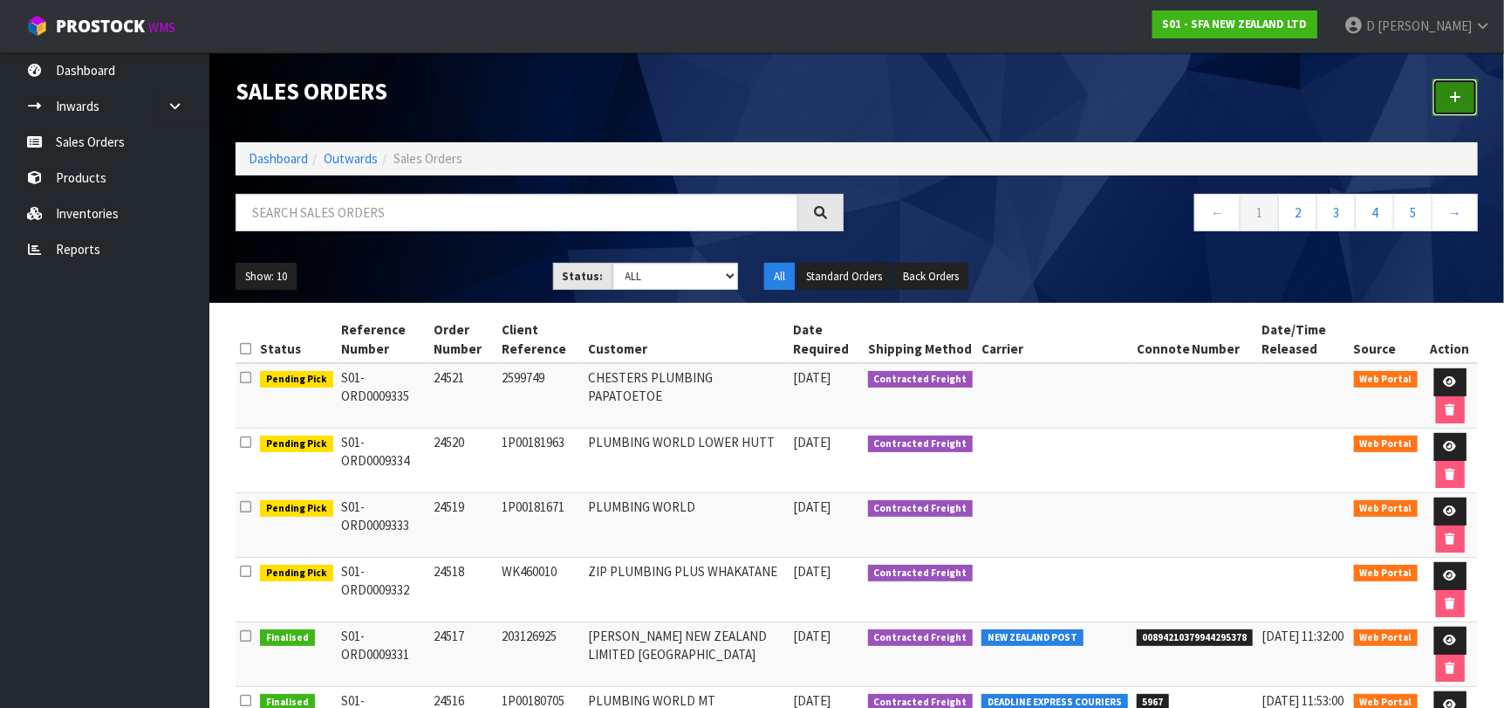
click at [1469, 83] on link at bounding box center [1455, 98] width 45 height 38
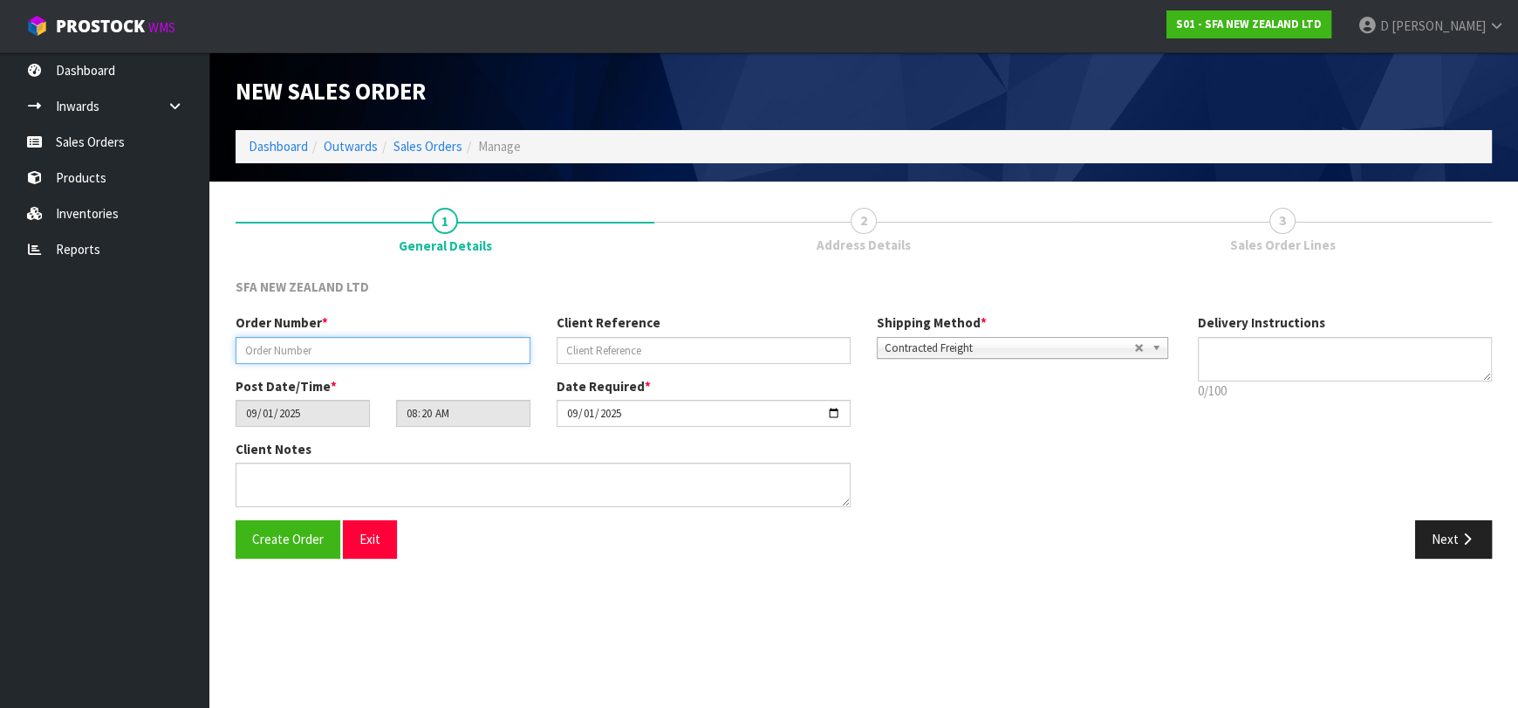
click at [398, 351] on input "text" at bounding box center [383, 350] width 295 height 27
type input "24496"
drag, startPoint x: 675, startPoint y: 353, endPoint x: 666, endPoint y: 352, distance: 9.8
click at [675, 353] on input "text" at bounding box center [704, 350] width 295 height 27
paste input "CK#234"
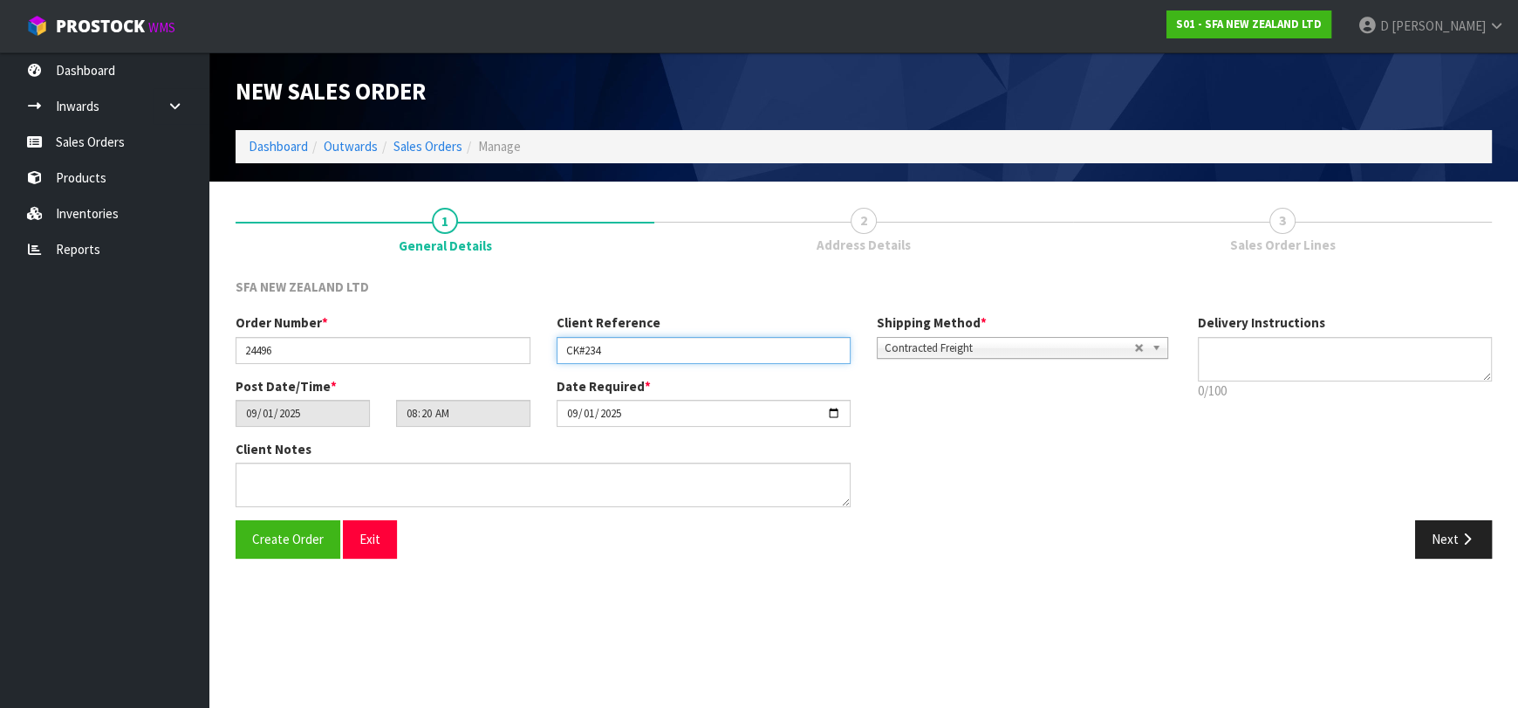
type input "CK#234"
drag, startPoint x: 1428, startPoint y: 531, endPoint x: 901, endPoint y: 401, distance: 542.2
click at [1423, 531] on button "Next" at bounding box center [1453, 539] width 77 height 38
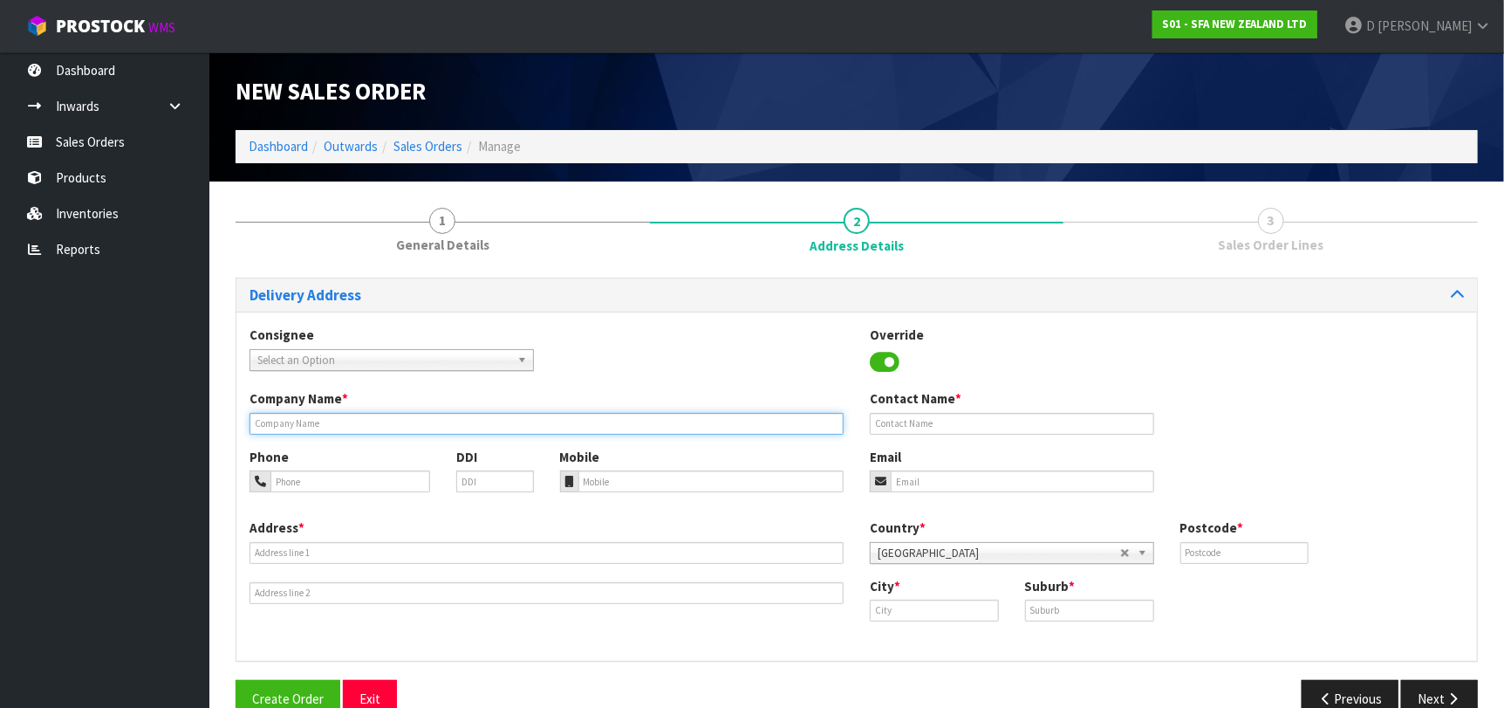
click at [419, 421] on input "text" at bounding box center [547, 424] width 594 height 22
paste input "UNIT2RENT LIMITED"
drag, startPoint x: 307, startPoint y: 429, endPoint x: 332, endPoint y: 434, distance: 24.8
click at [332, 434] on input "UNIT2RENT LIMITED" at bounding box center [547, 424] width 594 height 22
type input "UNIT2RENT LTD"
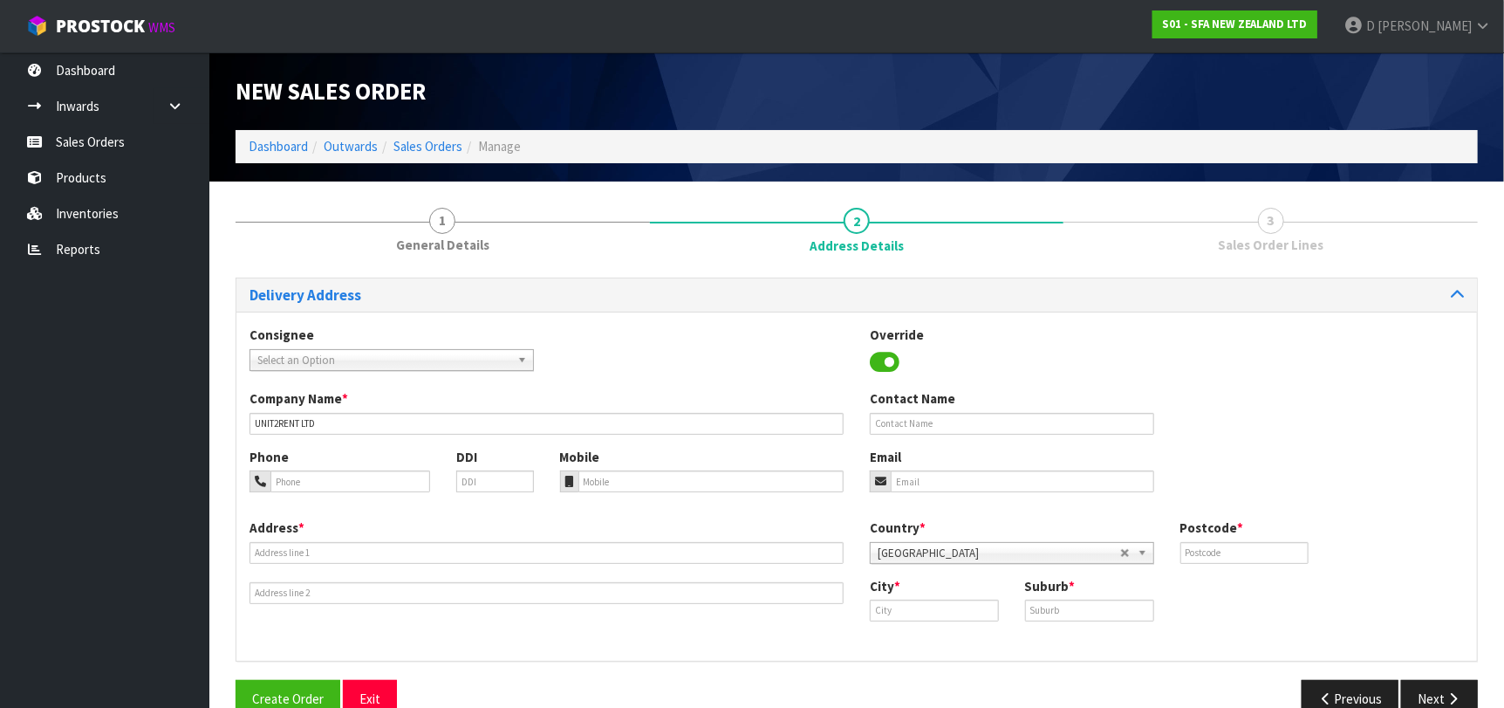
click at [580, 547] on div "Address *" at bounding box center [546, 561] width 620 height 86
drag, startPoint x: 561, startPoint y: 567, endPoint x: 568, endPoint y: 549, distance: 19.6
click at [568, 549] on div "Address *" at bounding box center [546, 561] width 620 height 86
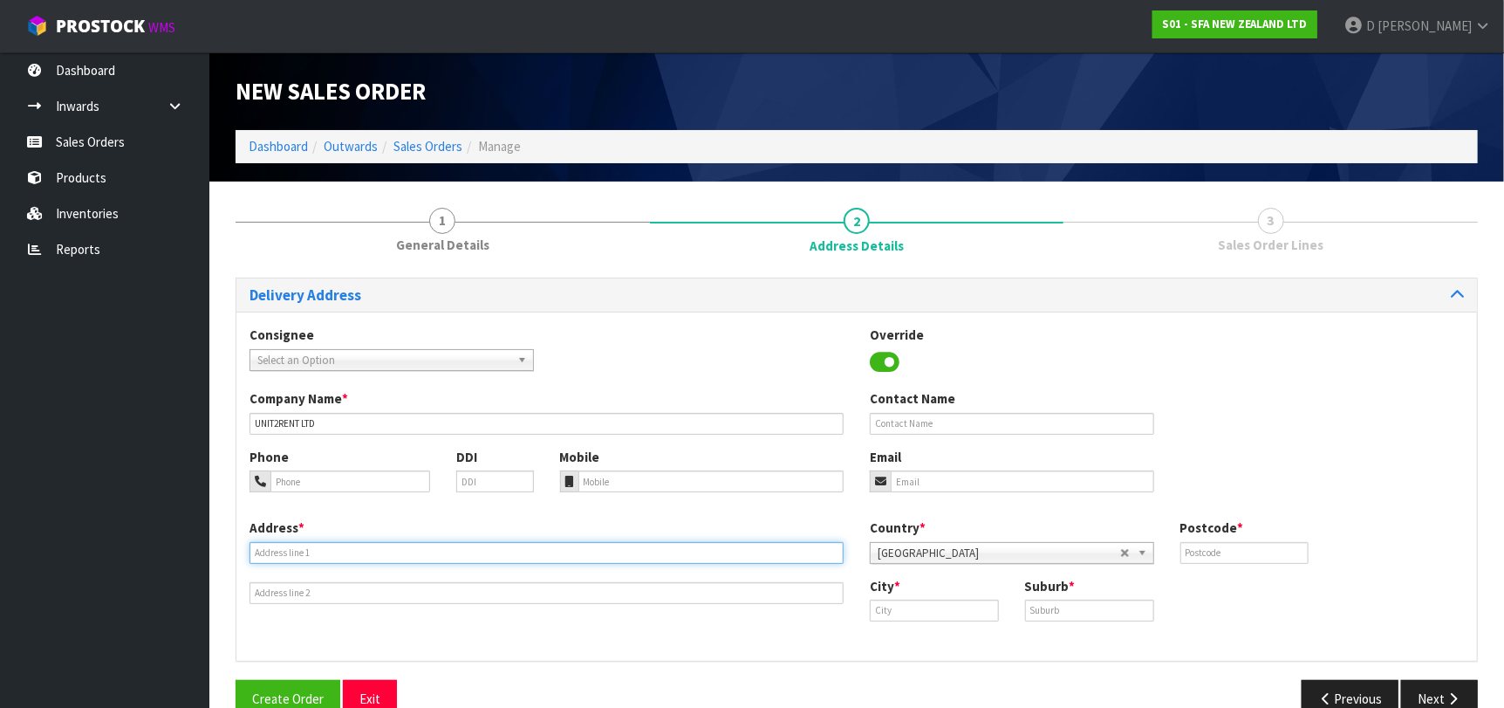
click at [633, 556] on input "text" at bounding box center [547, 553] width 594 height 22
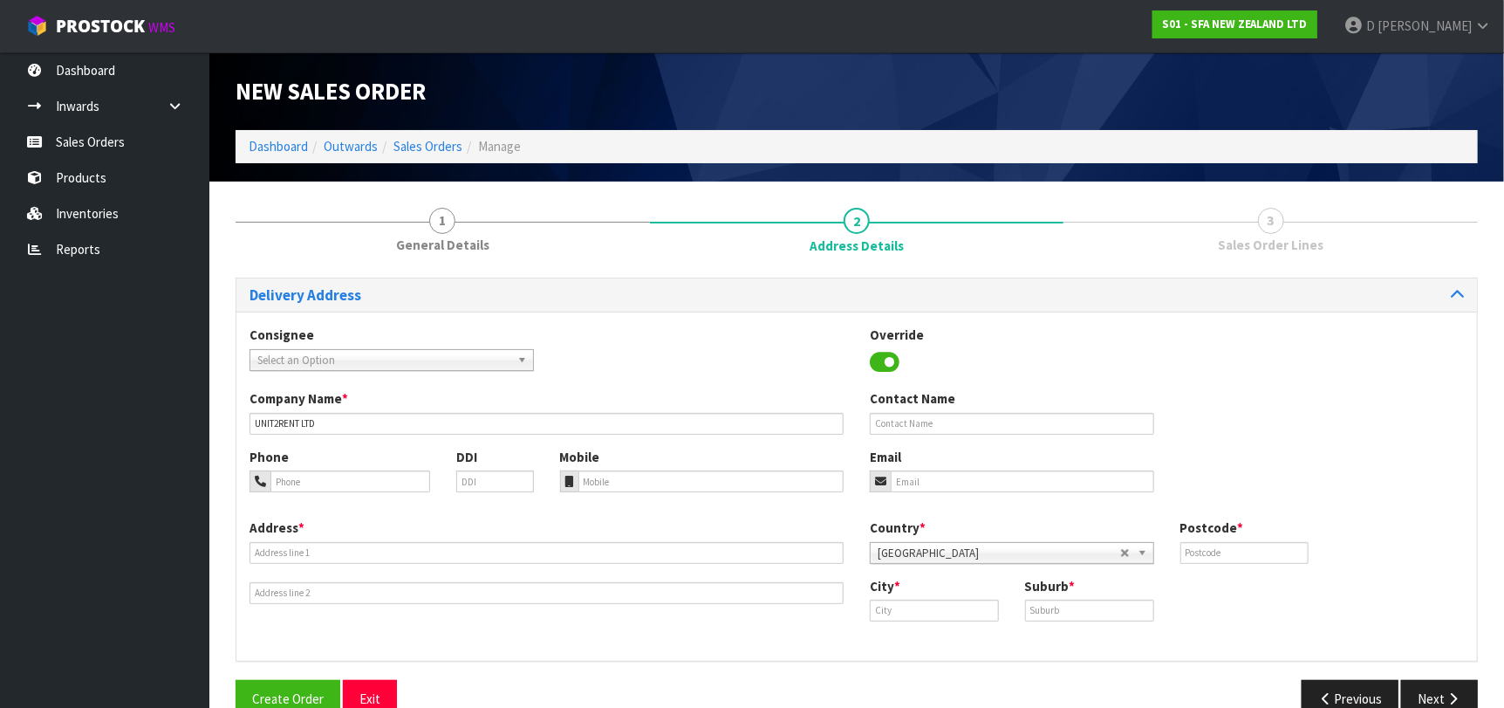
click at [637, 565] on div "Address *" at bounding box center [546, 561] width 620 height 86
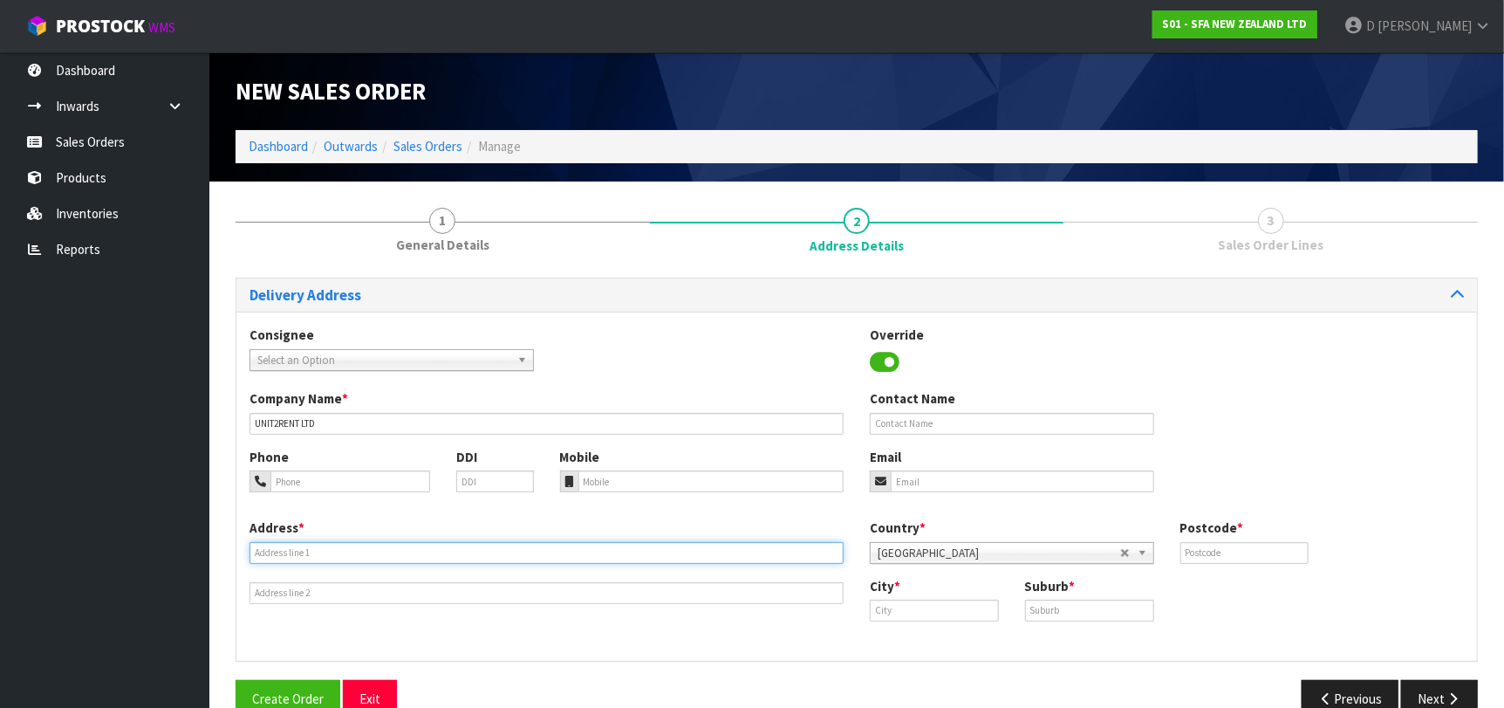
click at [639, 558] on input "text" at bounding box center [547, 553] width 594 height 22
paste input "[STREET_ADDRESS]"
type input "[STREET_ADDRESS]"
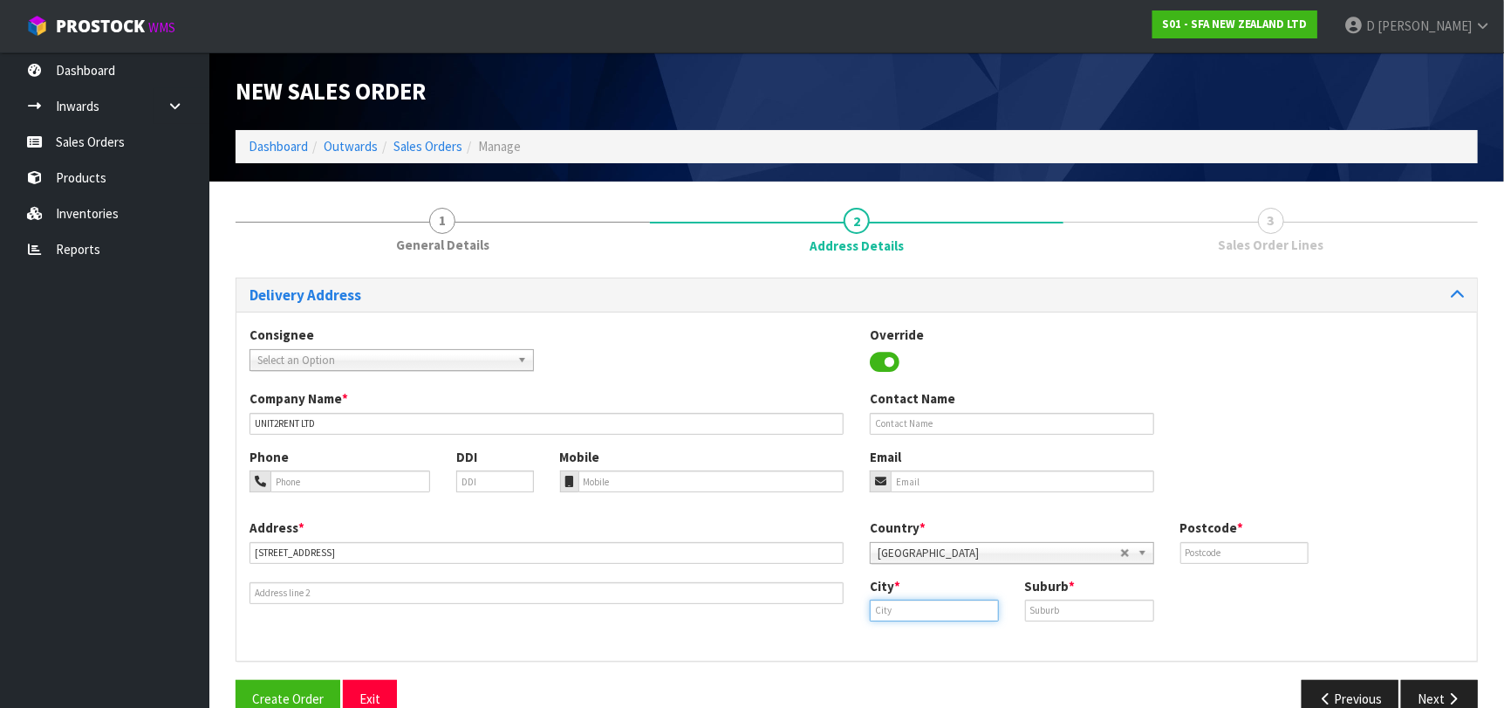
click at [967, 600] on input "text" at bounding box center [934, 610] width 129 height 22
paste input "Takanini"
paste input "text"
type input "Takanini"
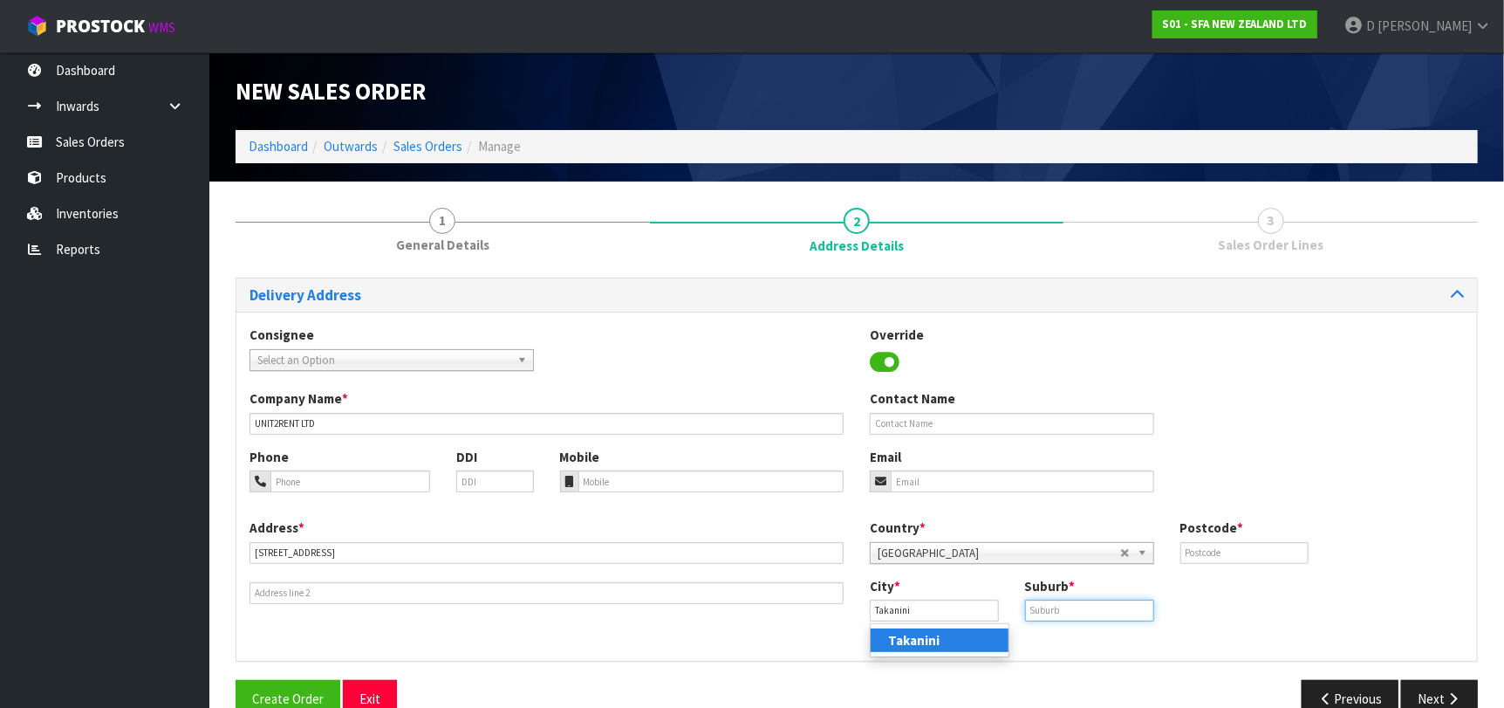
click at [1077, 614] on input "text" at bounding box center [1089, 610] width 129 height 22
paste input "[PERSON_NAME]"
type input "[PERSON_NAME]"
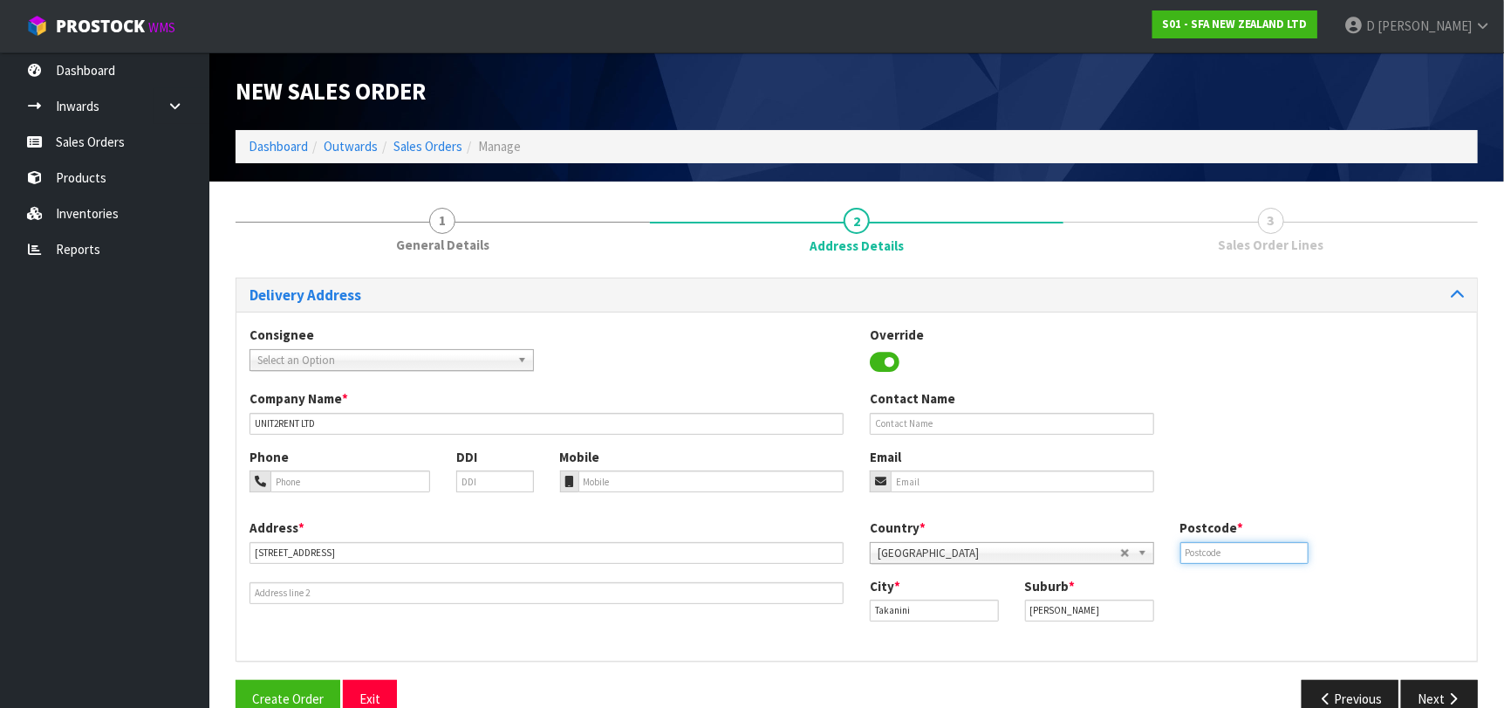
click at [1236, 546] on input "text" at bounding box center [1245, 553] width 129 height 22
paste input "2112"
type input "2112"
click at [1442, 688] on button "Next" at bounding box center [1439, 699] width 77 height 38
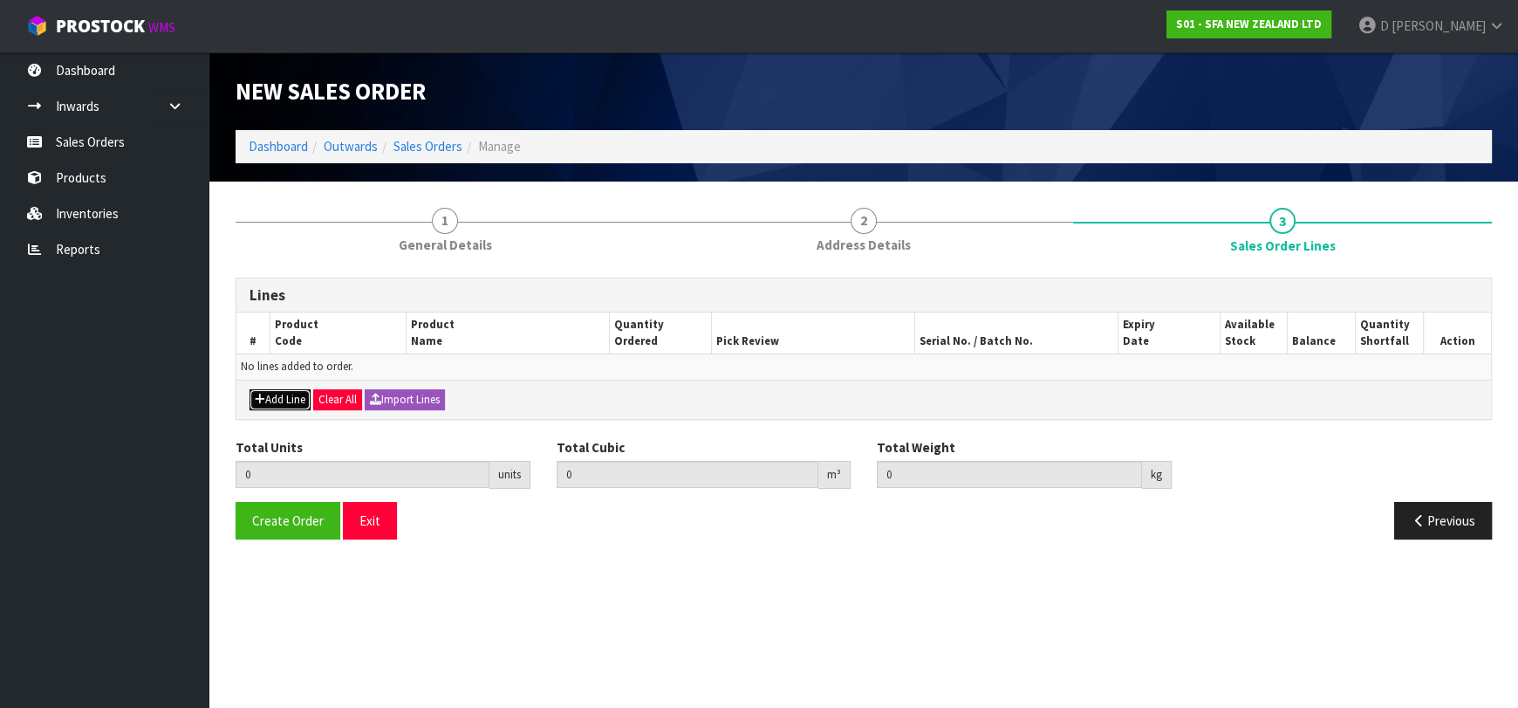
click at [277, 397] on button "Add Line" at bounding box center [280, 399] width 61 height 21
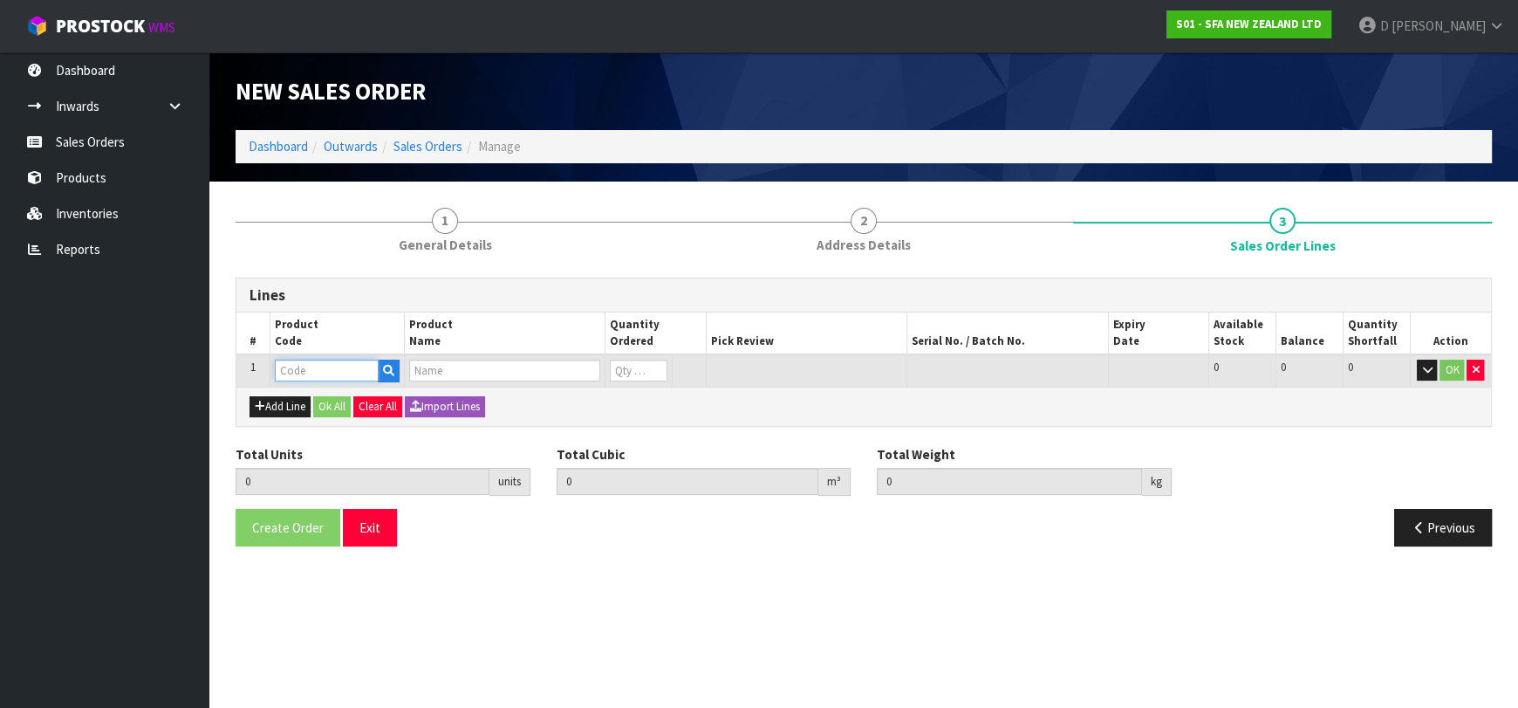
click at [293, 375] on input "text" at bounding box center [327, 371] width 104 height 22
type input "SA94"
type input "0.000000"
type input "0.000"
type input "SANISHOWER UP WASTE WATER PUMP"
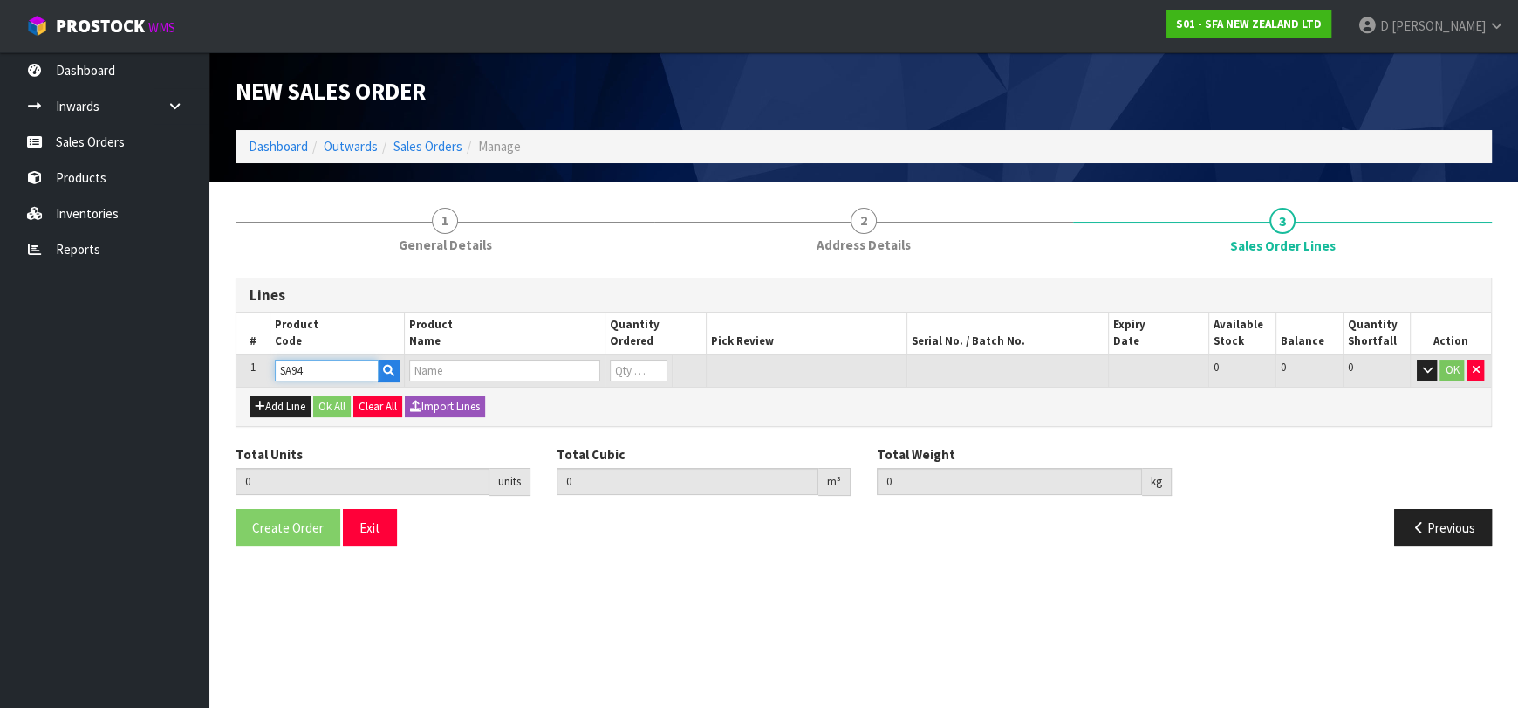
type input "0"
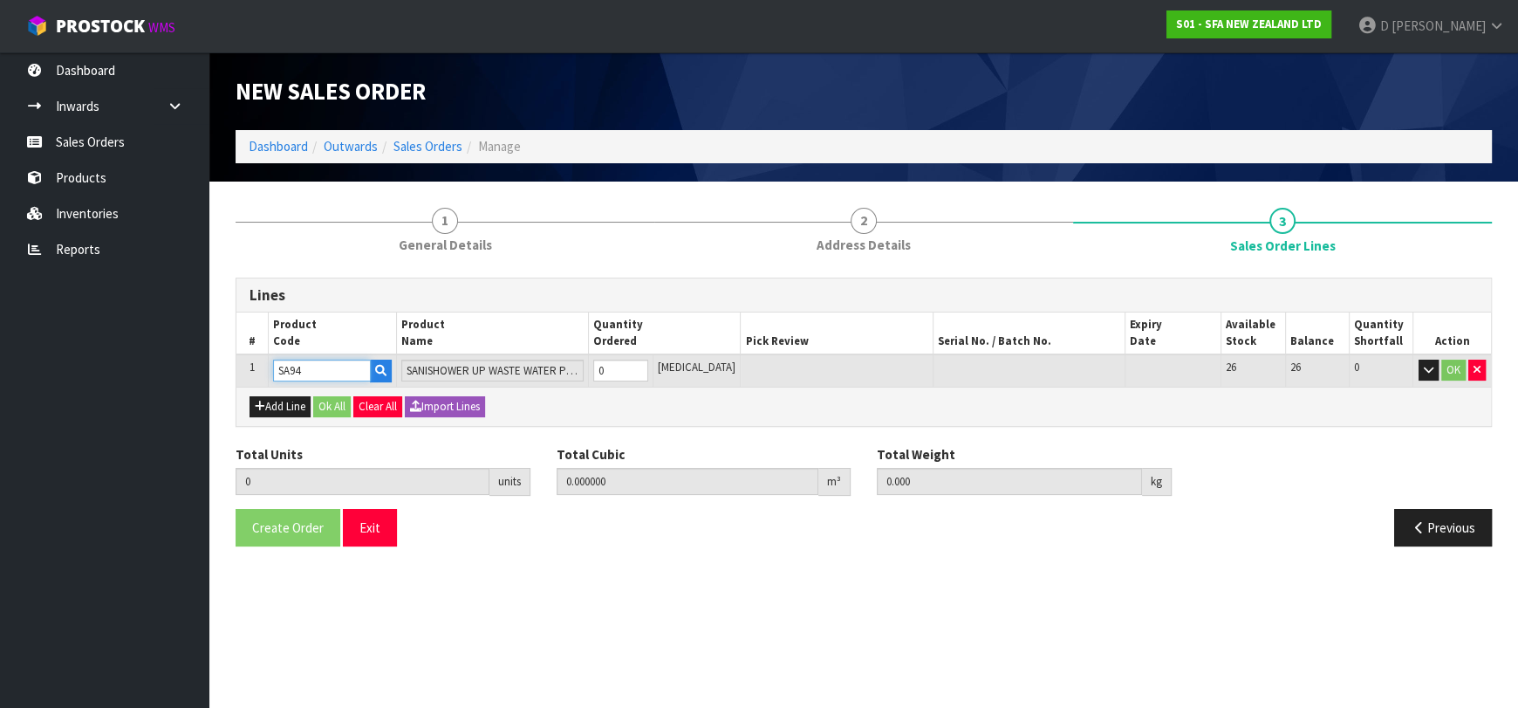
type input "SA94"
type input "1"
type input "0.01617"
type input "4.68"
type input "1"
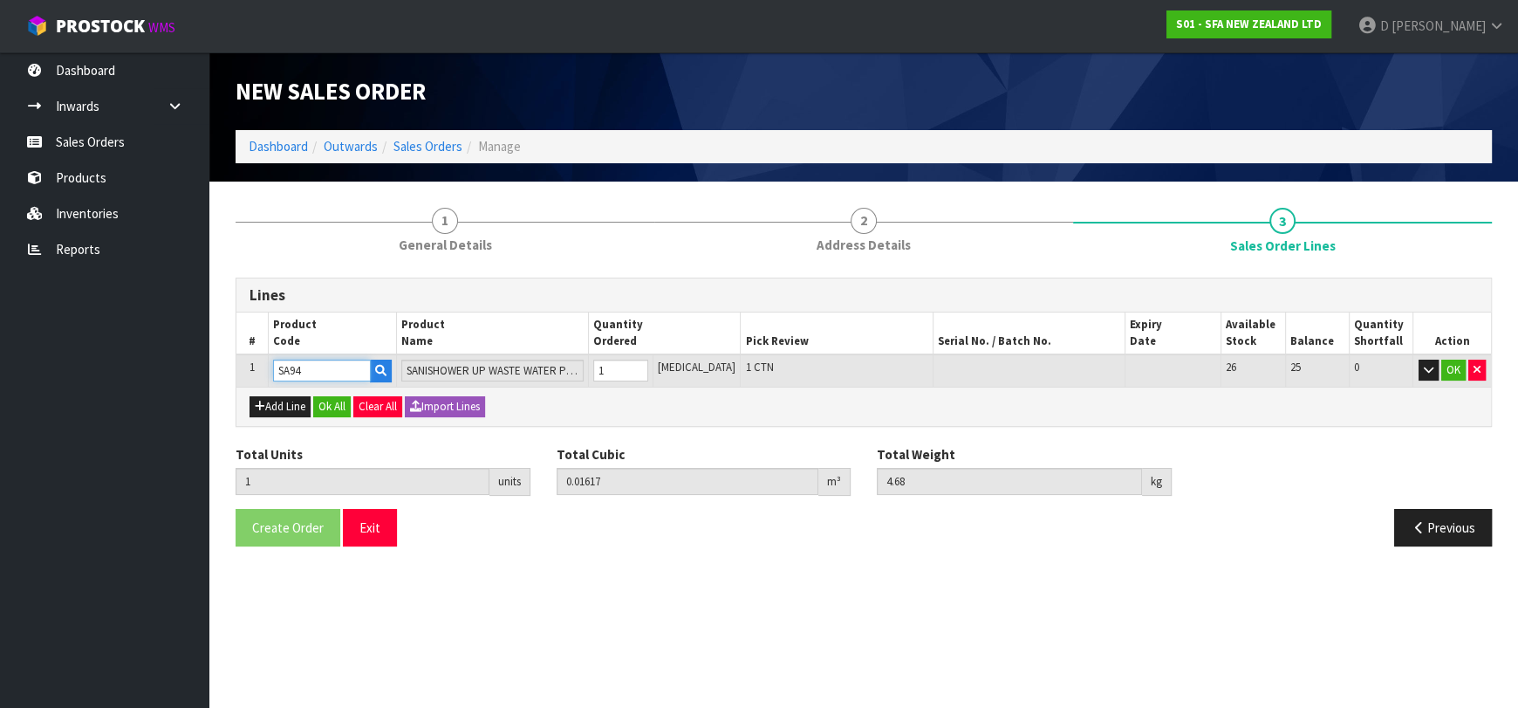
drag, startPoint x: 305, startPoint y: 369, endPoint x: 166, endPoint y: 351, distance: 140.8
click at [166, 352] on body "Toggle navigation ProStock WMS S01 - SFA NEW ZEALAND LTD [PERSON_NAME] Logout D…" at bounding box center [759, 354] width 1518 height 708
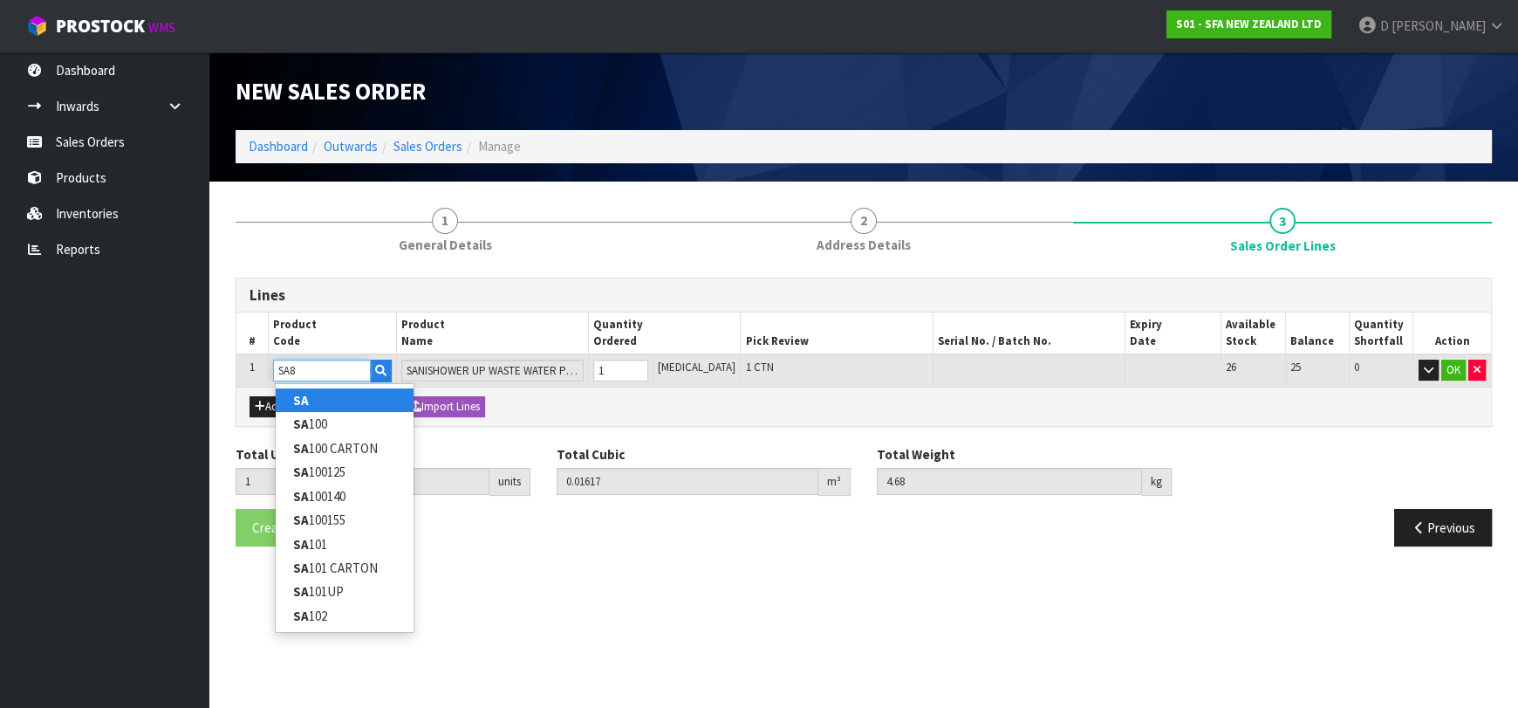
type input "SA84"
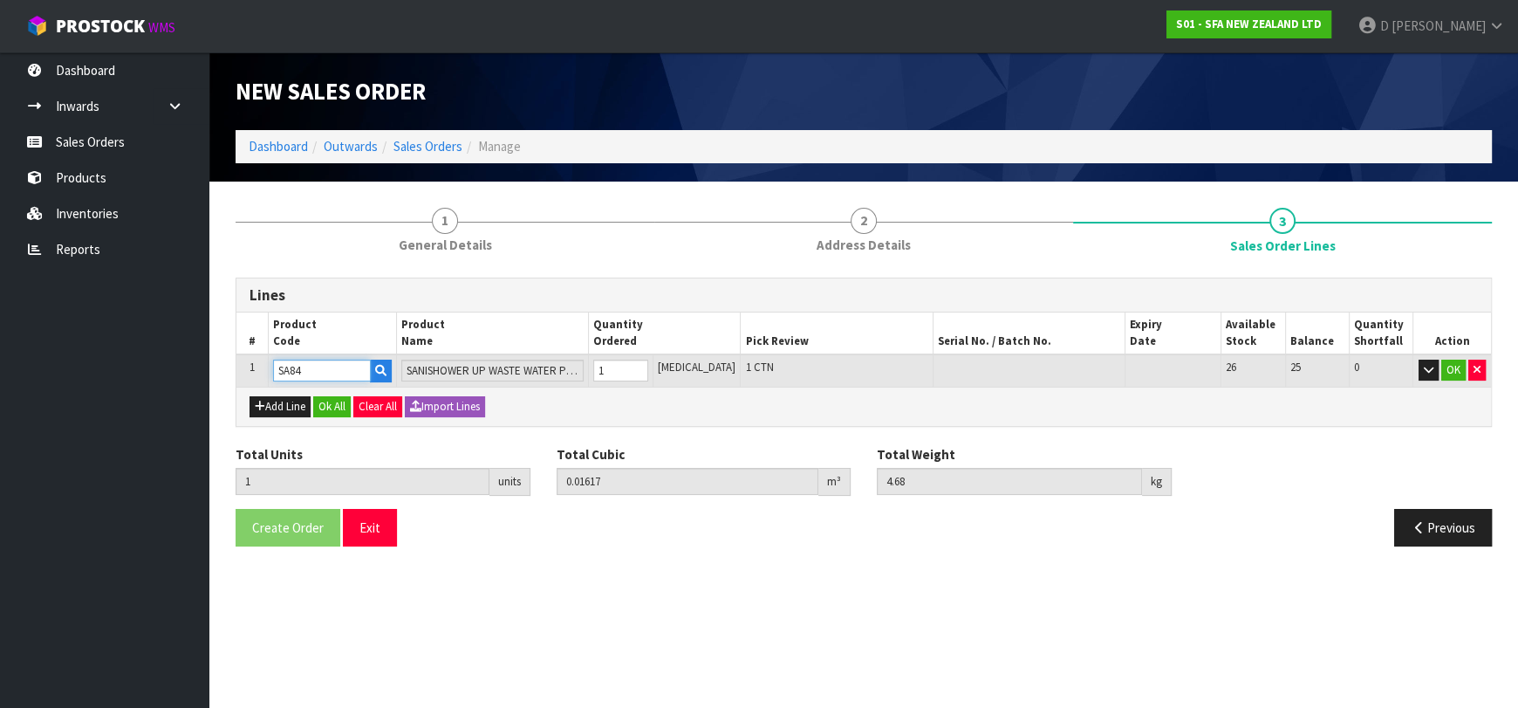
type input "0.044436"
type input "6.6"
type input "SANIFLOW MACERATOR XR2"
type input "SA84"
click at [1447, 362] on button "OK" at bounding box center [1453, 370] width 24 height 21
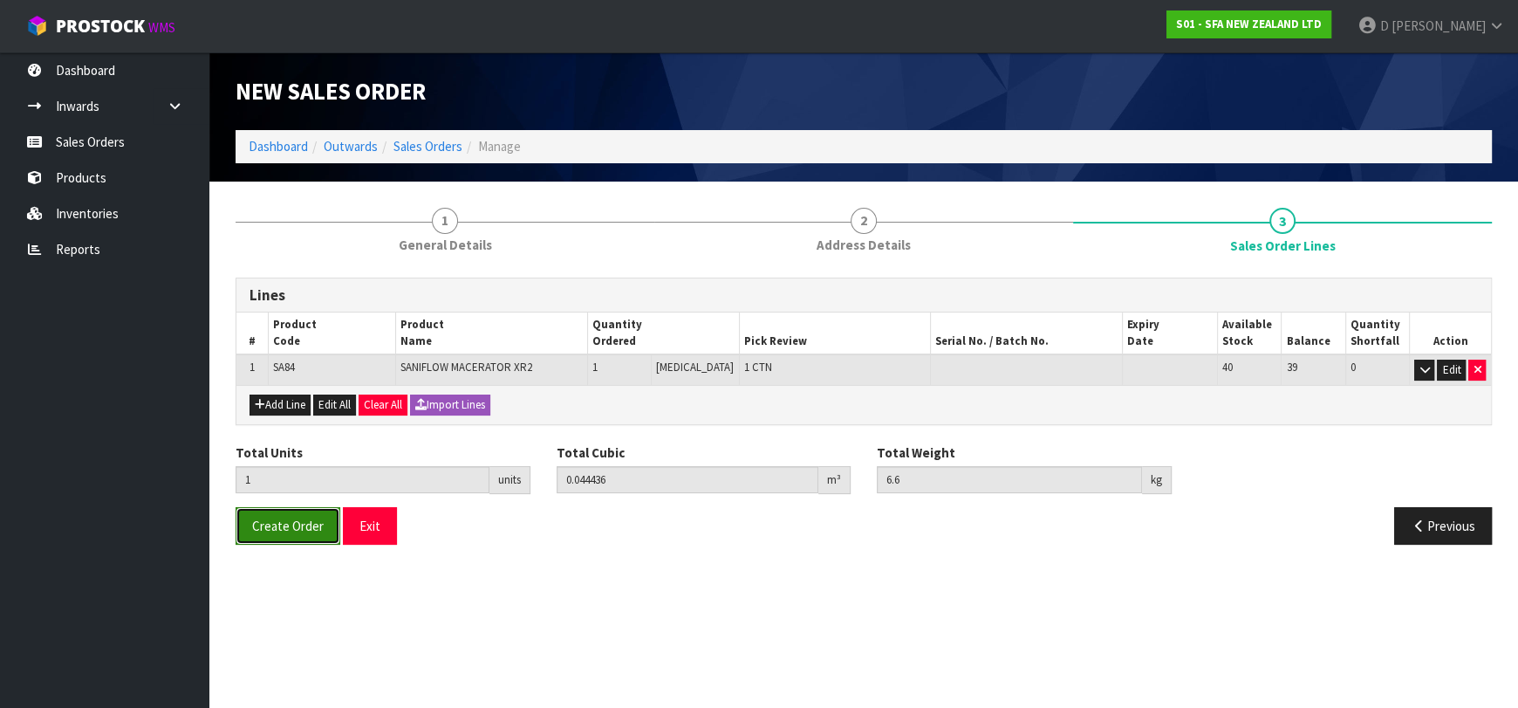
click at [258, 531] on span "Create Order" at bounding box center [288, 525] width 72 height 17
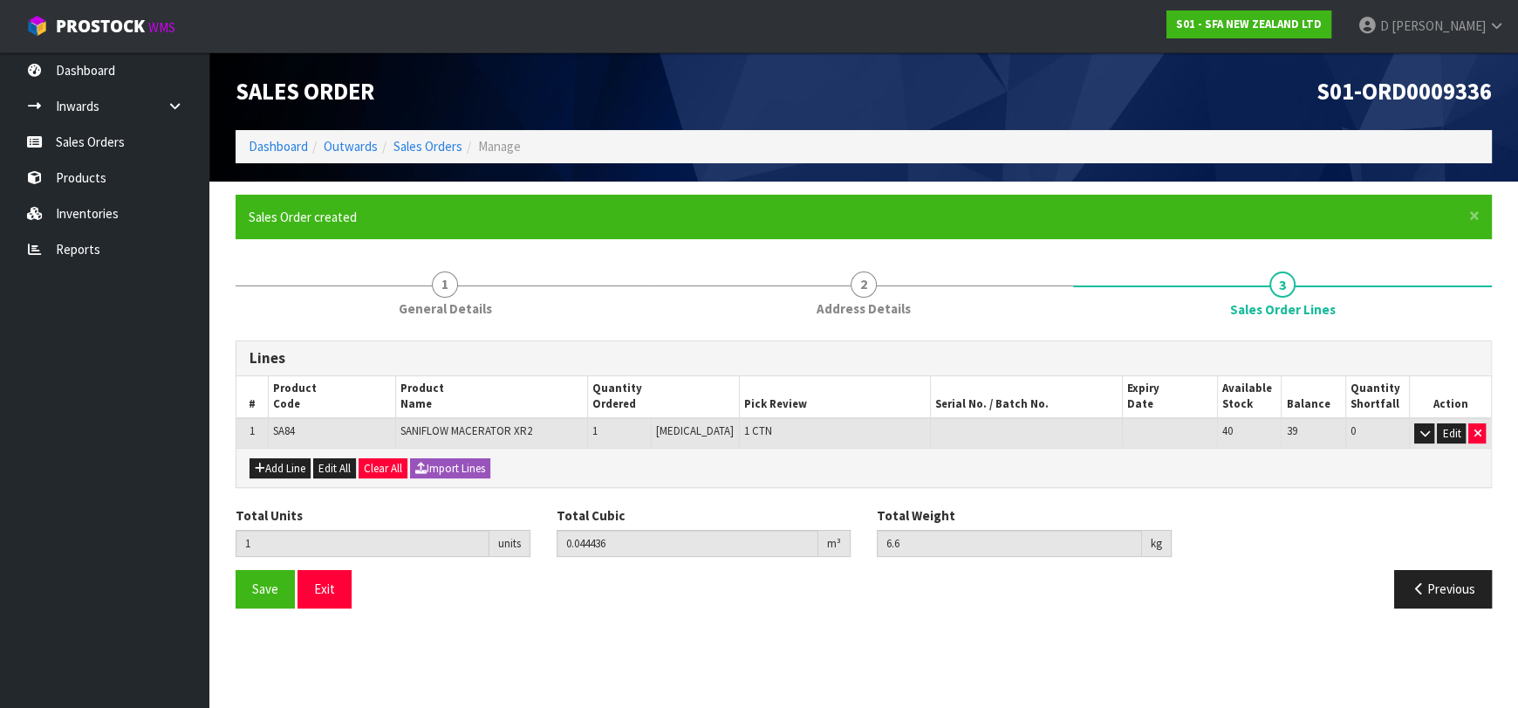
click at [723, 221] on ul "Sales Order created" at bounding box center [855, 217] width 1213 height 18
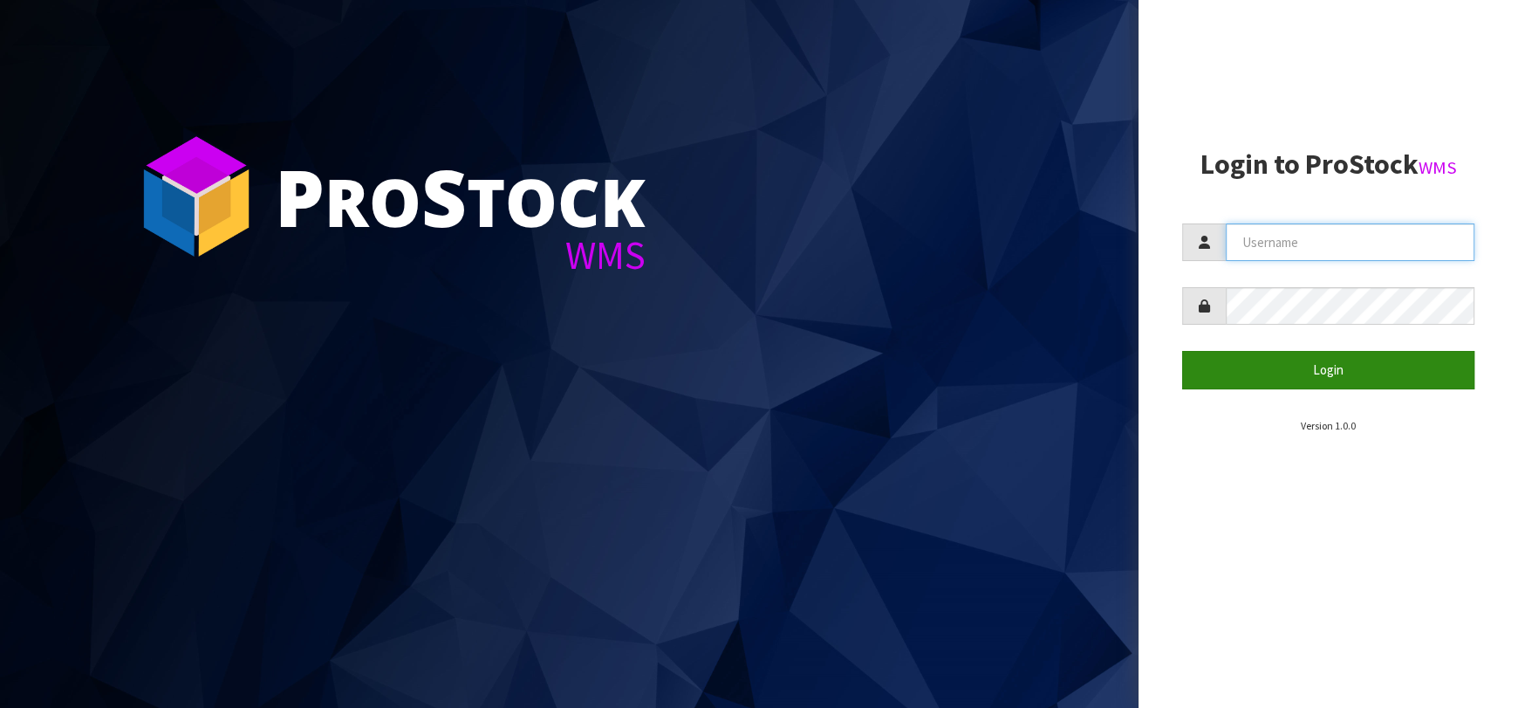
type input "[EMAIL_ADDRESS][DOMAIN_NAME]"
click at [1304, 376] on button "Login" at bounding box center [1328, 370] width 292 height 38
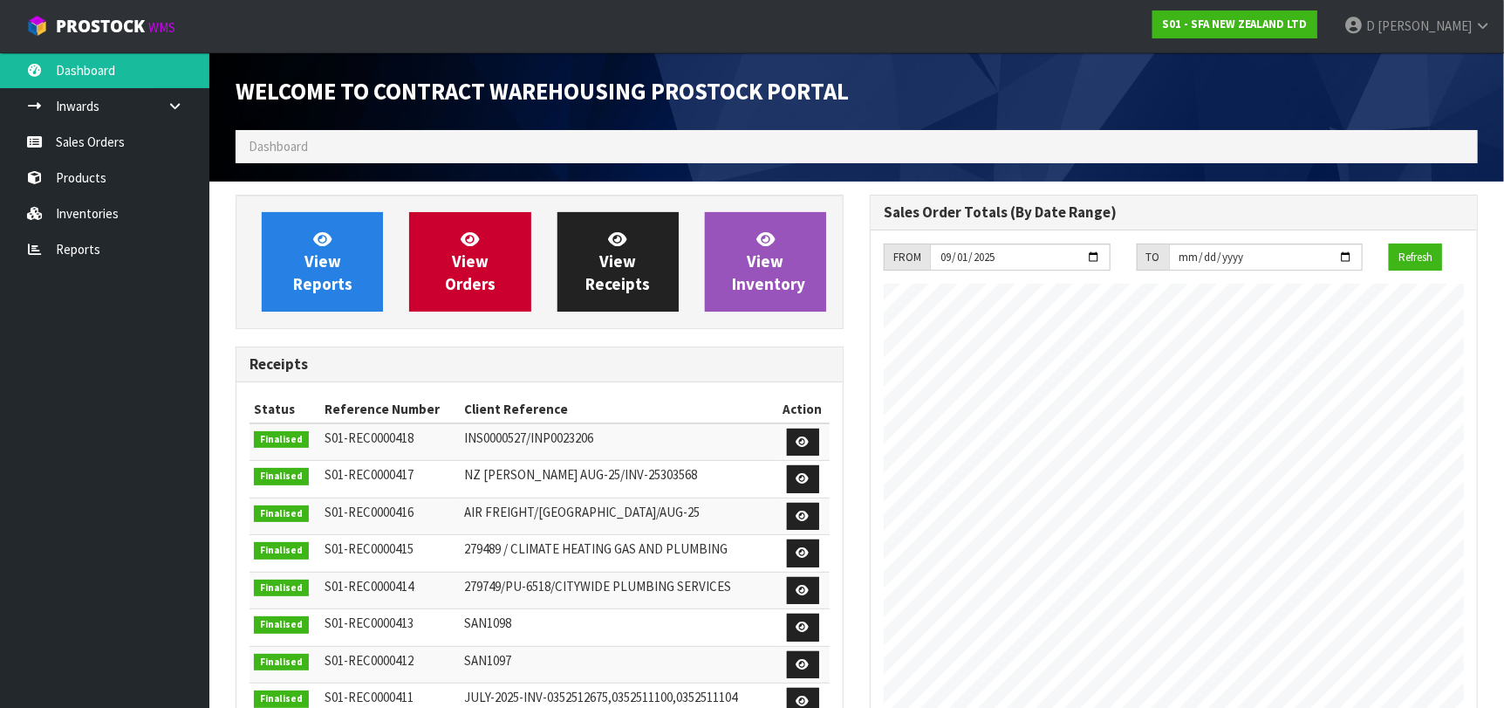
scroll to position [966, 634]
click at [460, 275] on span "View Orders" at bounding box center [470, 261] width 51 height 65
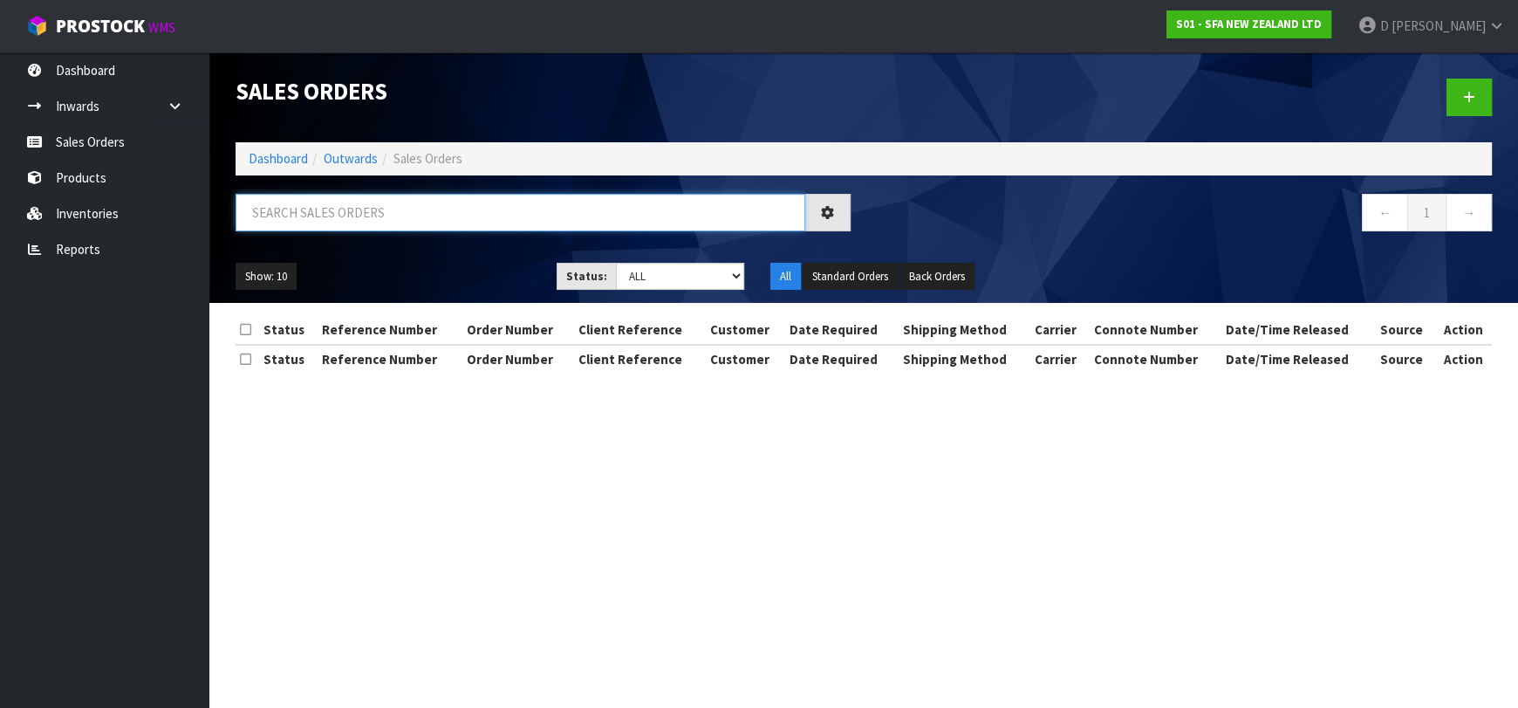
click at [503, 205] on input "text" at bounding box center [521, 213] width 570 height 38
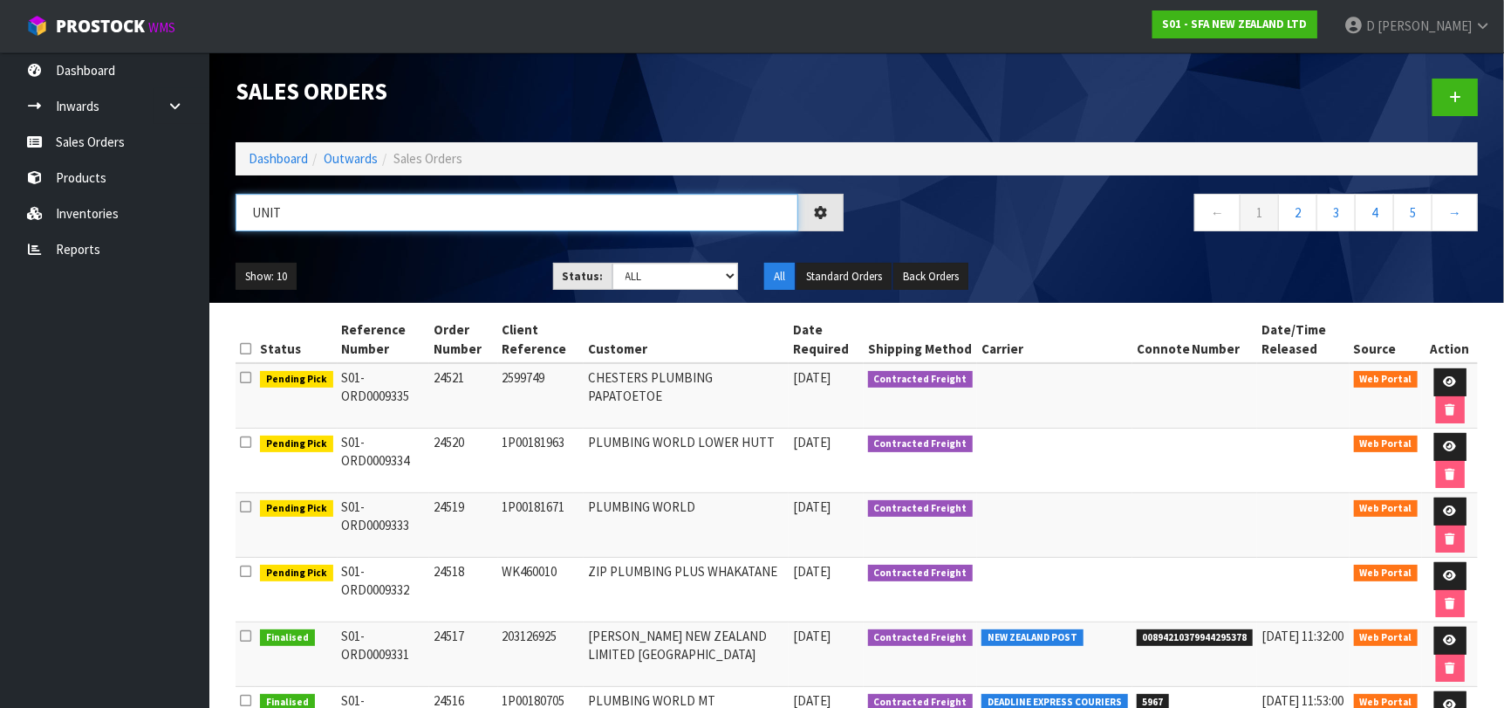
type input "UNIT"
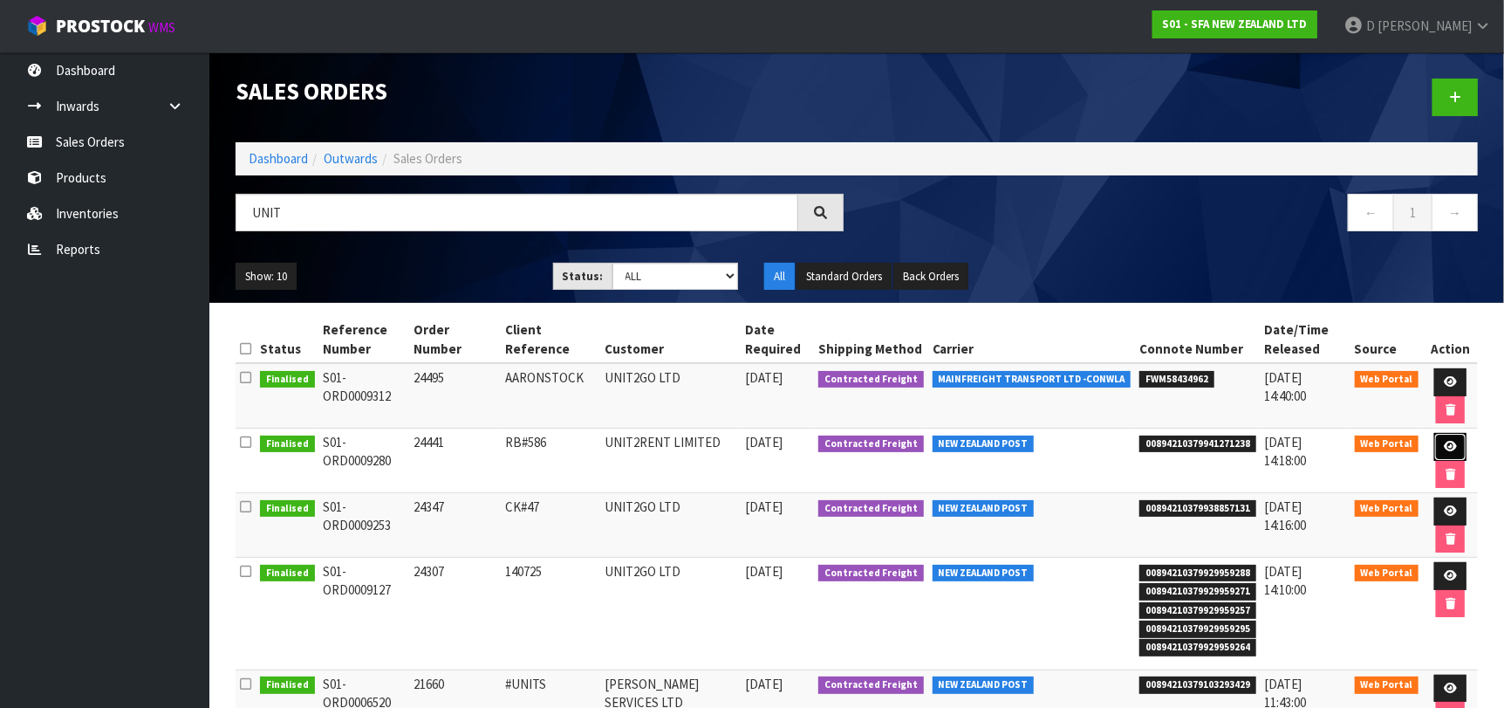
click at [1448, 449] on icon at bounding box center [1450, 446] width 13 height 11
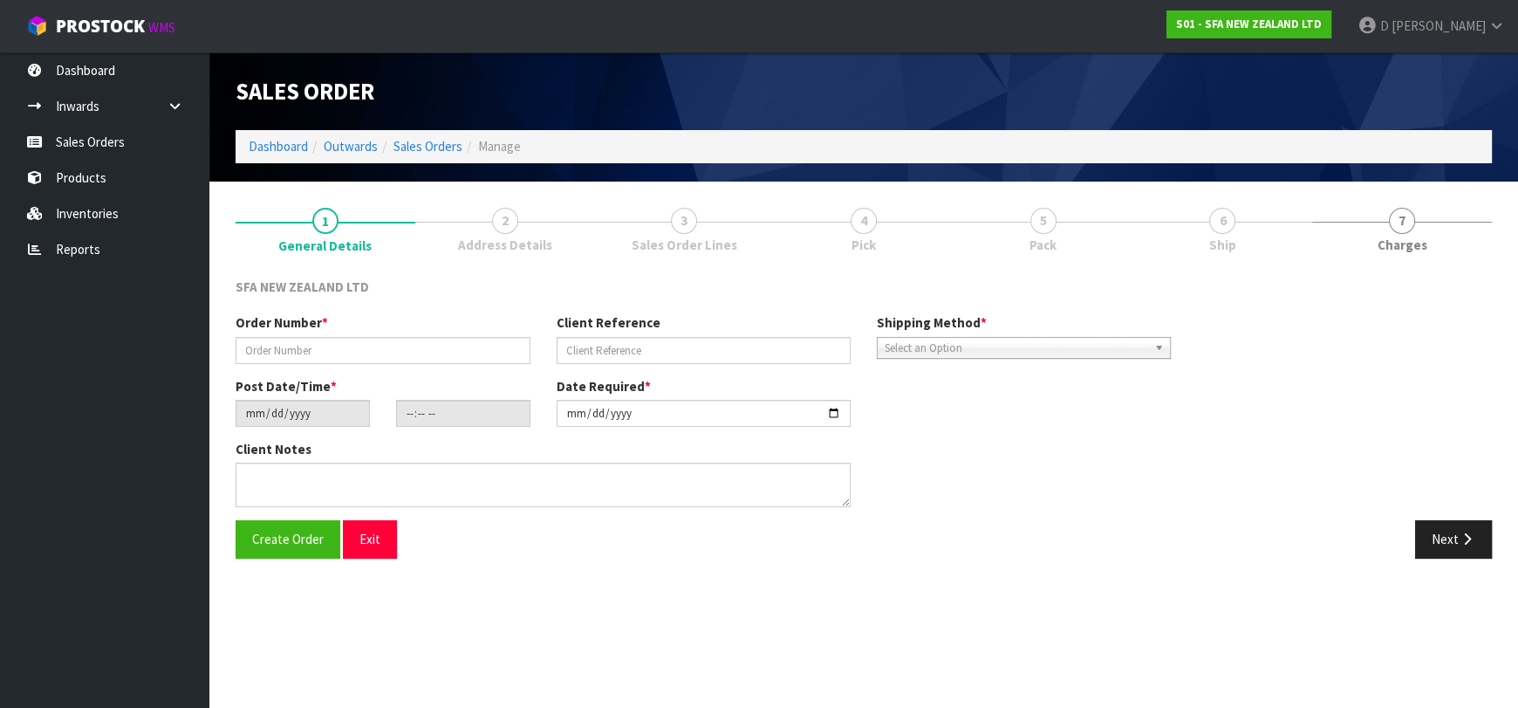
type input "24441"
type input "RB#586"
type input "2025-08-20"
type input "11:01:00.000"
type input "2025-08-20"
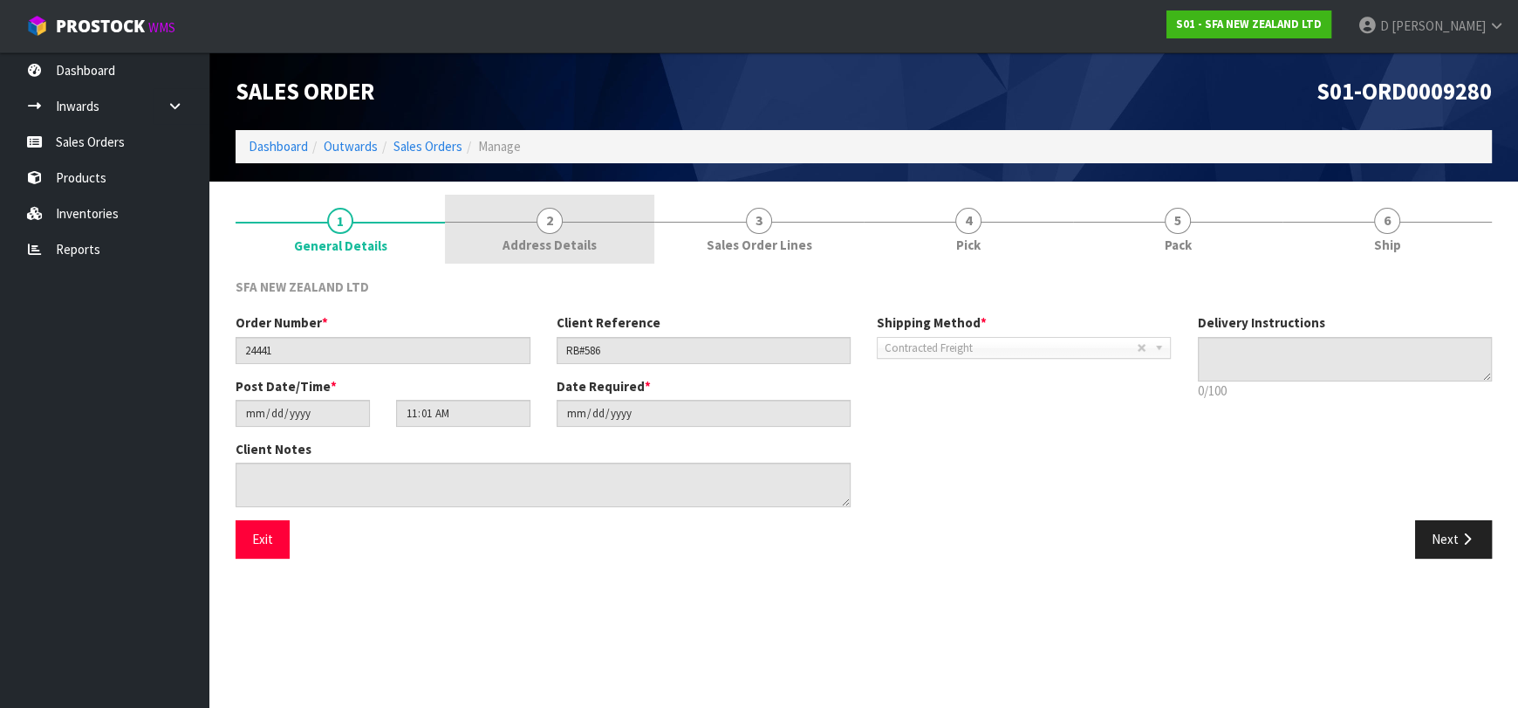
drag, startPoint x: 563, startPoint y: 245, endPoint x: 528, endPoint y: 259, distance: 37.6
click at [563, 246] on span "Address Details" at bounding box center [550, 245] width 94 height 18
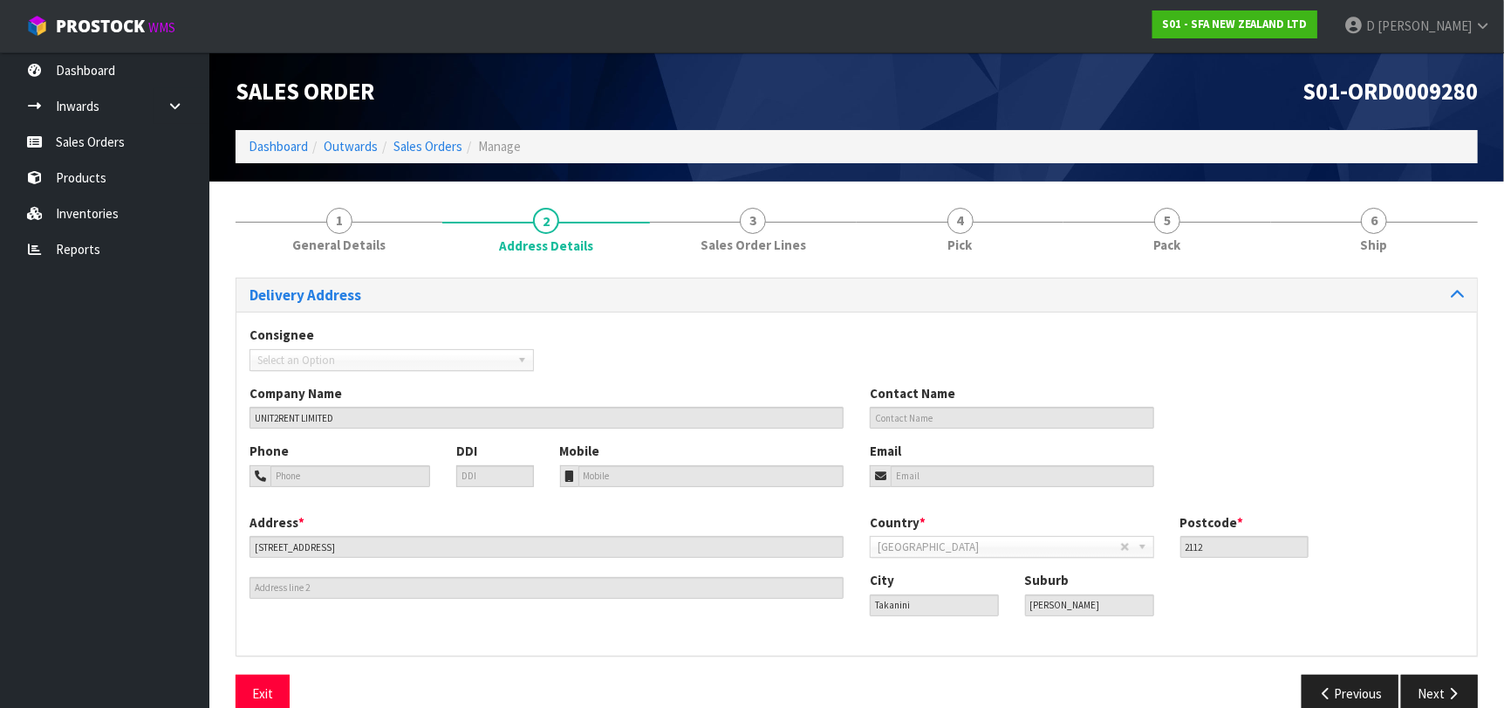
click at [394, 397] on div "Company Name UNIT2RENT LIMITED" at bounding box center [546, 406] width 620 height 45
click at [394, 405] on div "Company Name UNIT2RENT LIMITED" at bounding box center [546, 406] width 620 height 45
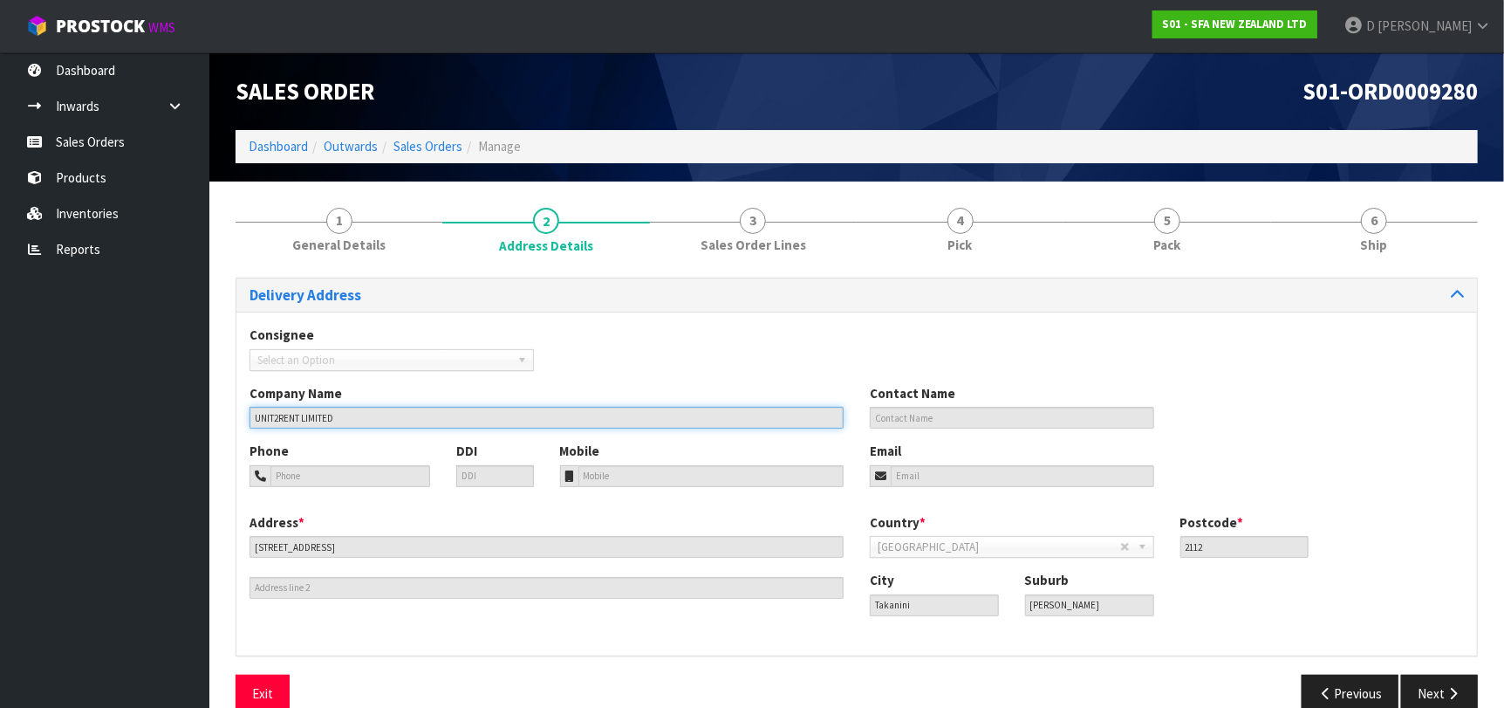
click at [395, 407] on input "UNIT2RENT LIMITED" at bounding box center [547, 418] width 594 height 22
click at [397, 407] on input "UNIT2RENT LIMITED" at bounding box center [547, 418] width 594 height 22
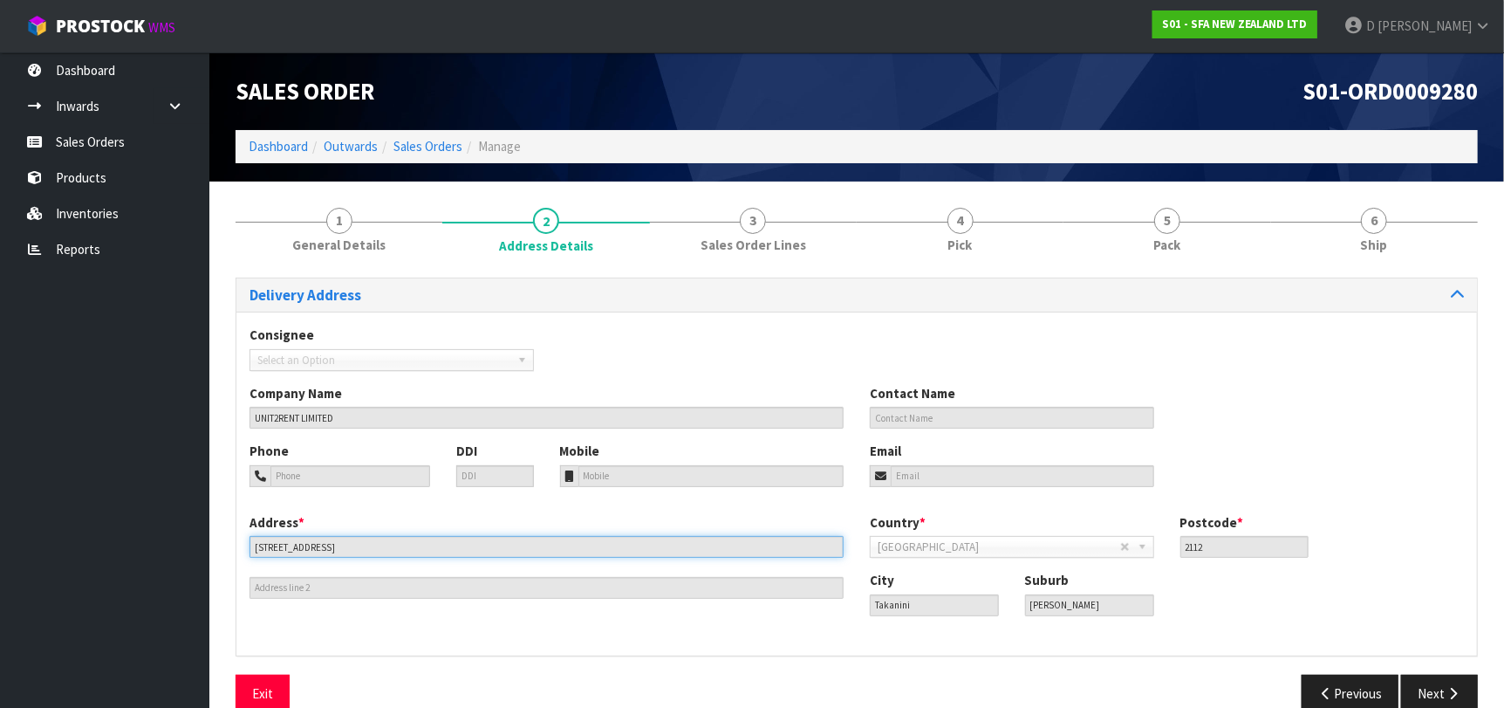
click at [358, 539] on input "[STREET_ADDRESS]" at bounding box center [547, 547] width 594 height 22
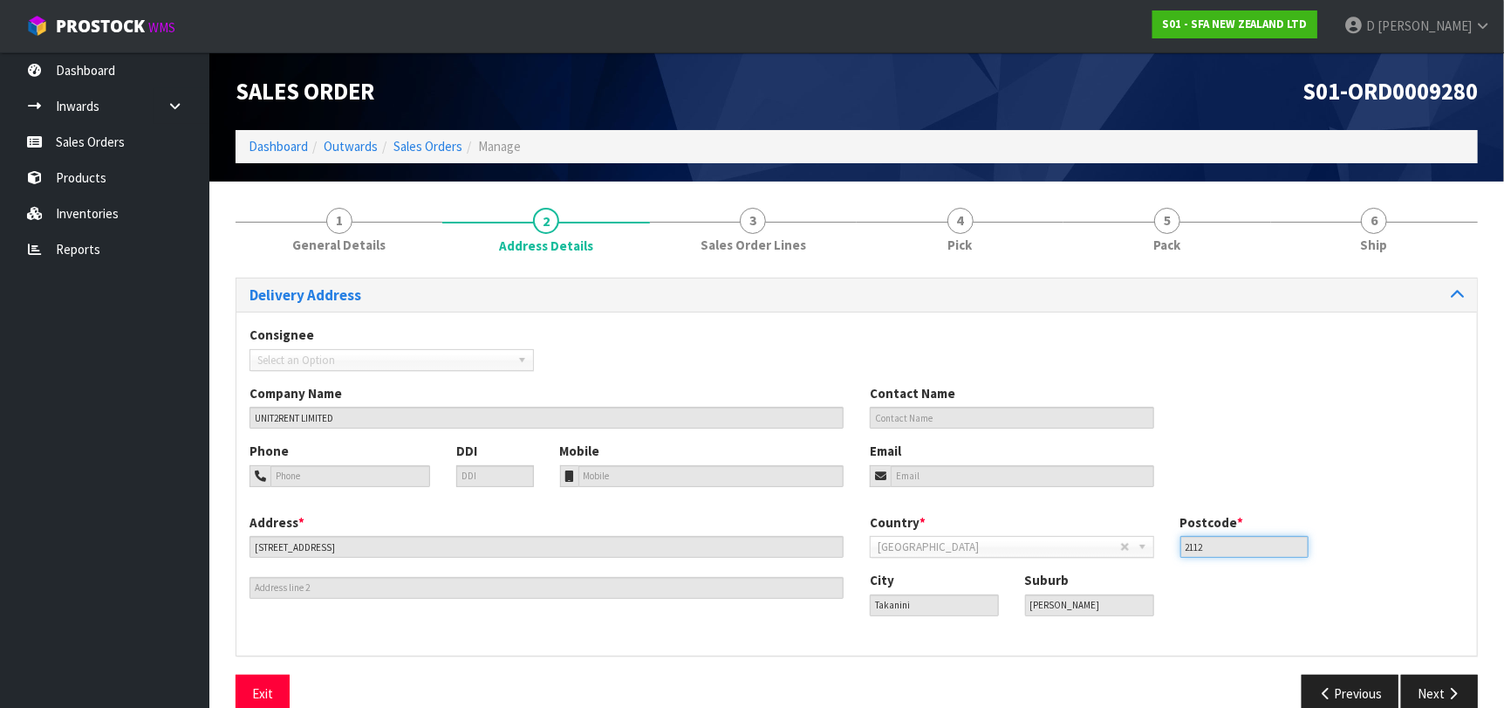
click at [1194, 541] on input "2112" at bounding box center [1245, 547] width 129 height 22
